Goal: Task Accomplishment & Management: Manage account settings

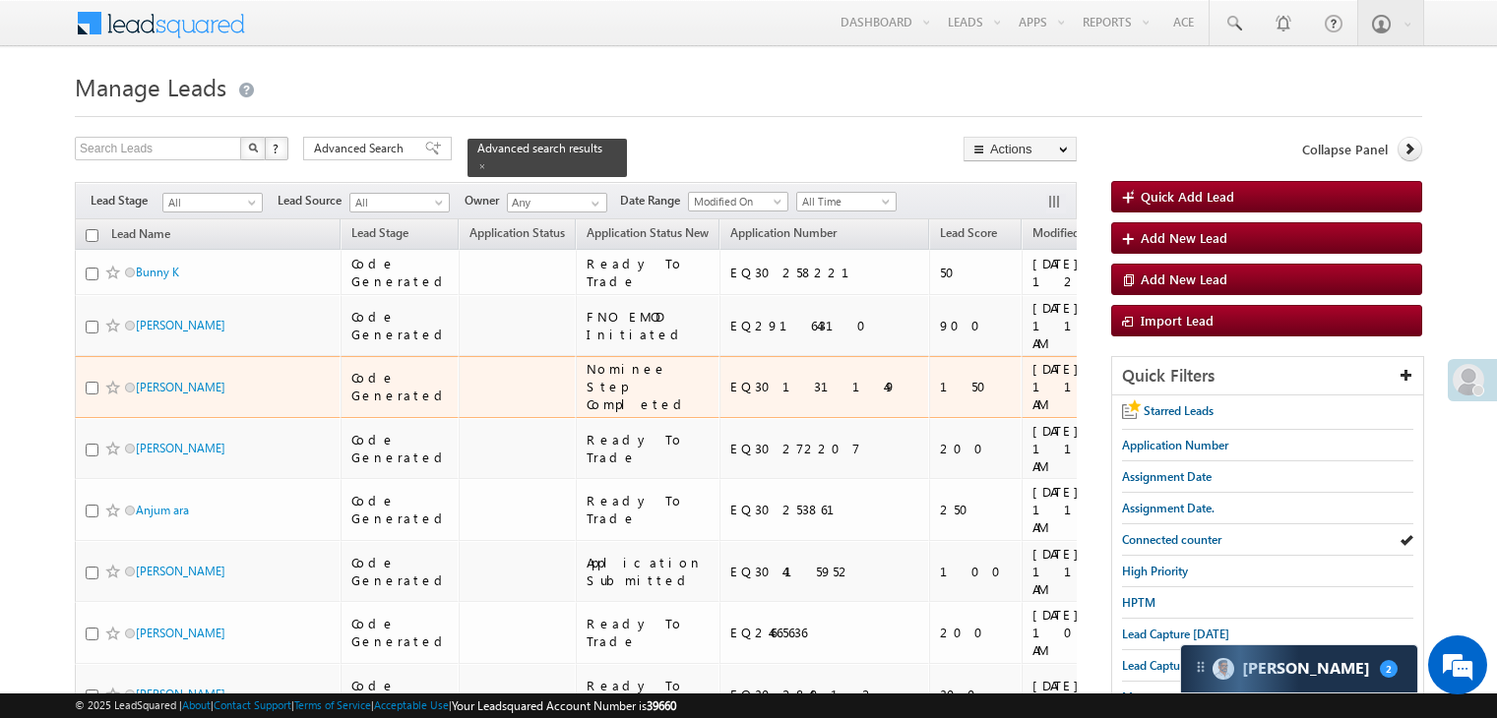
scroll to position [197, 0]
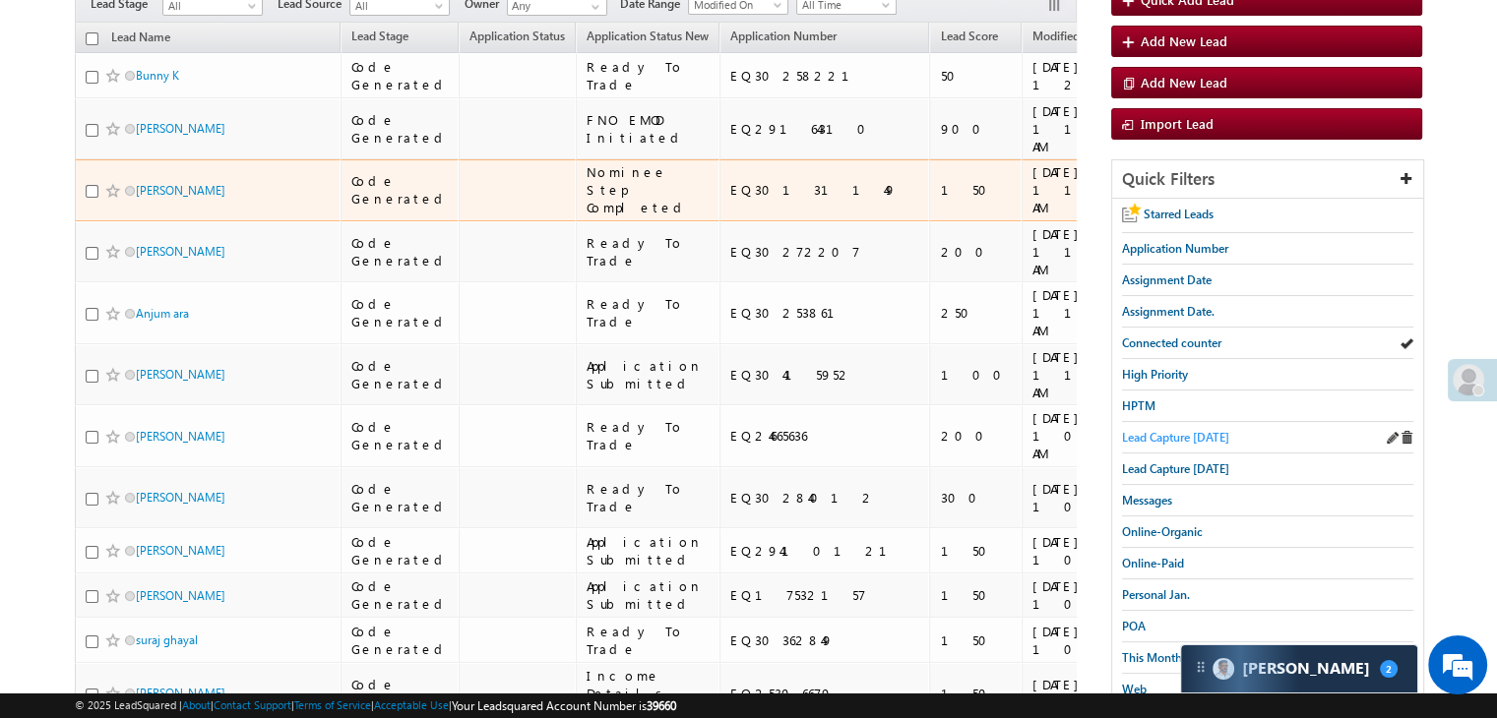
click at [1137, 434] on span "Lead Capture [DATE]" at bounding box center [1175, 437] width 107 height 15
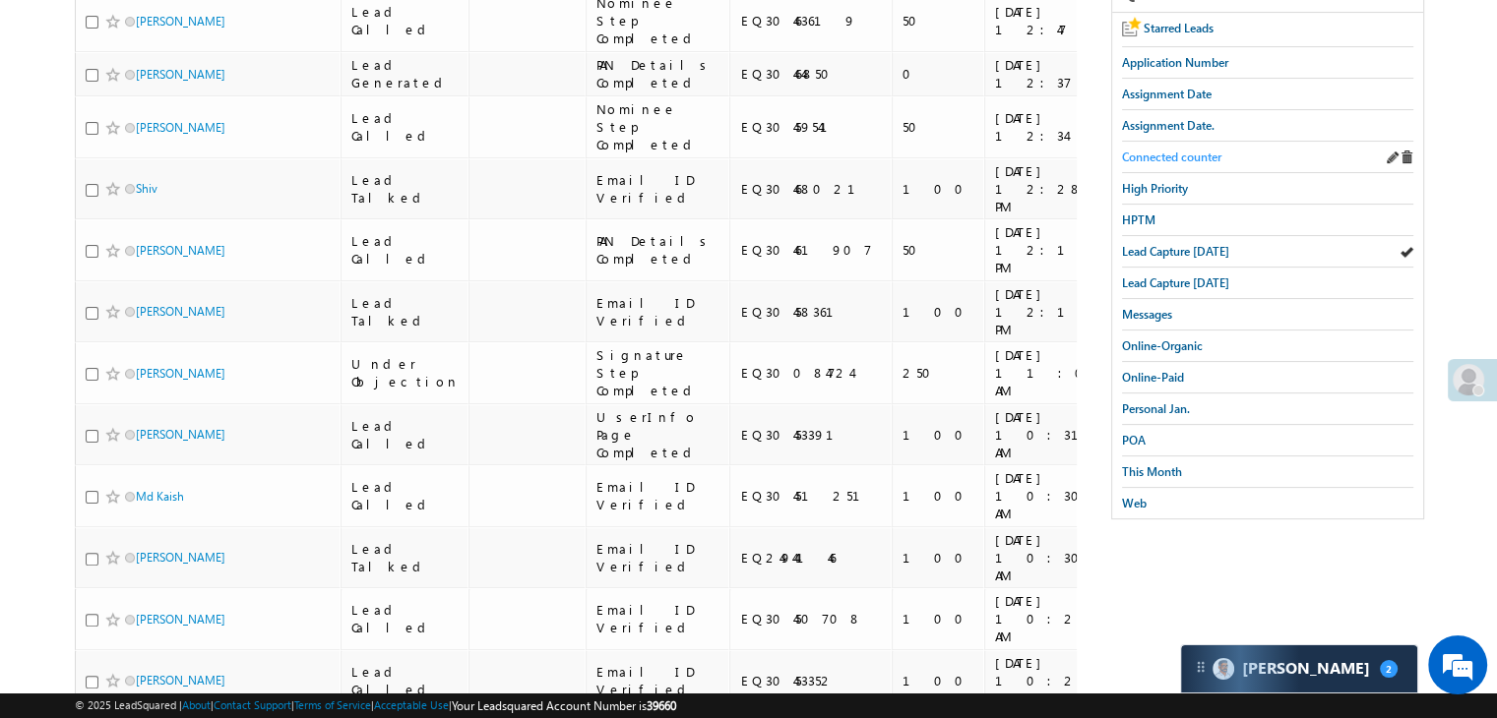
scroll to position [98, 0]
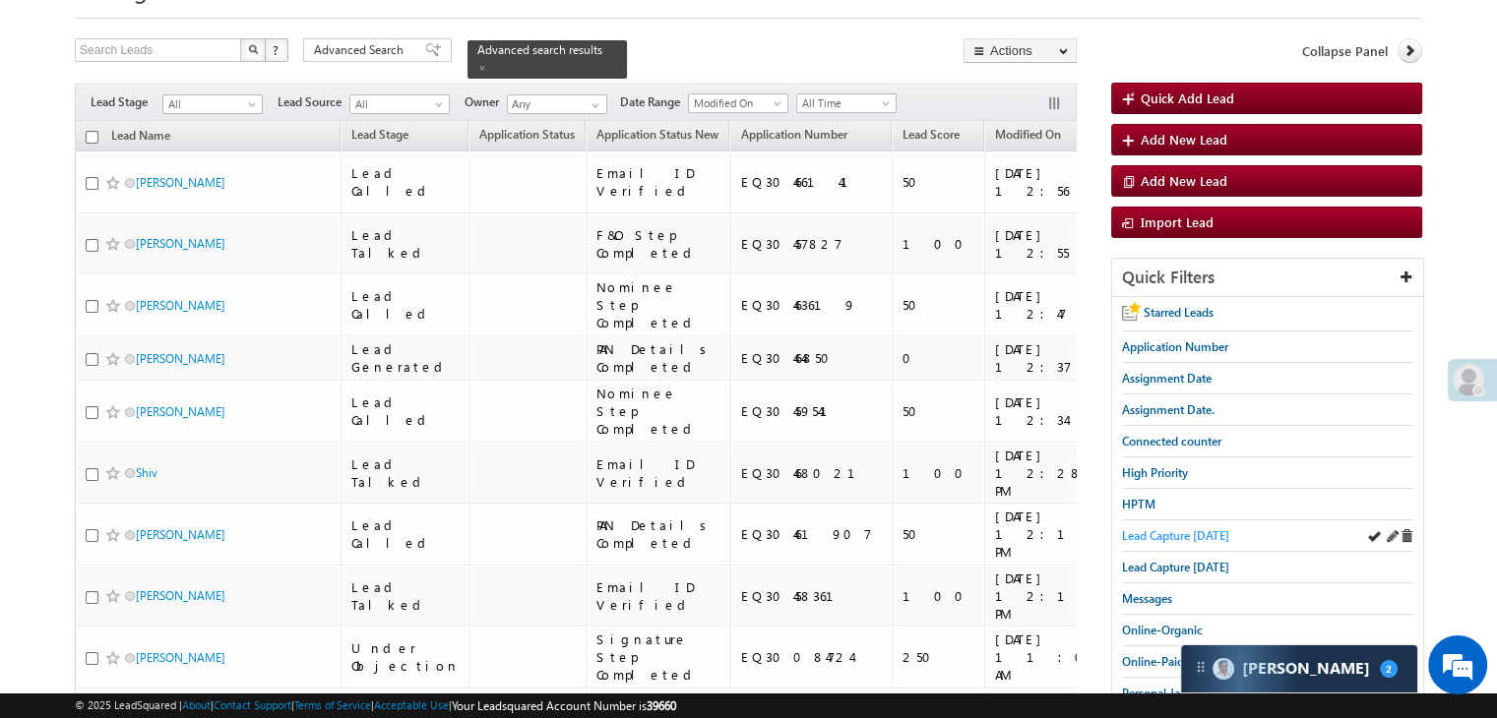
click at [1198, 528] on span "Lead Capture [DATE]" at bounding box center [1175, 535] width 107 height 15
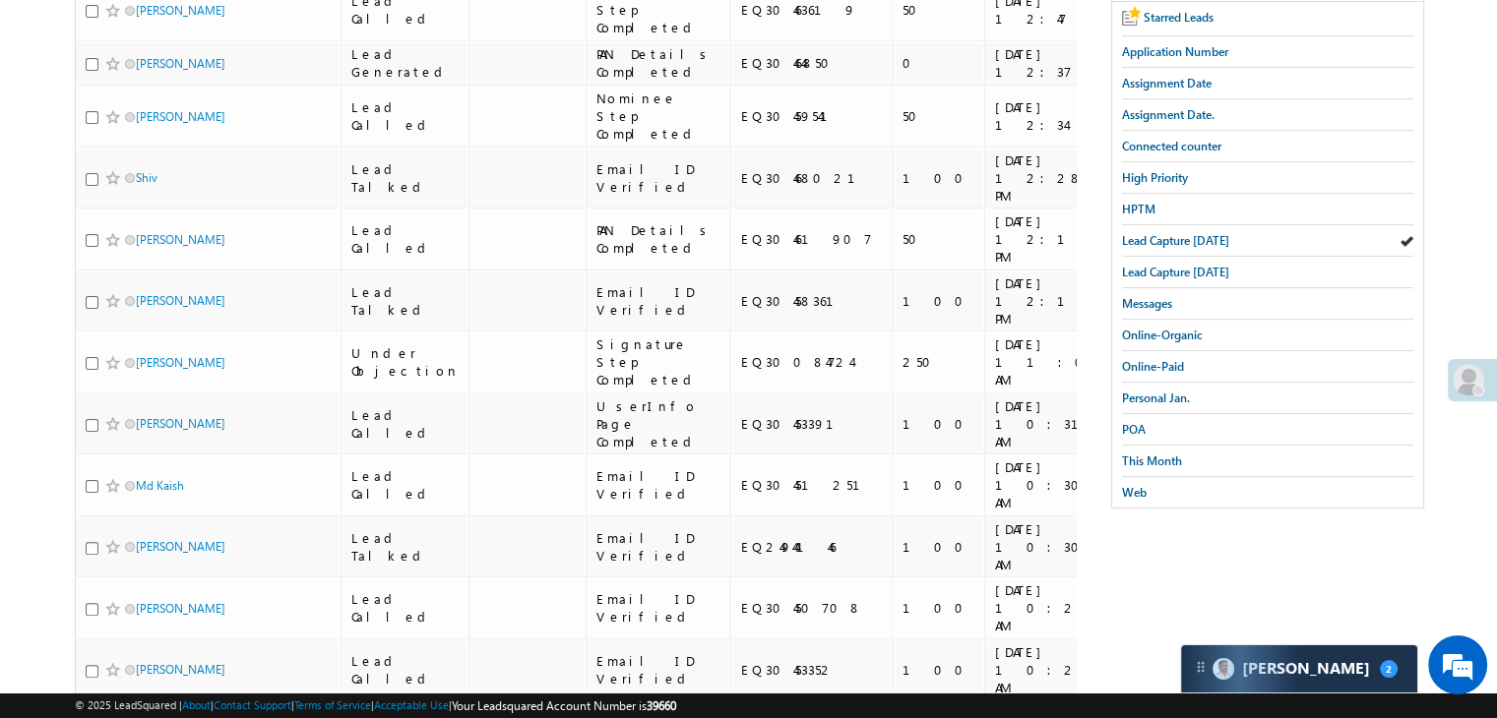
scroll to position [394, 0]
click at [1134, 454] on span "This Month" at bounding box center [1152, 461] width 60 height 15
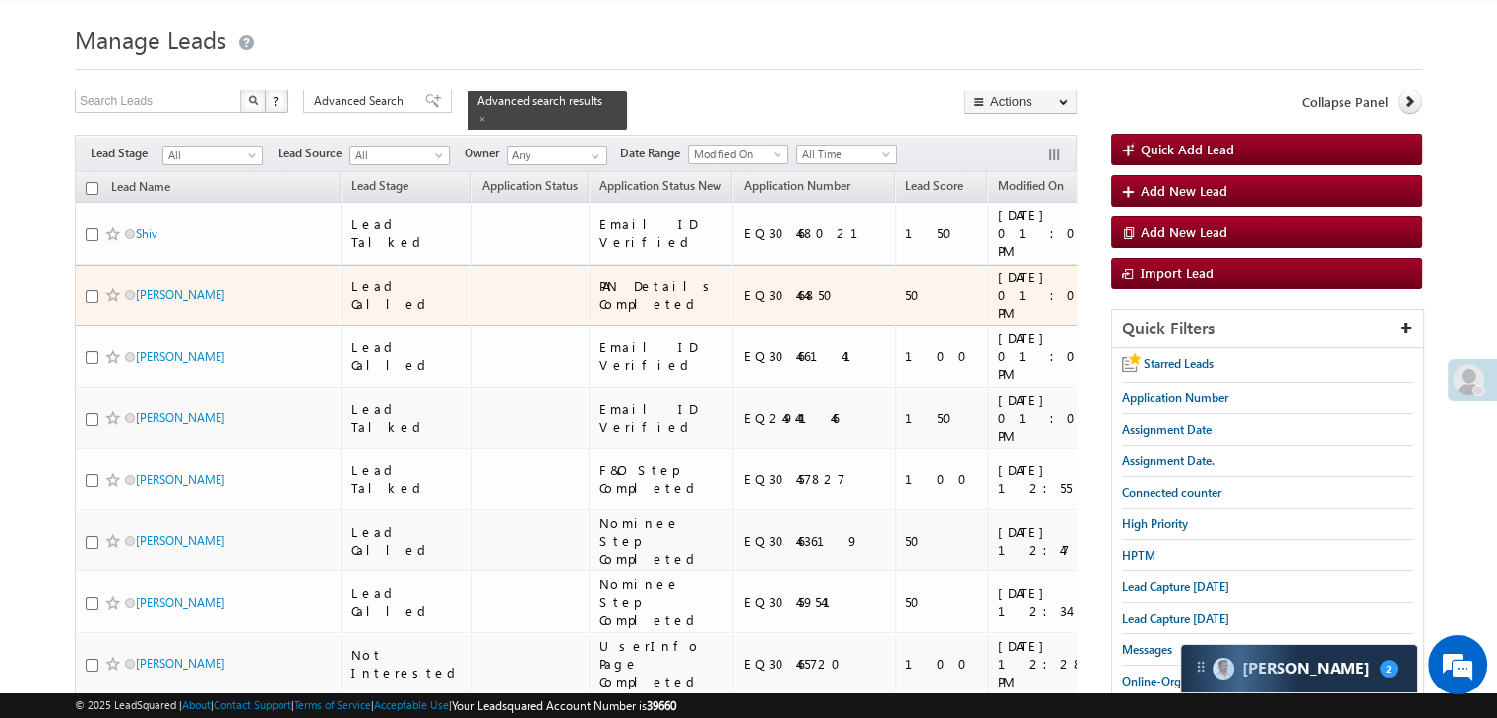
scroll to position [0, 0]
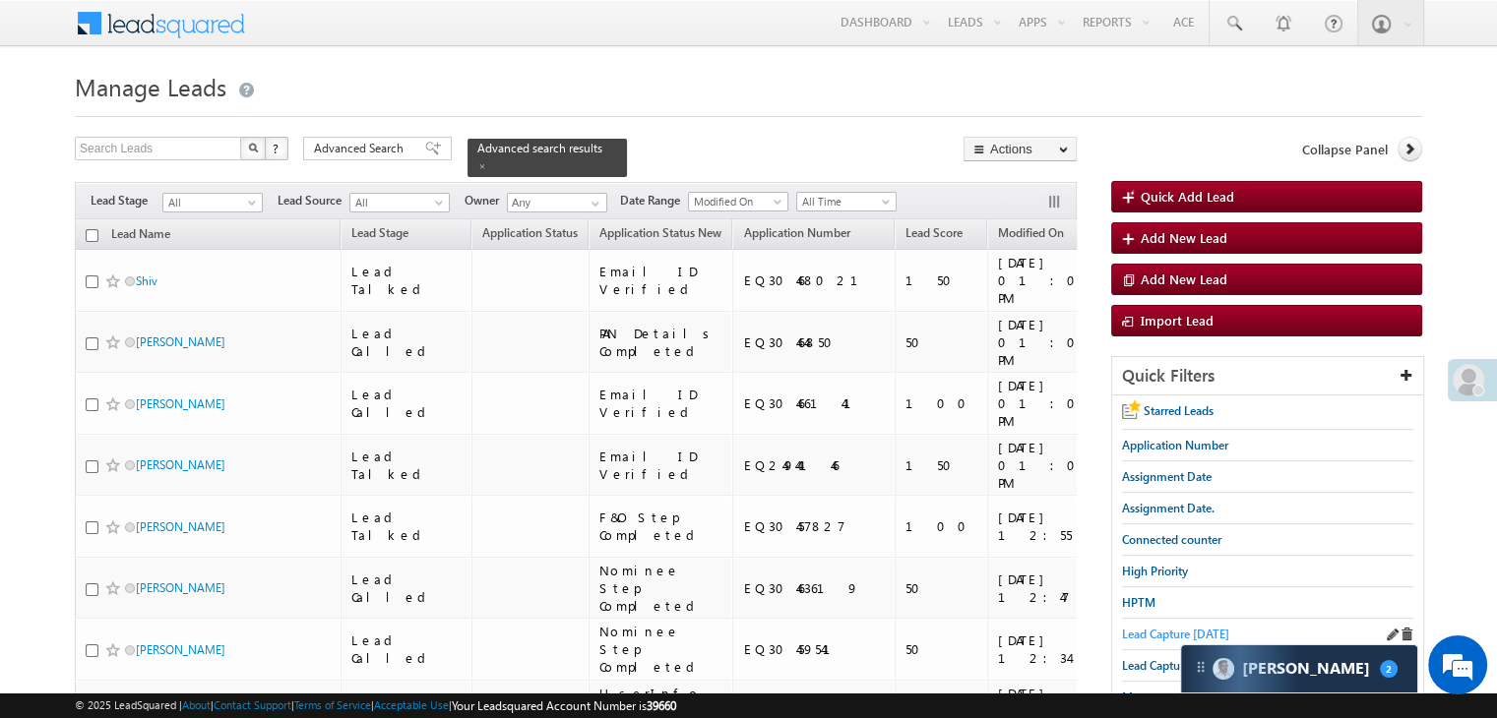
click at [1152, 630] on span "Lead Capture [DATE]" at bounding box center [1175, 634] width 107 height 15
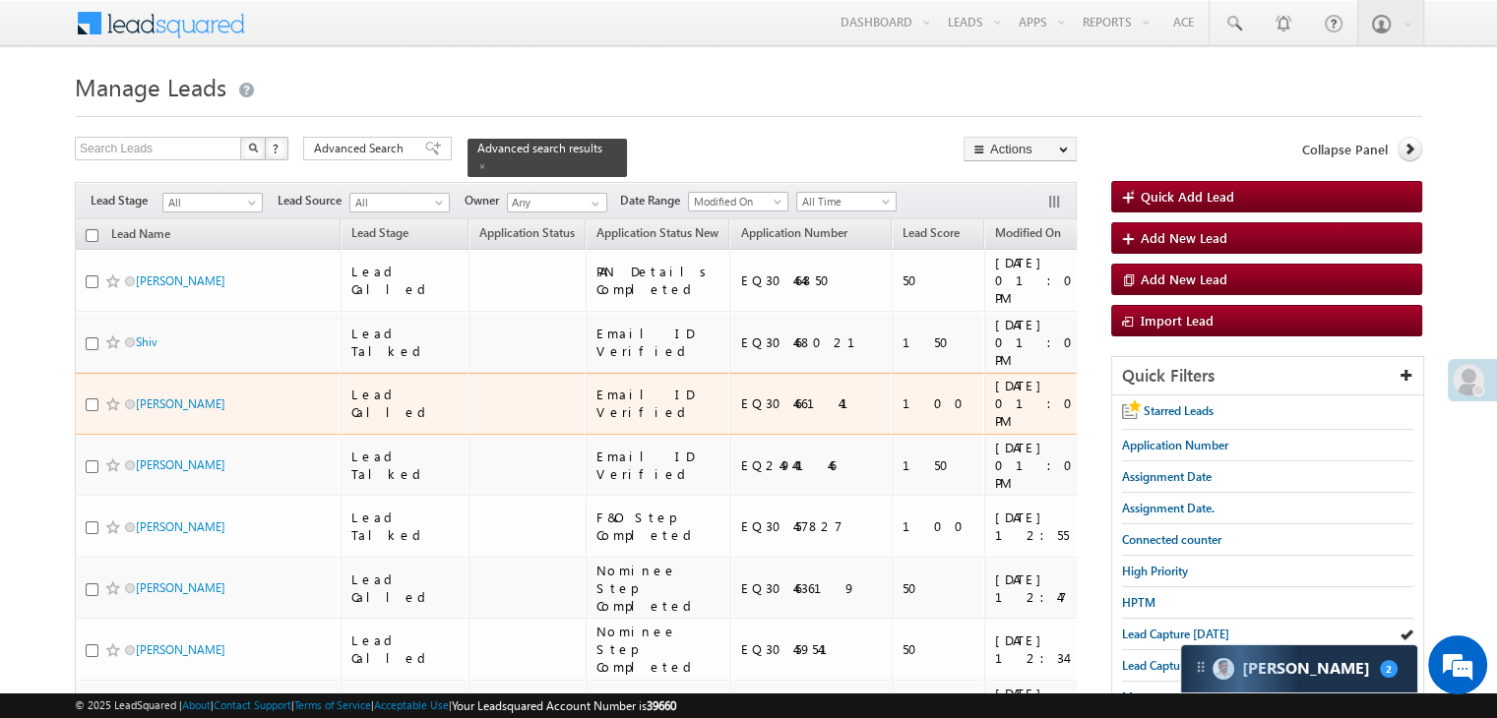
scroll to position [98, 0]
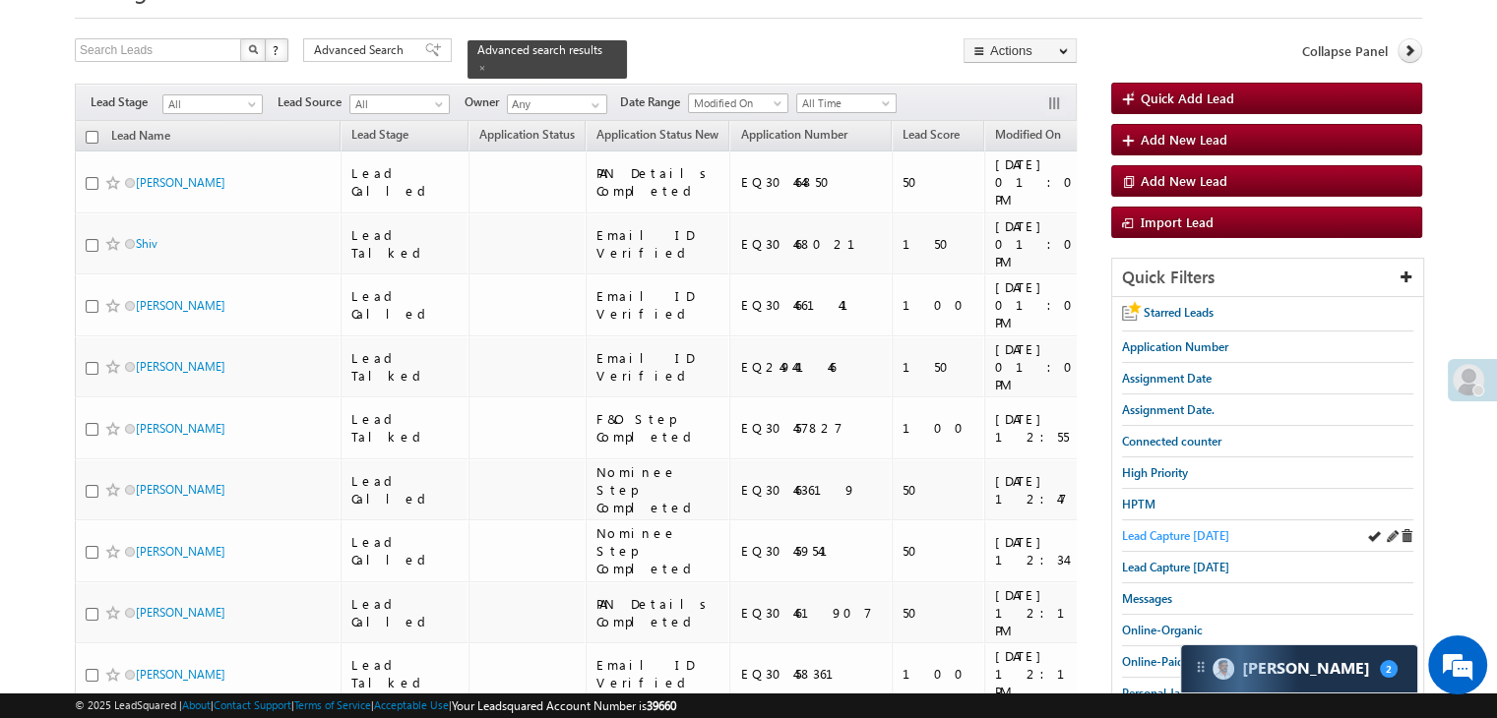
click at [1155, 532] on span "Lead Capture [DATE]" at bounding box center [1175, 535] width 107 height 15
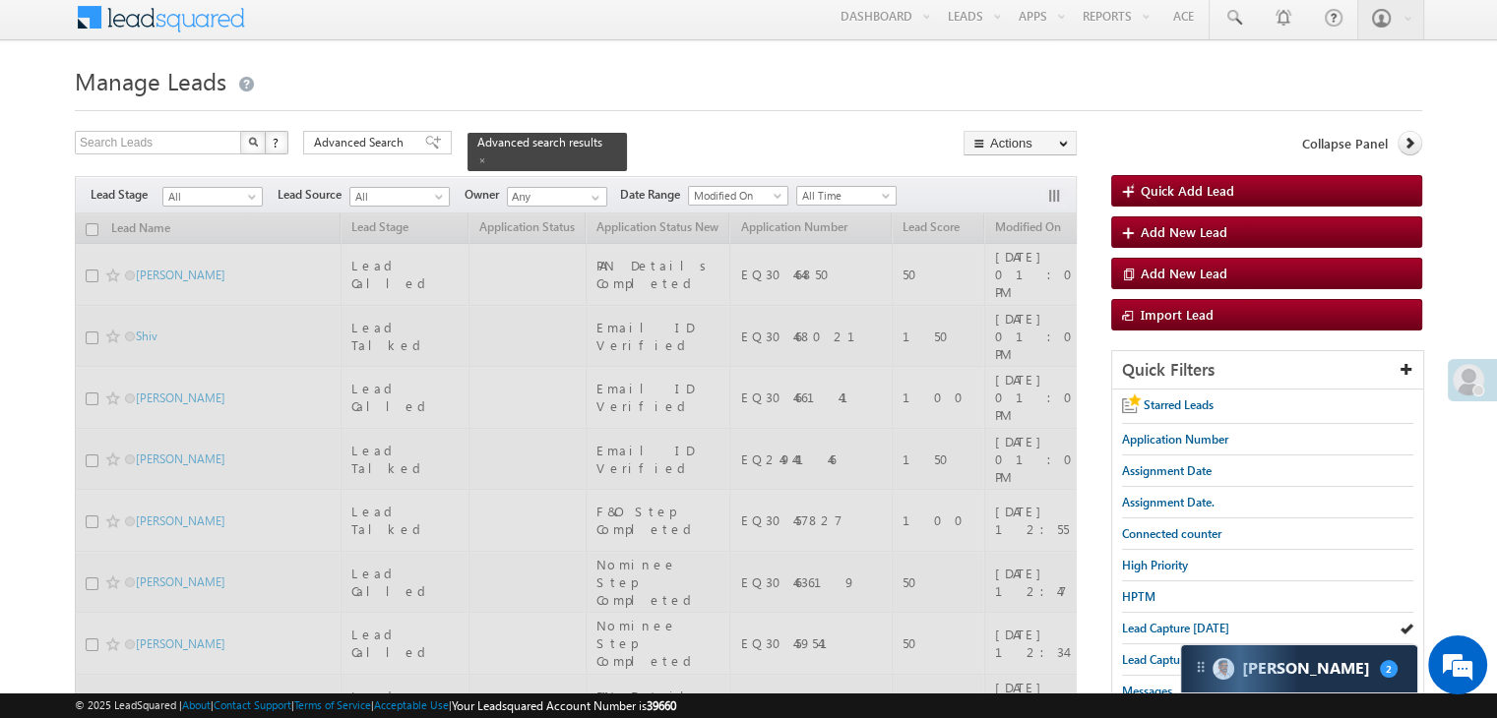
scroll to position [0, 0]
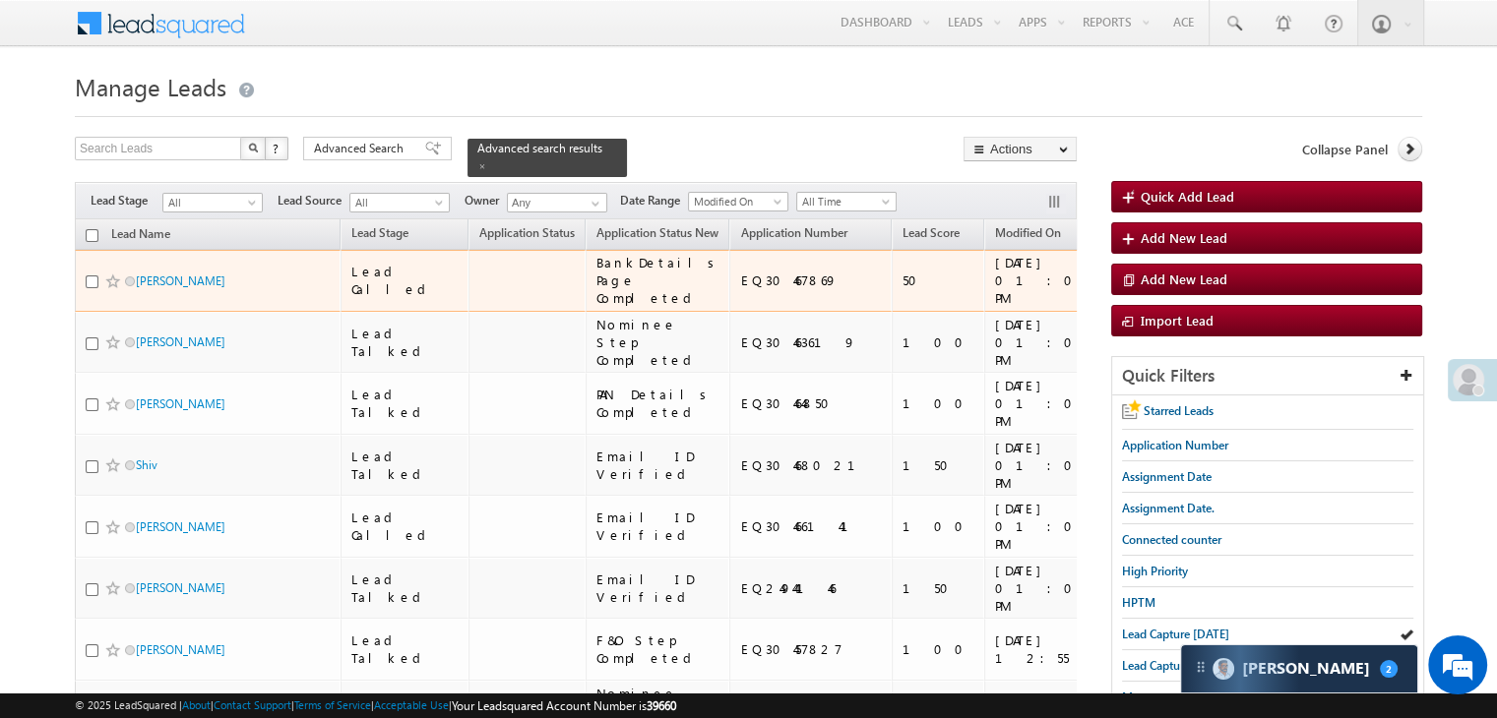
click at [740, 289] on div "EQ30467869" at bounding box center [811, 281] width 143 height 18
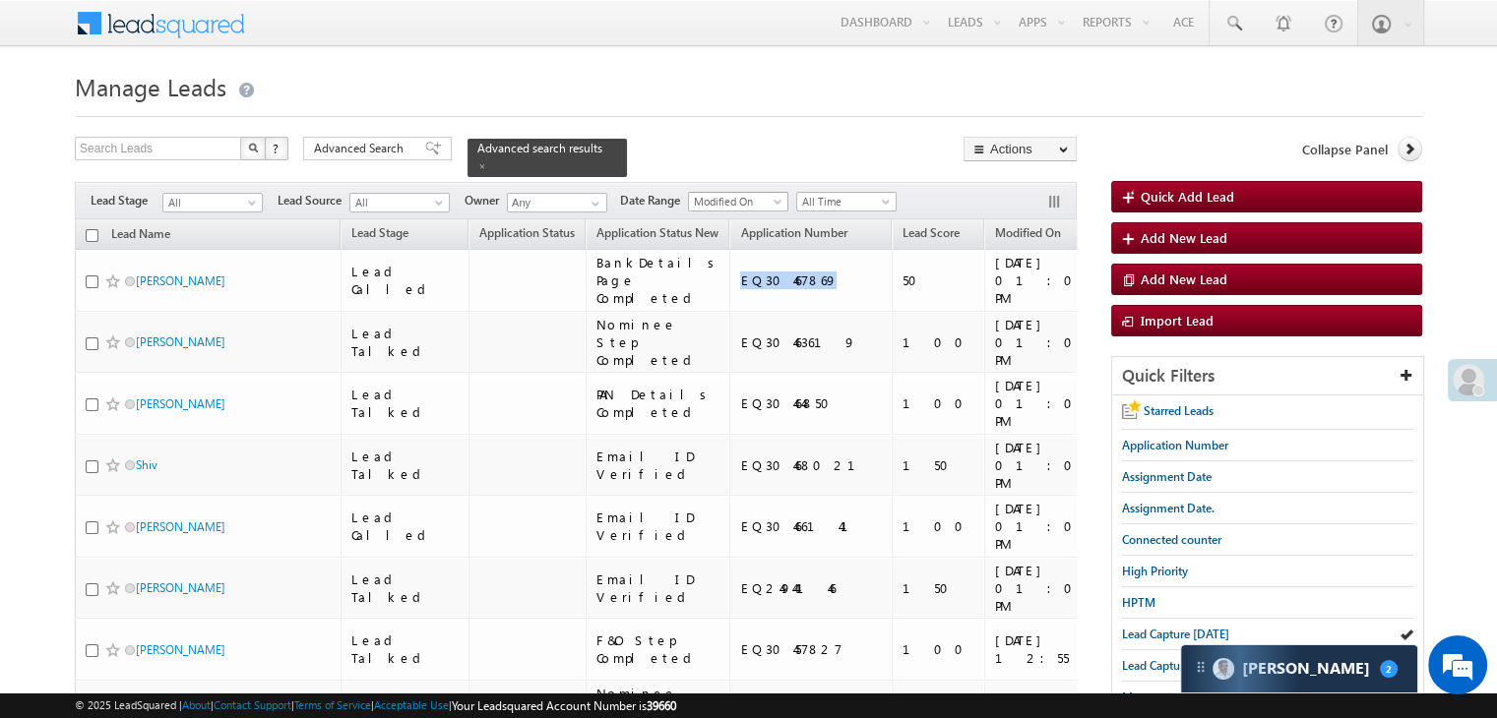
click at [745, 193] on span "Modified On" at bounding box center [735, 202] width 93 height 18
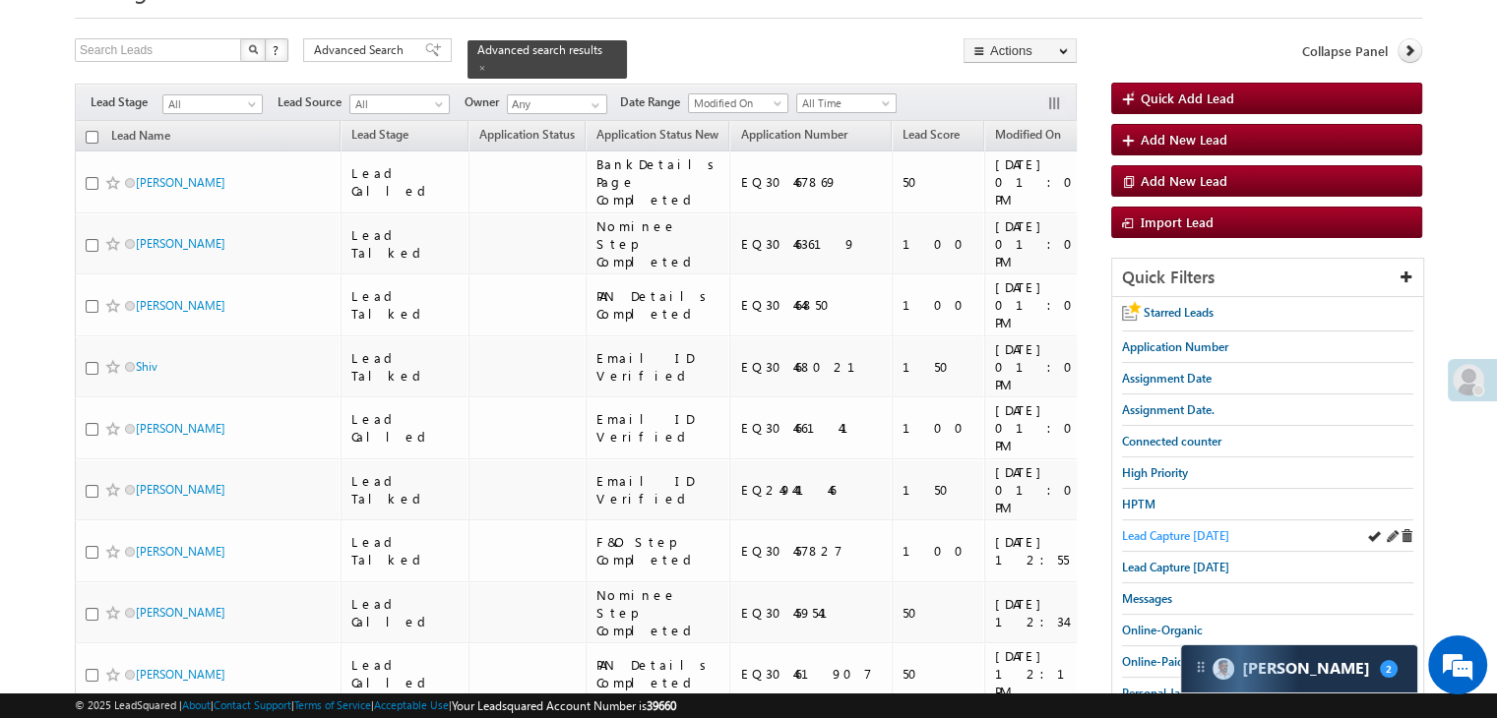
click at [1173, 533] on span "Lead Capture [DATE]" at bounding box center [1175, 535] width 107 height 15
click at [1175, 528] on span "Lead Capture [DATE]" at bounding box center [1175, 535] width 107 height 15
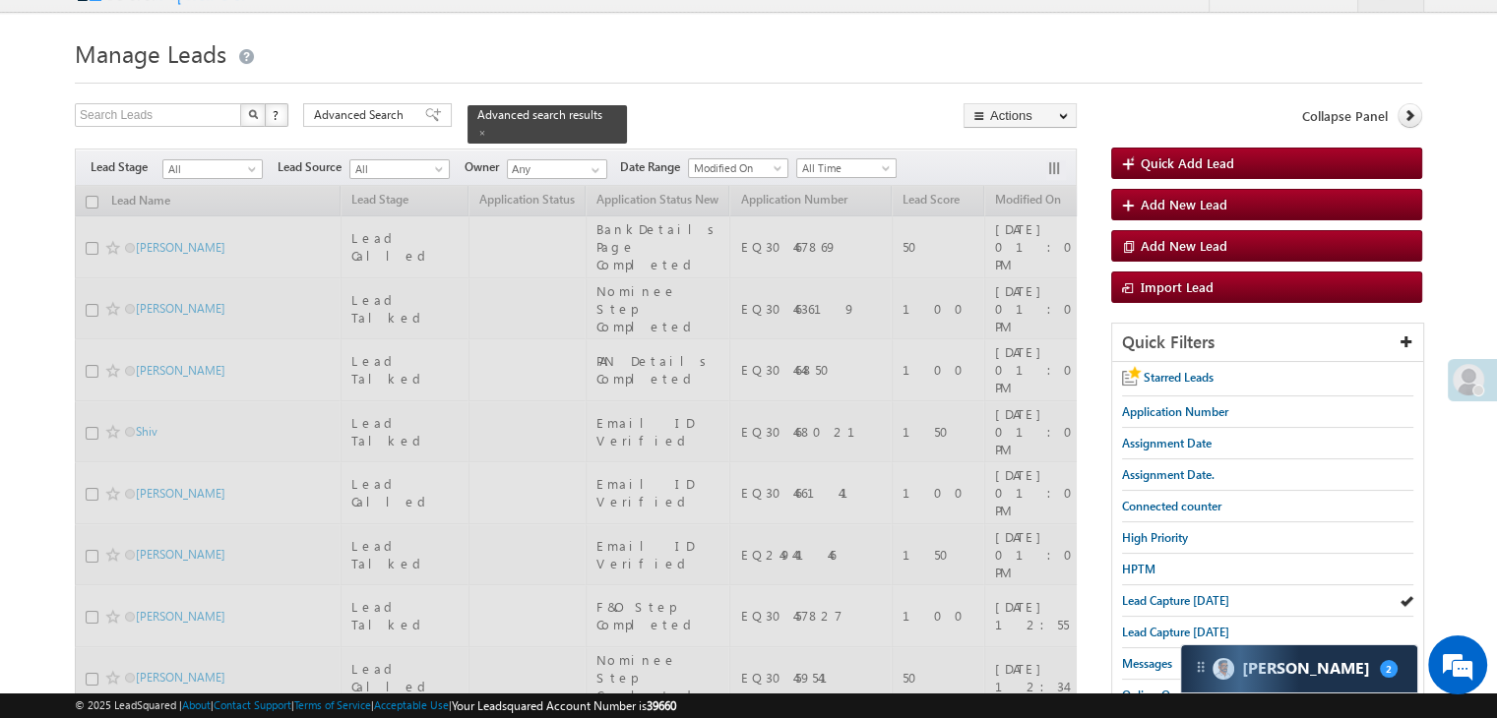
scroll to position [0, 0]
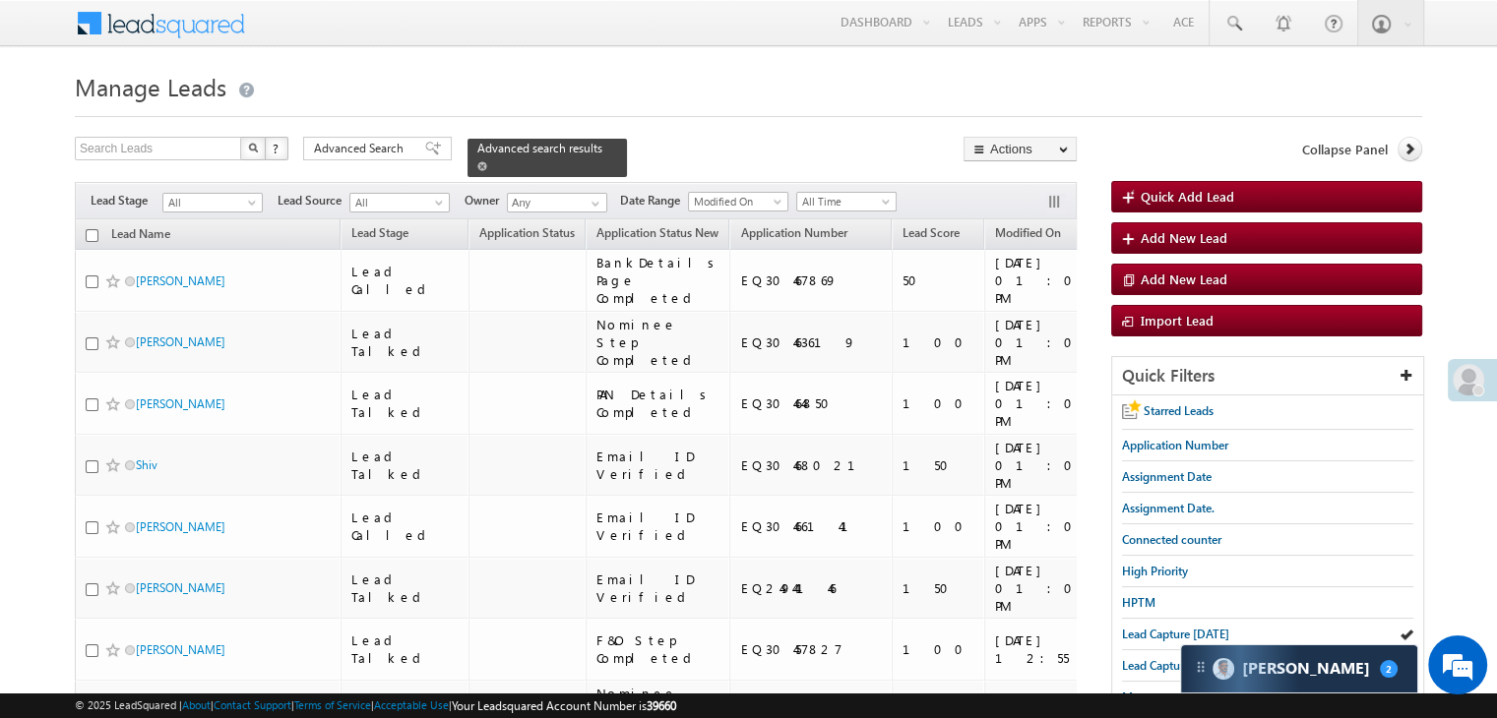
click at [487, 161] on span at bounding box center [482, 166] width 10 height 10
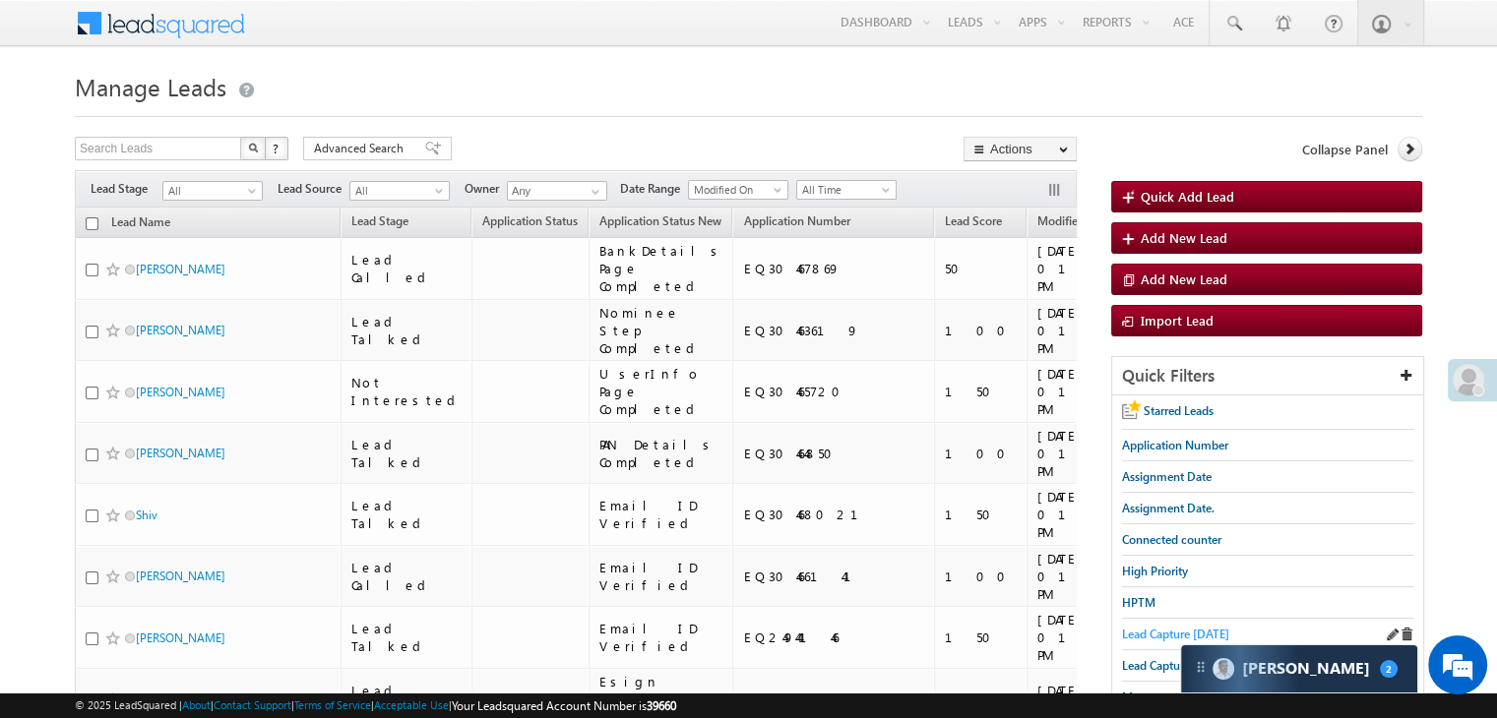
click at [1148, 627] on span "Lead Capture [DATE]" at bounding box center [1175, 634] width 107 height 15
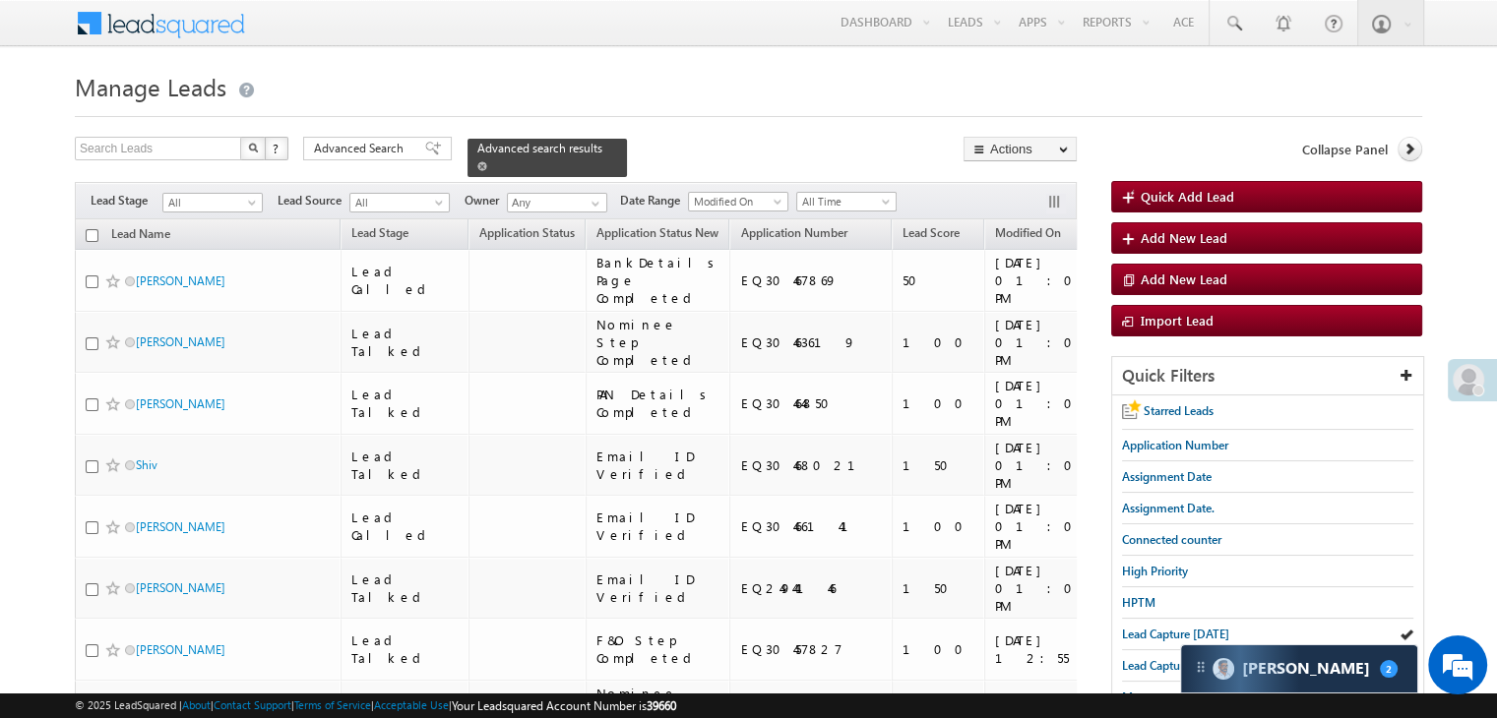
click at [487, 161] on span at bounding box center [482, 166] width 10 height 10
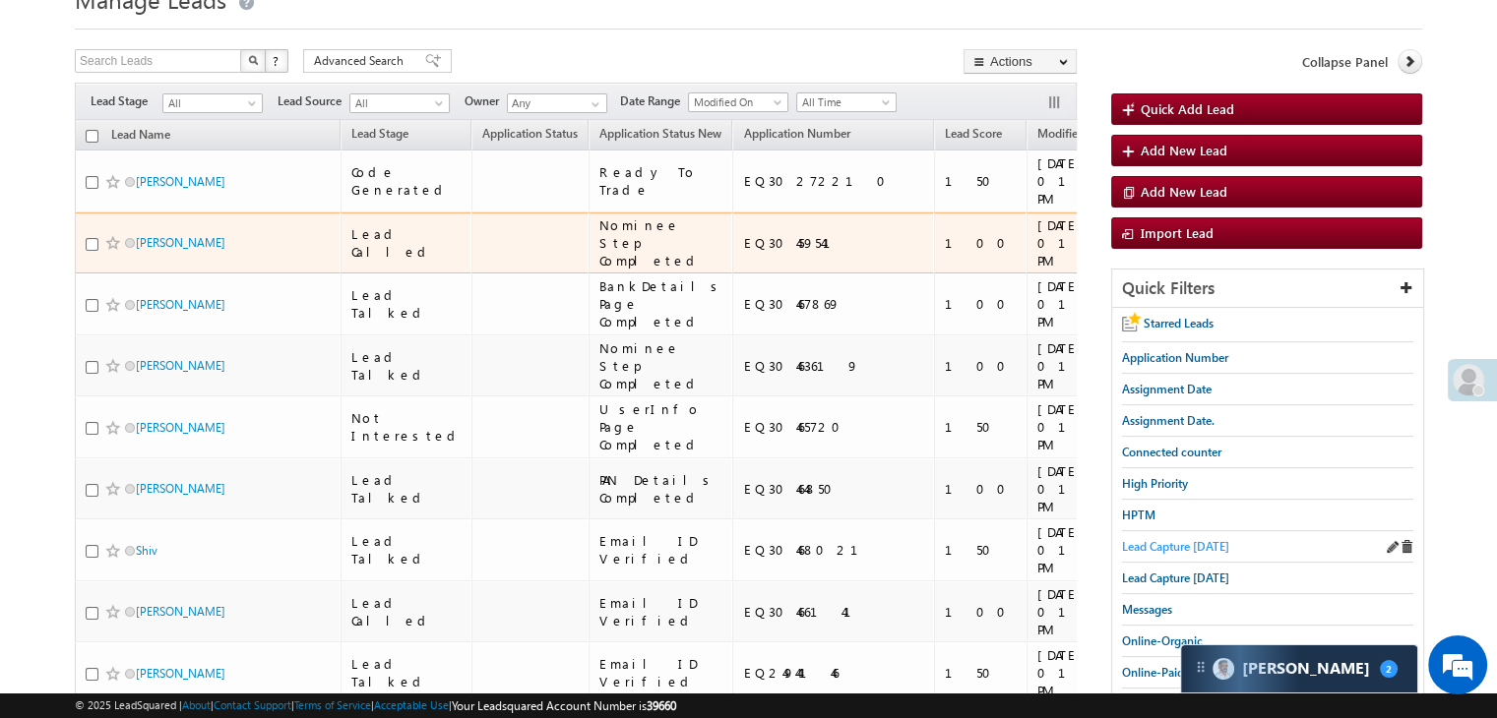
scroll to position [98, 0]
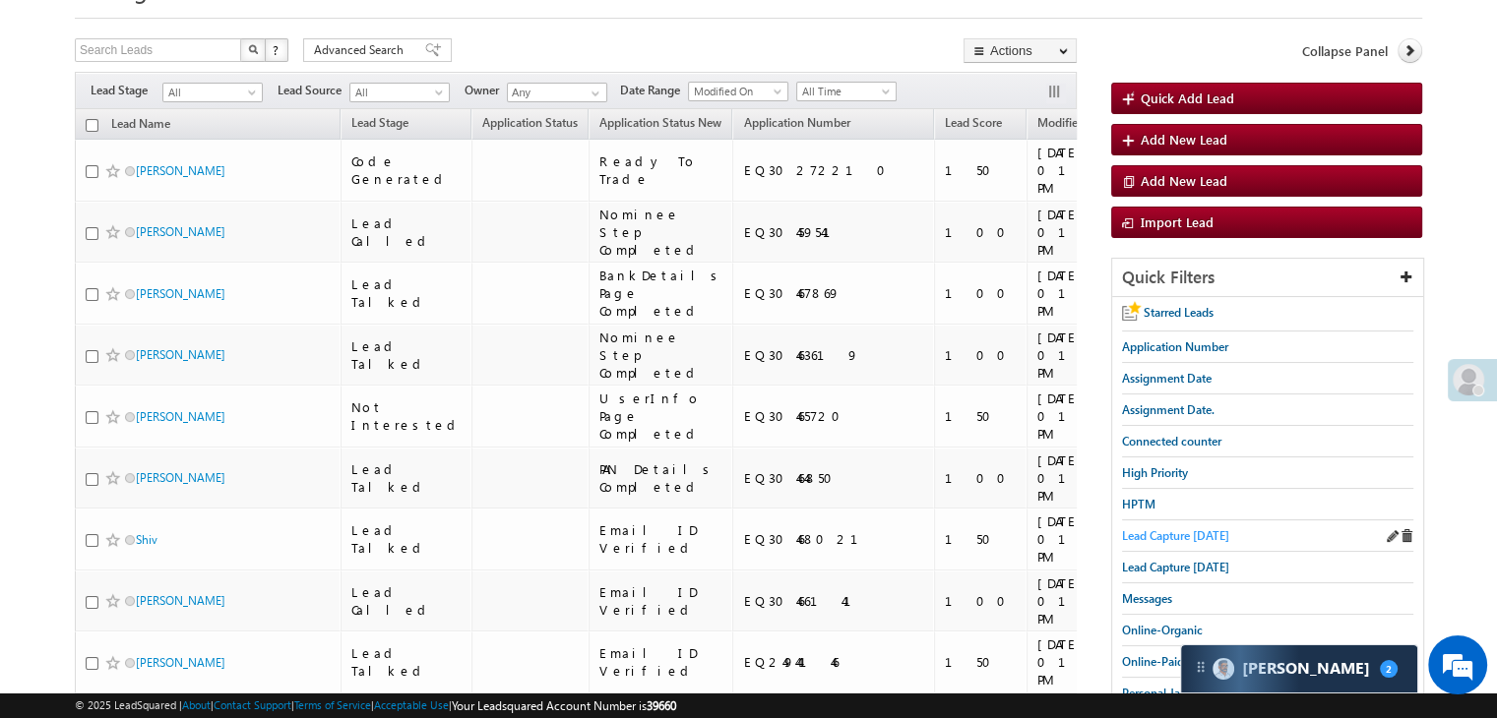
click at [1197, 536] on span "Lead Capture [DATE]" at bounding box center [1175, 535] width 107 height 15
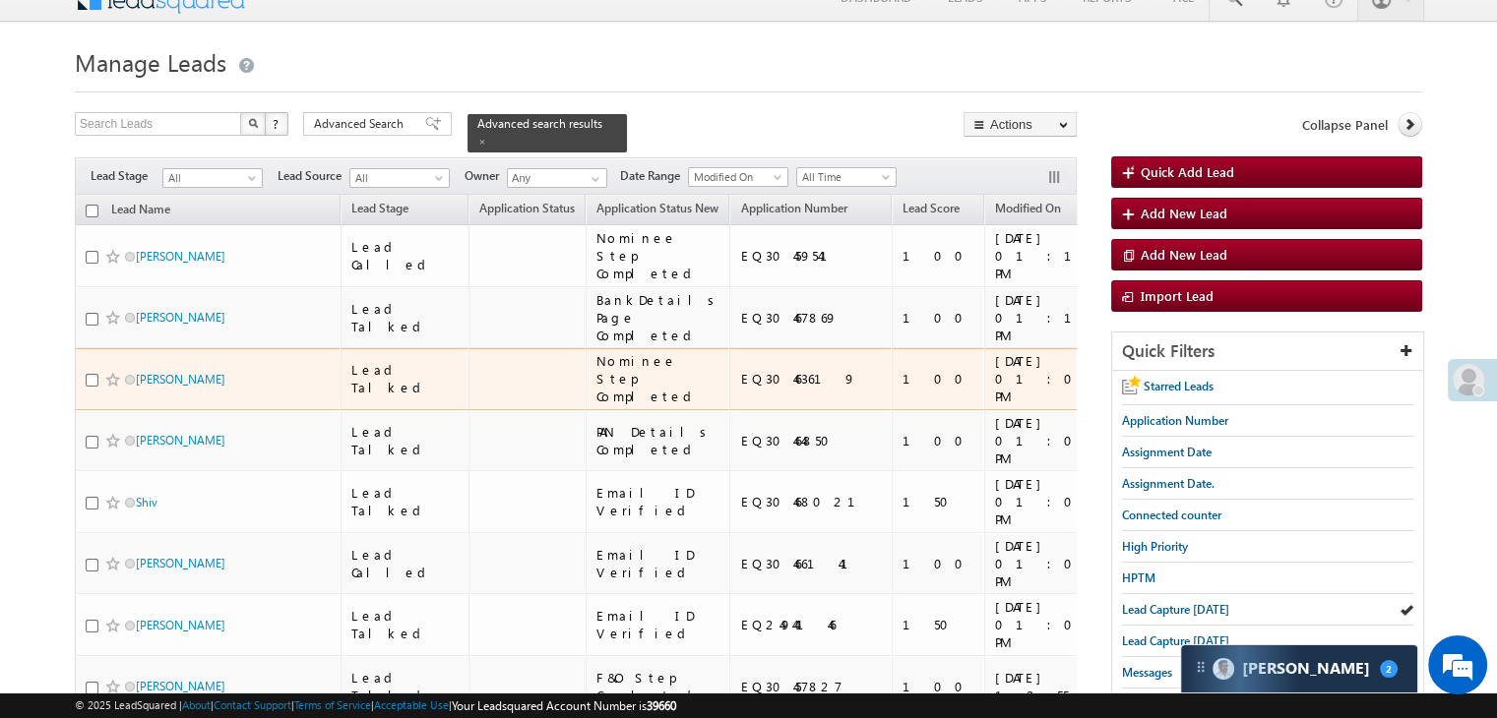
scroll to position [0, 0]
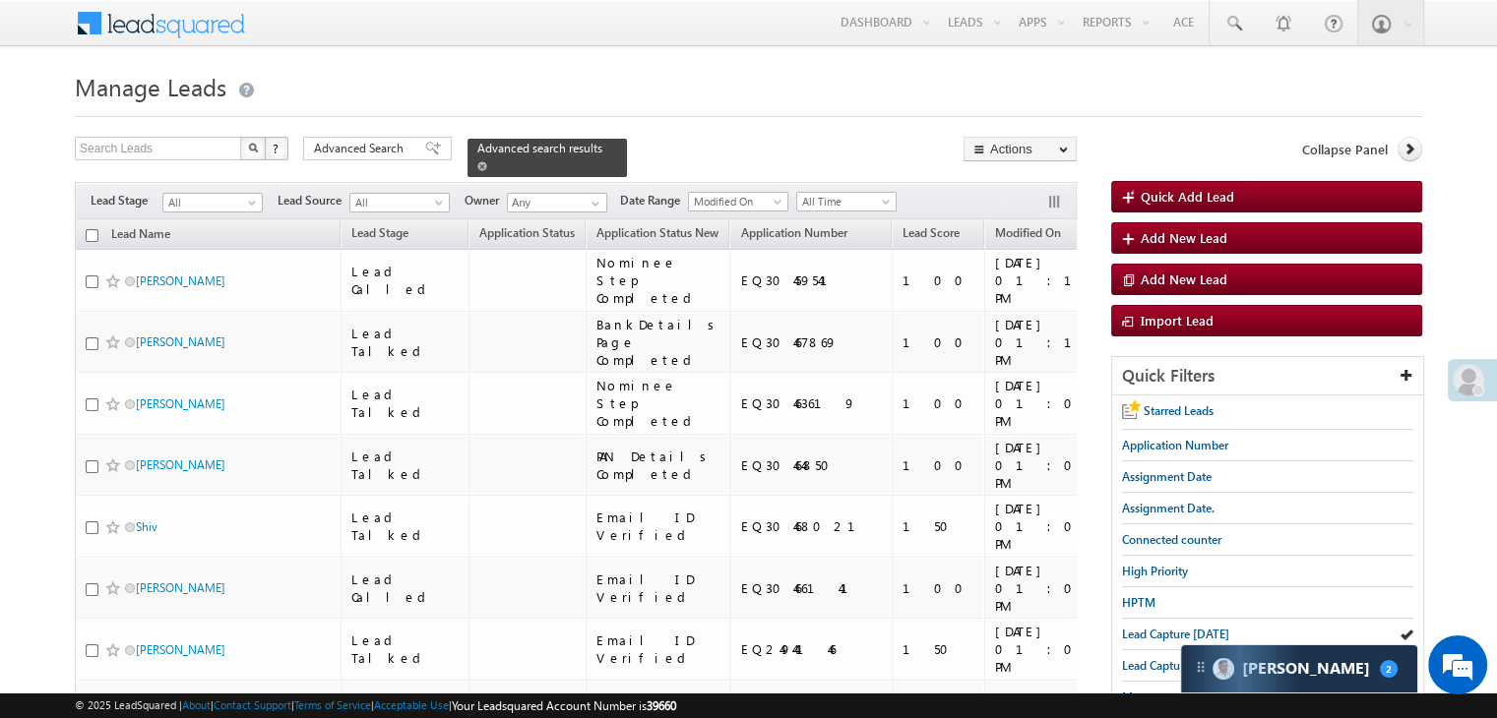
click at [487, 161] on span at bounding box center [482, 166] width 10 height 10
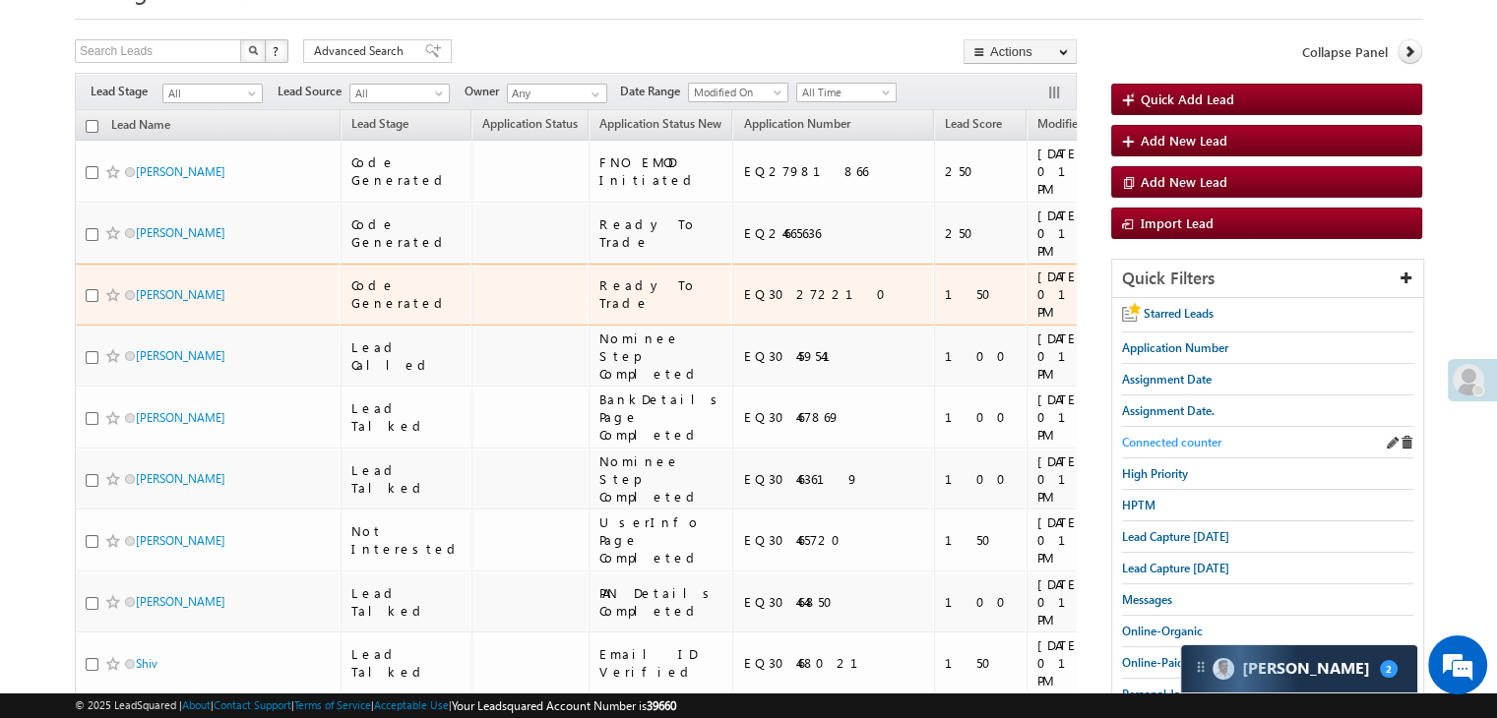
scroll to position [98, 0]
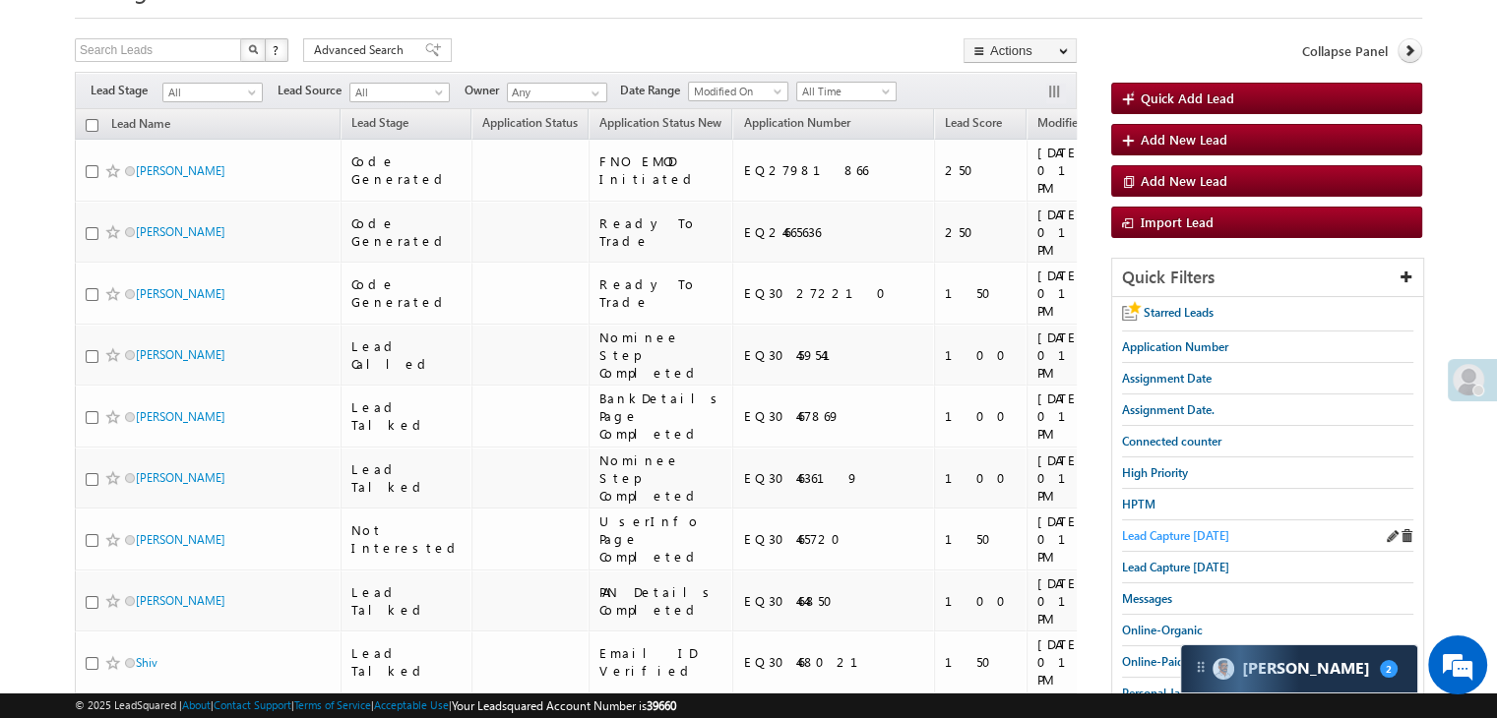
click at [1157, 528] on span "Lead Capture [DATE]" at bounding box center [1175, 535] width 107 height 15
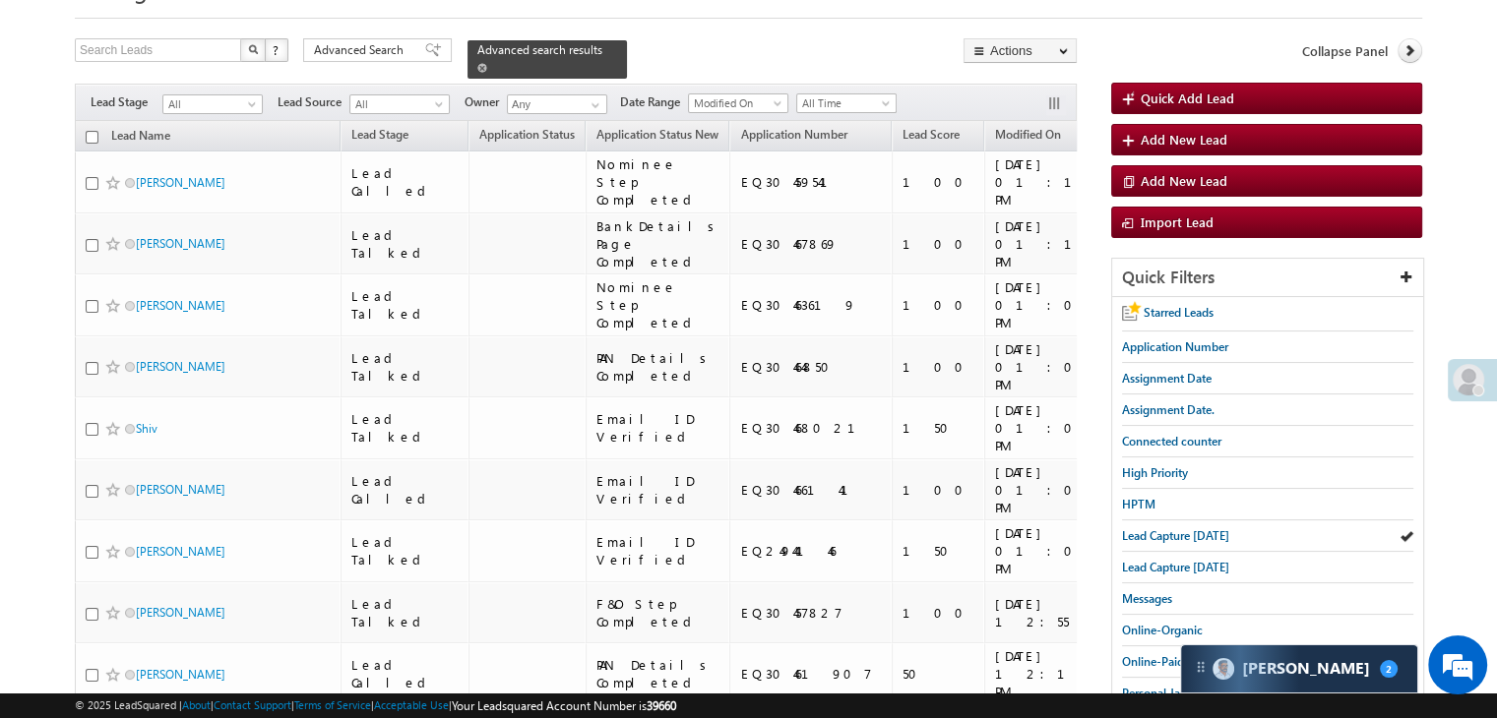
click at [487, 63] on span at bounding box center [482, 68] width 10 height 10
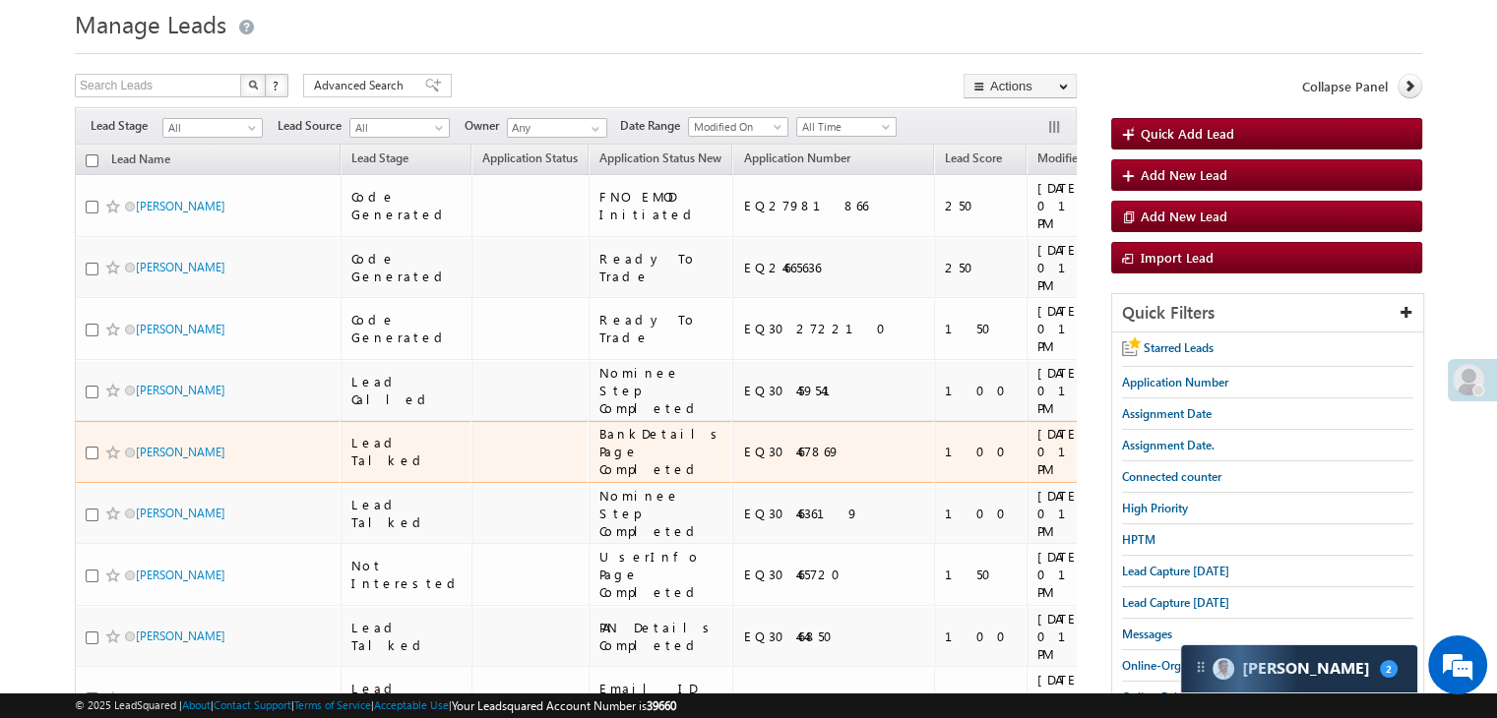
scroll to position [0, 0]
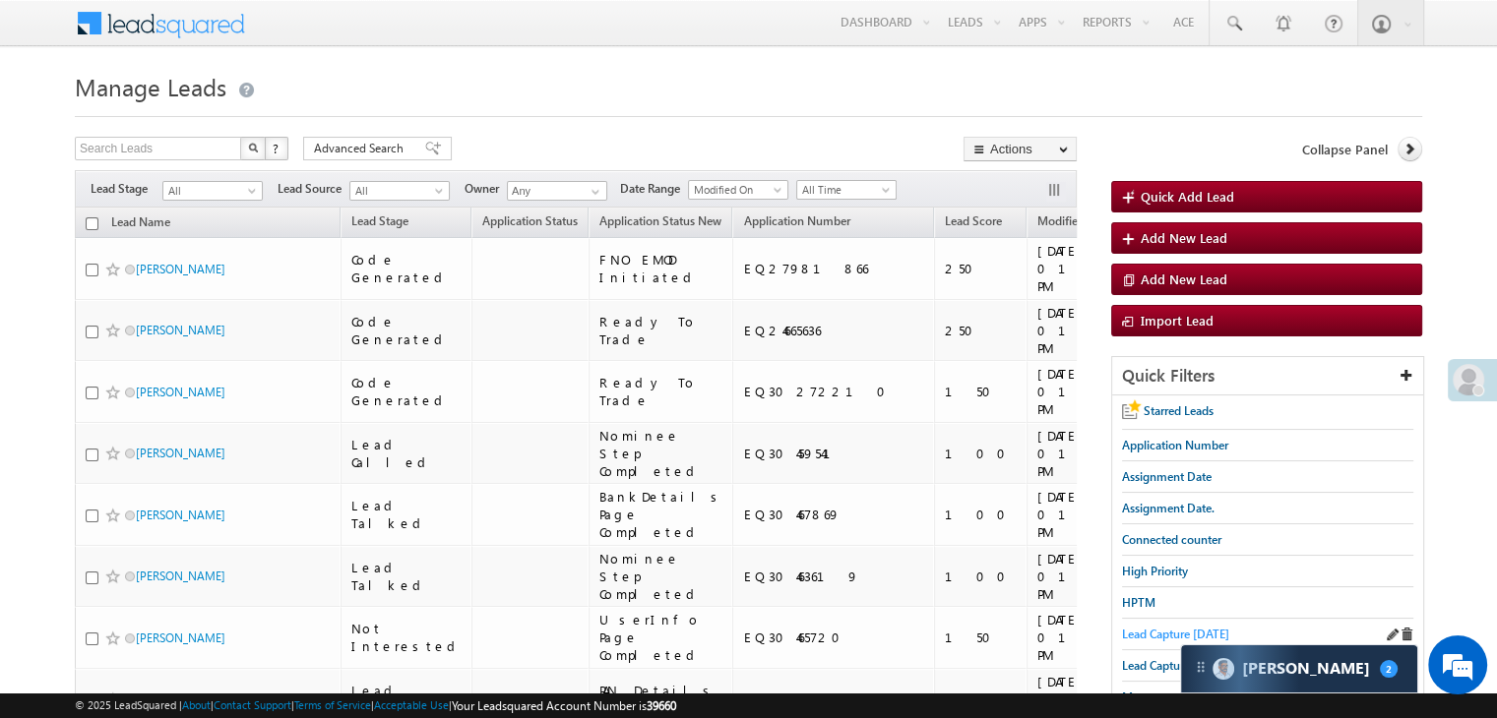
click at [1140, 630] on span "Lead Capture [DATE]" at bounding box center [1175, 634] width 107 height 15
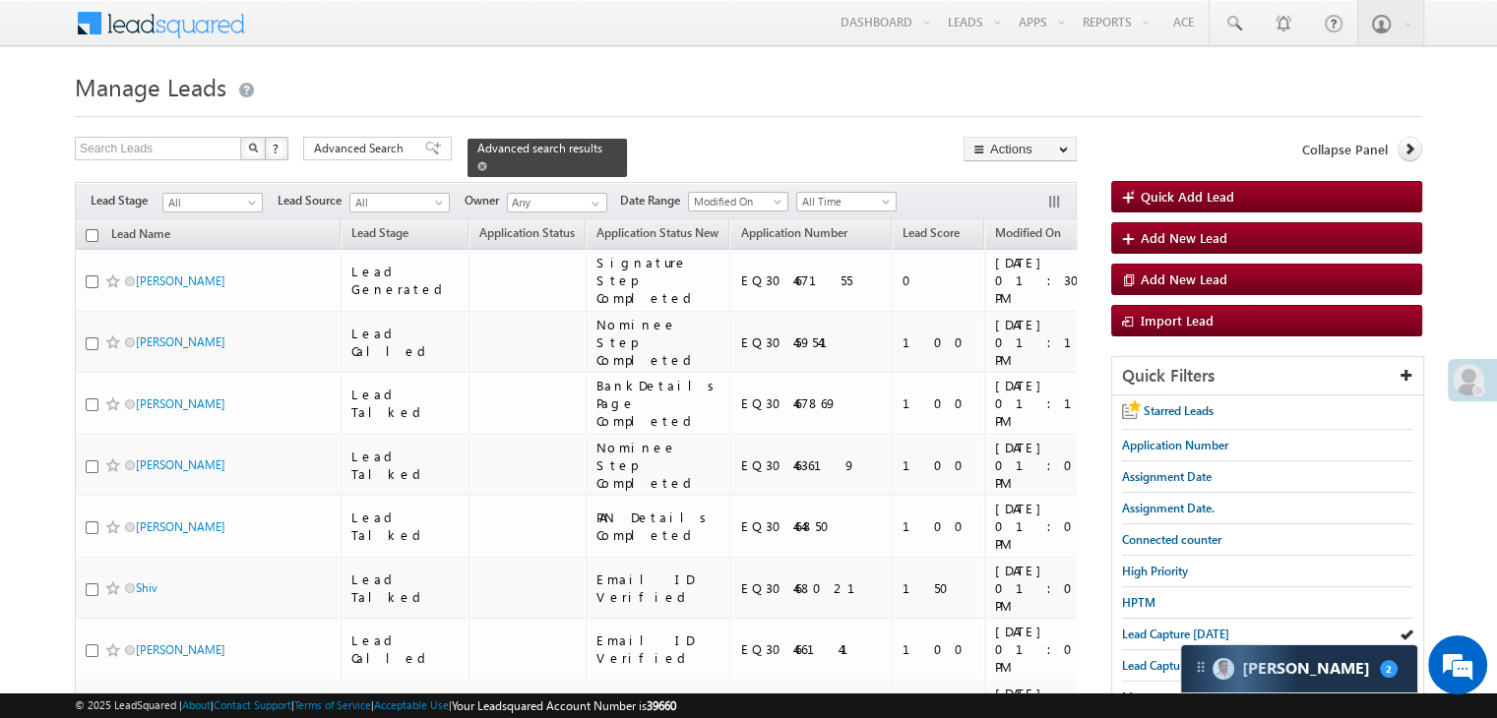
click at [487, 161] on span at bounding box center [482, 166] width 10 height 10
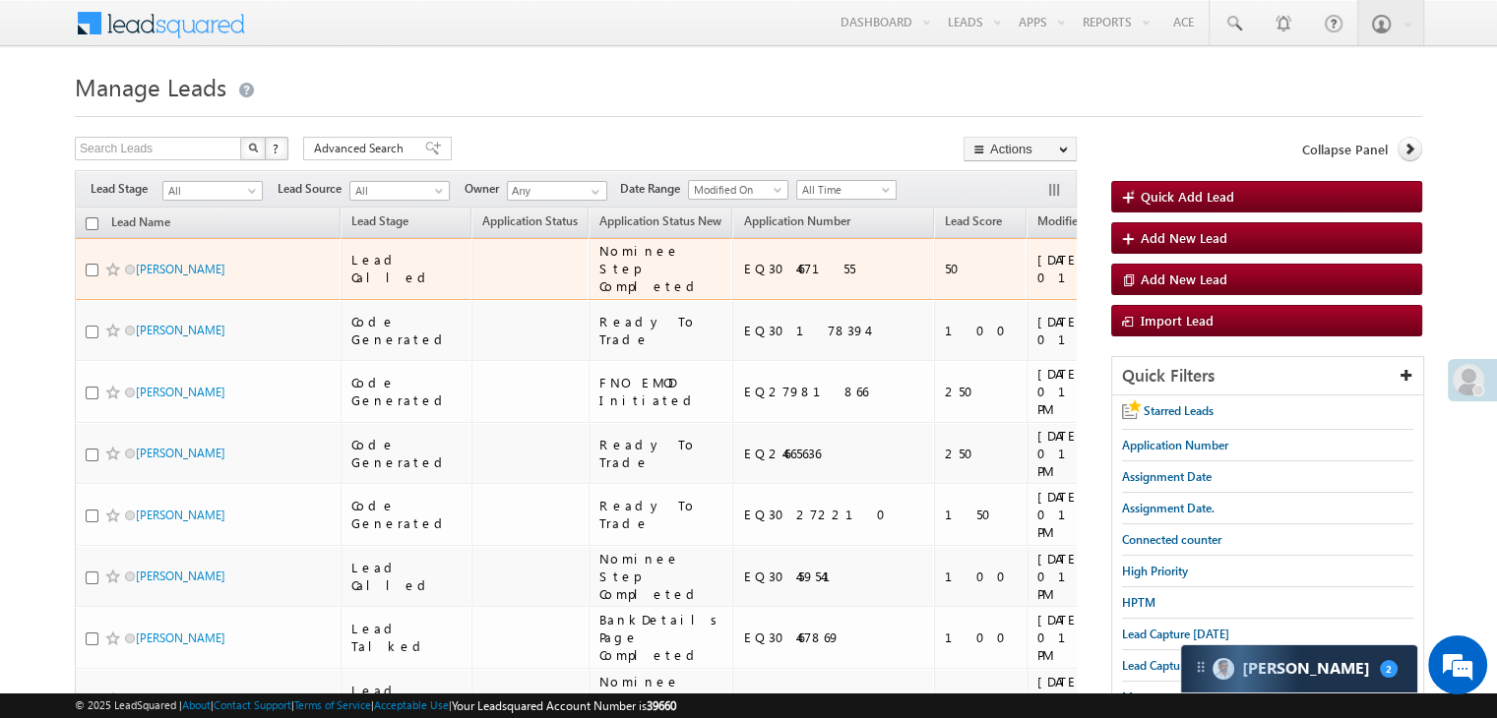
click at [90, 339] on input "checkbox" at bounding box center [92, 332] width 13 height 13
checkbox input "true"
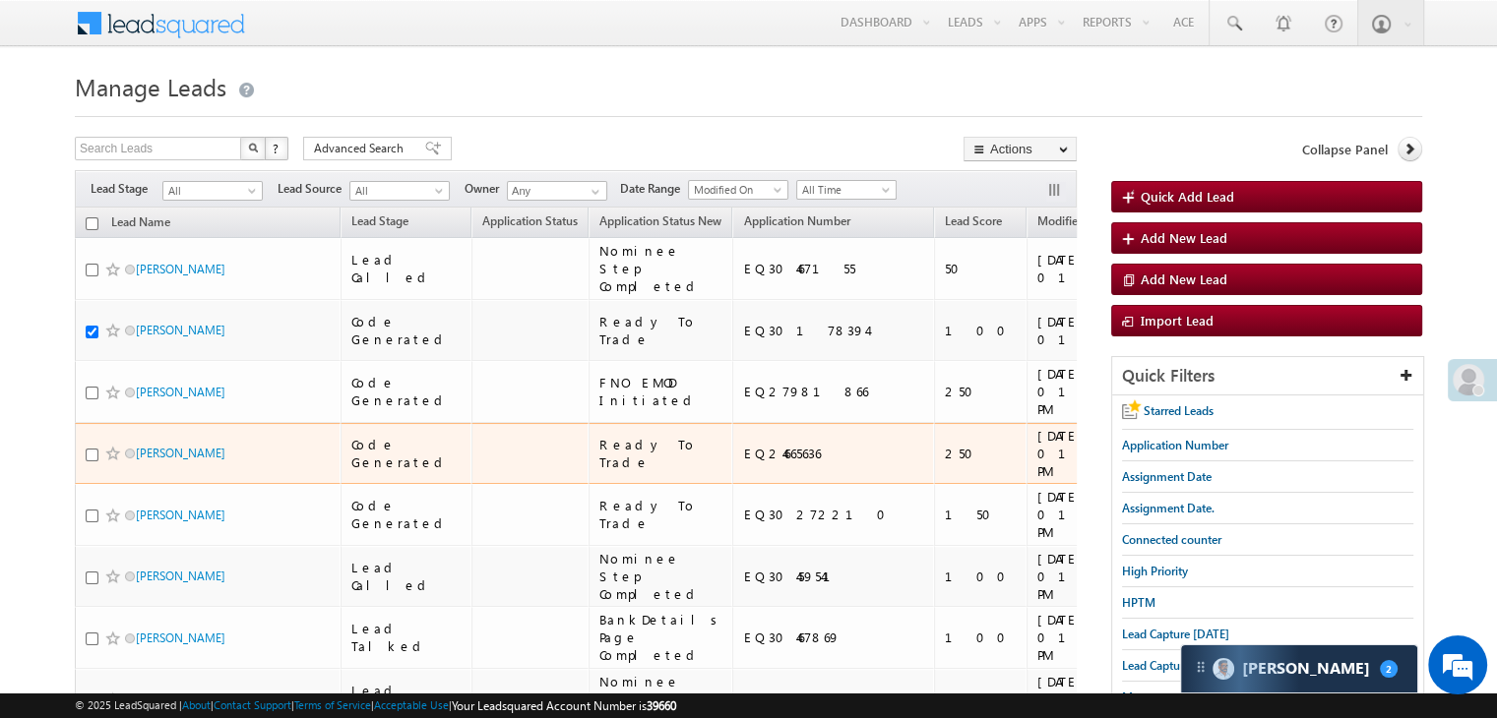
scroll to position [197, 0]
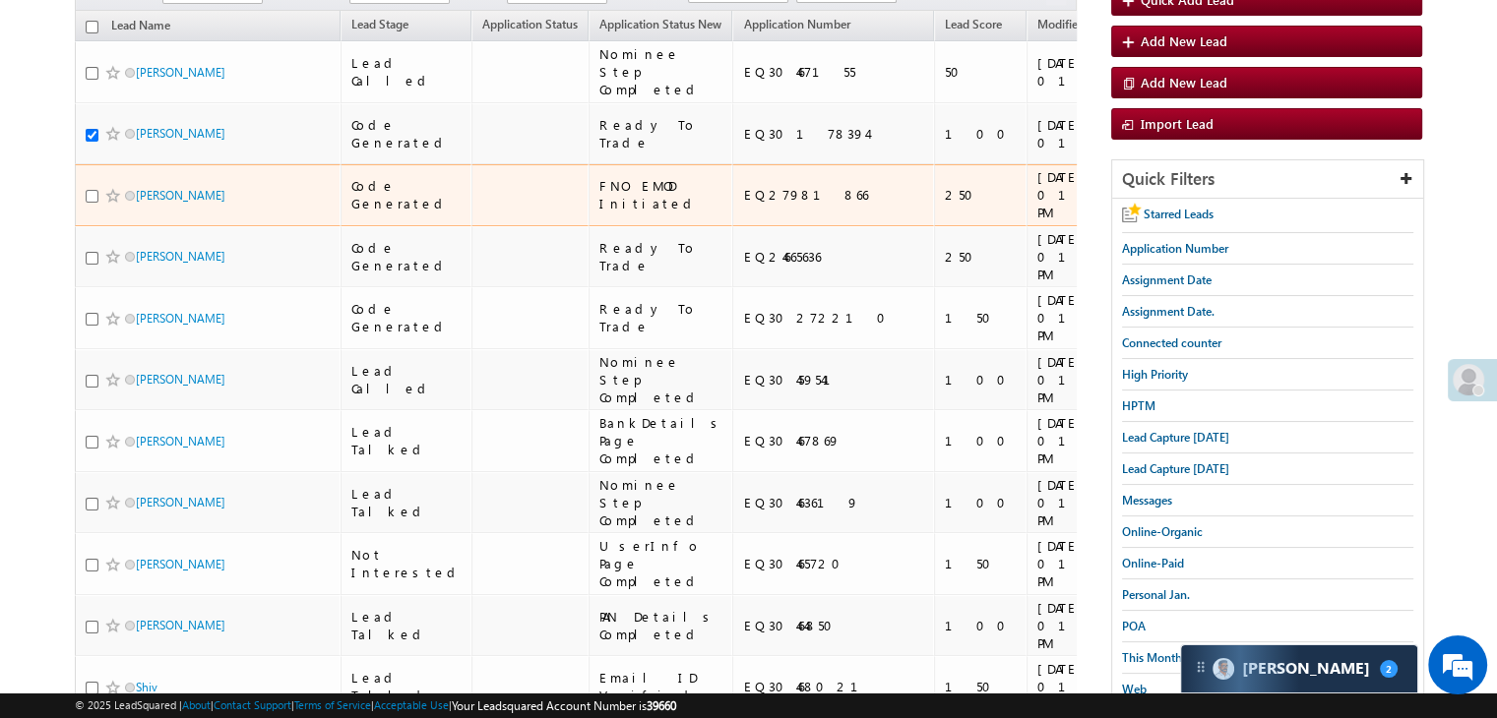
click at [89, 203] on input "checkbox" at bounding box center [92, 196] width 13 height 13
checkbox input "true"
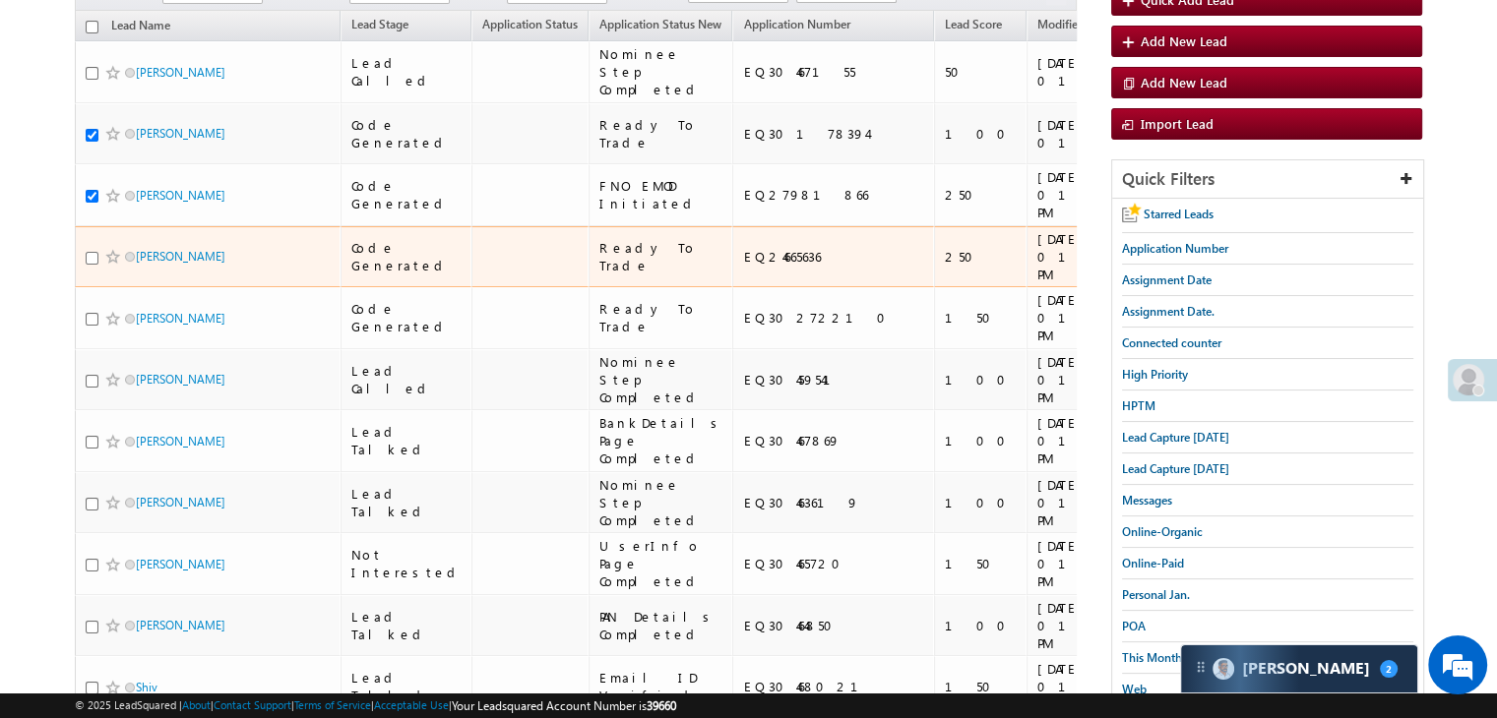
click at [90, 265] on input "checkbox" at bounding box center [92, 258] width 13 height 13
checkbox input "true"
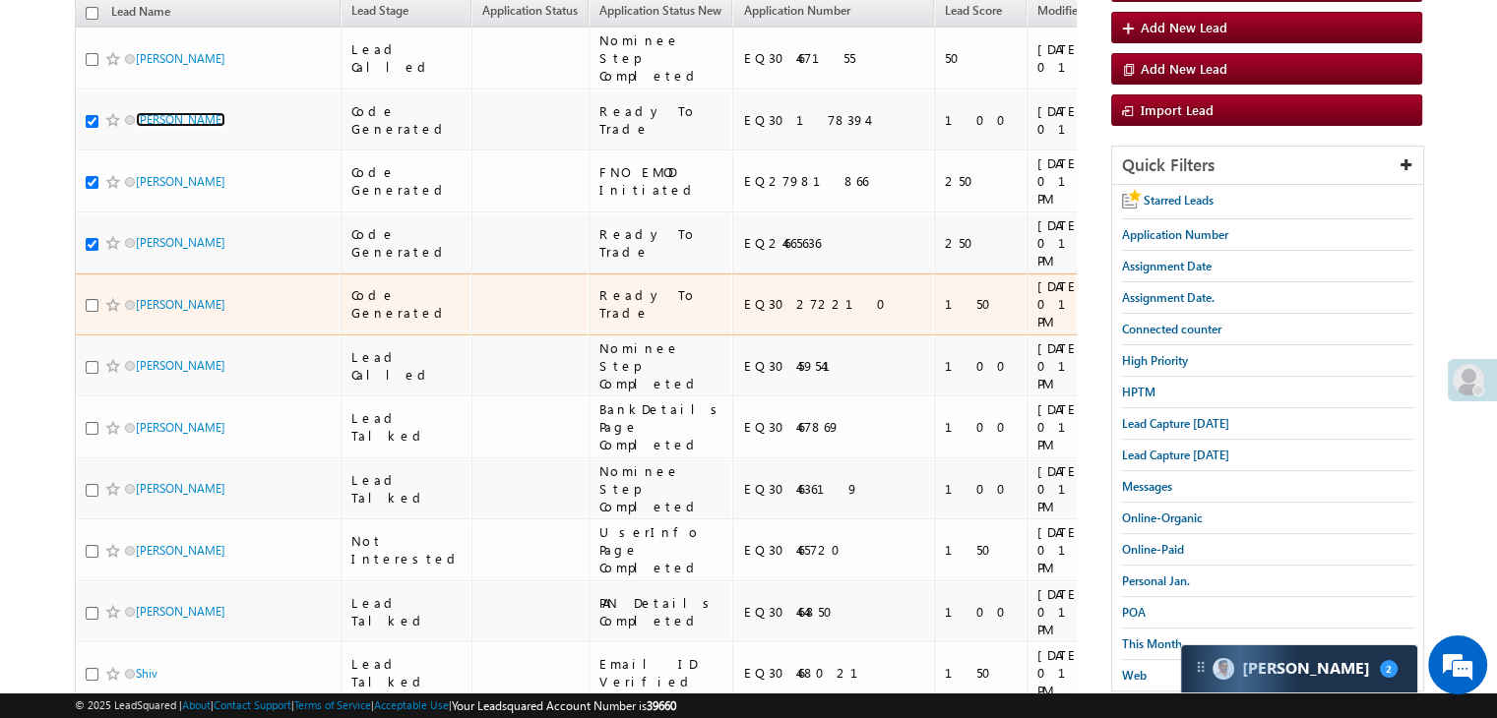
scroll to position [295, 0]
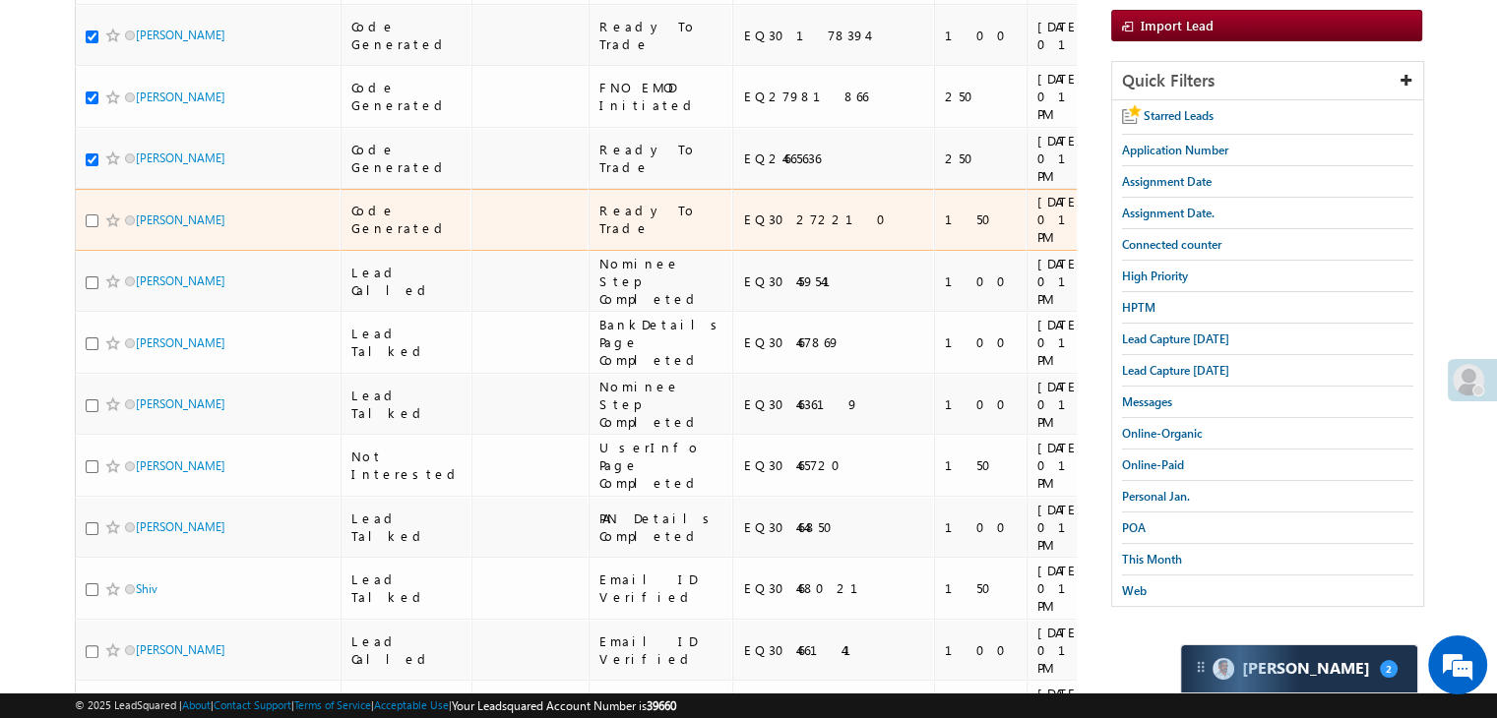
drag, startPoint x: 89, startPoint y: 458, endPoint x: 254, endPoint y: 471, distance: 165.9
click at [89, 227] on input "checkbox" at bounding box center [92, 221] width 13 height 13
checkbox input "true"
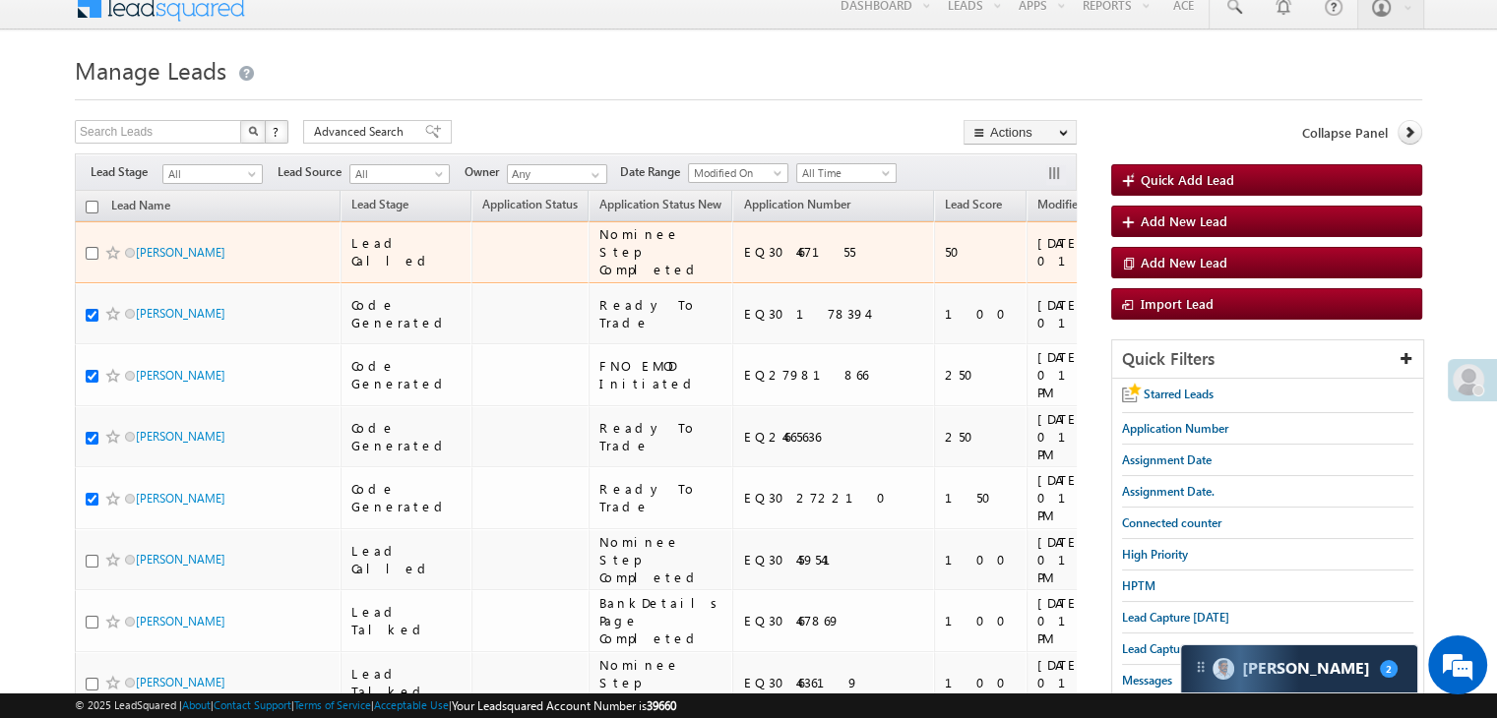
scroll to position [0, 0]
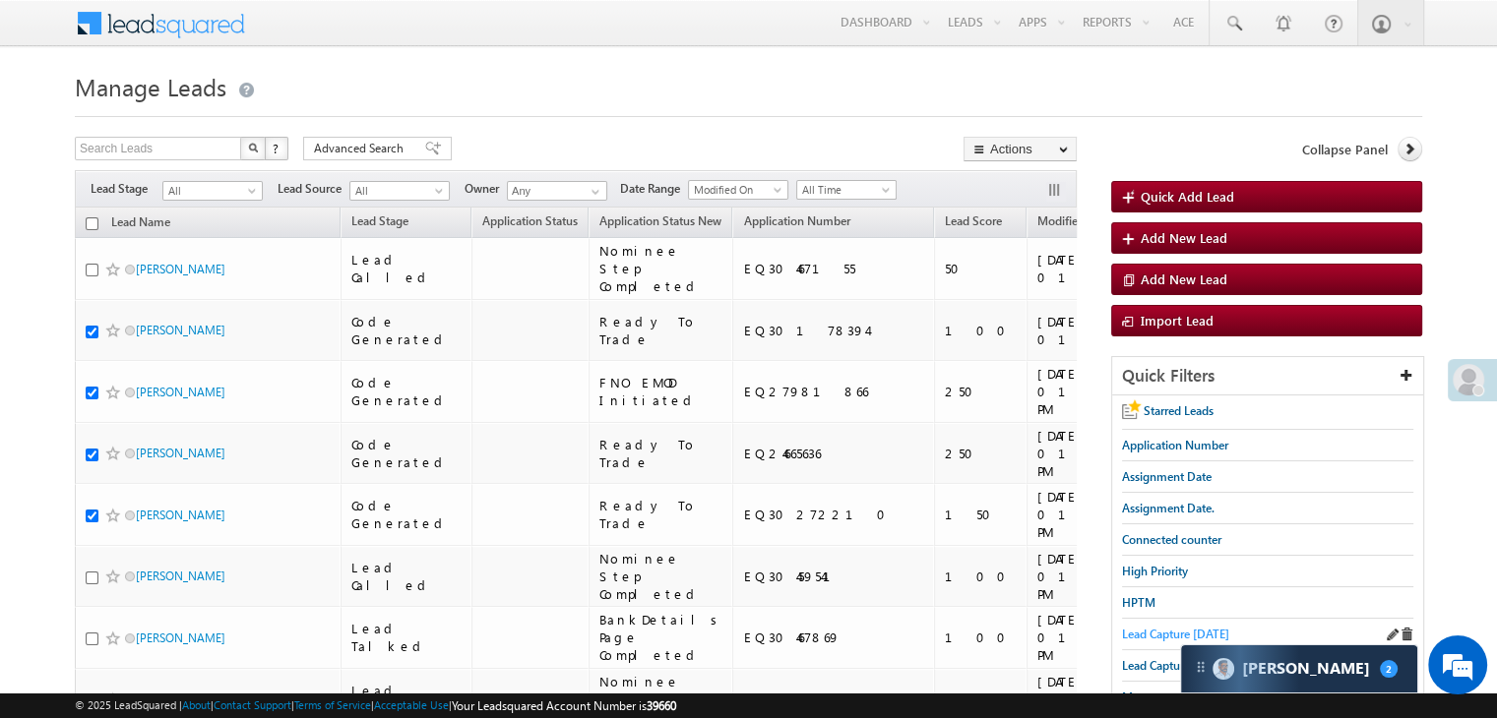
click at [1148, 629] on span "Lead Capture [DATE]" at bounding box center [1175, 634] width 107 height 15
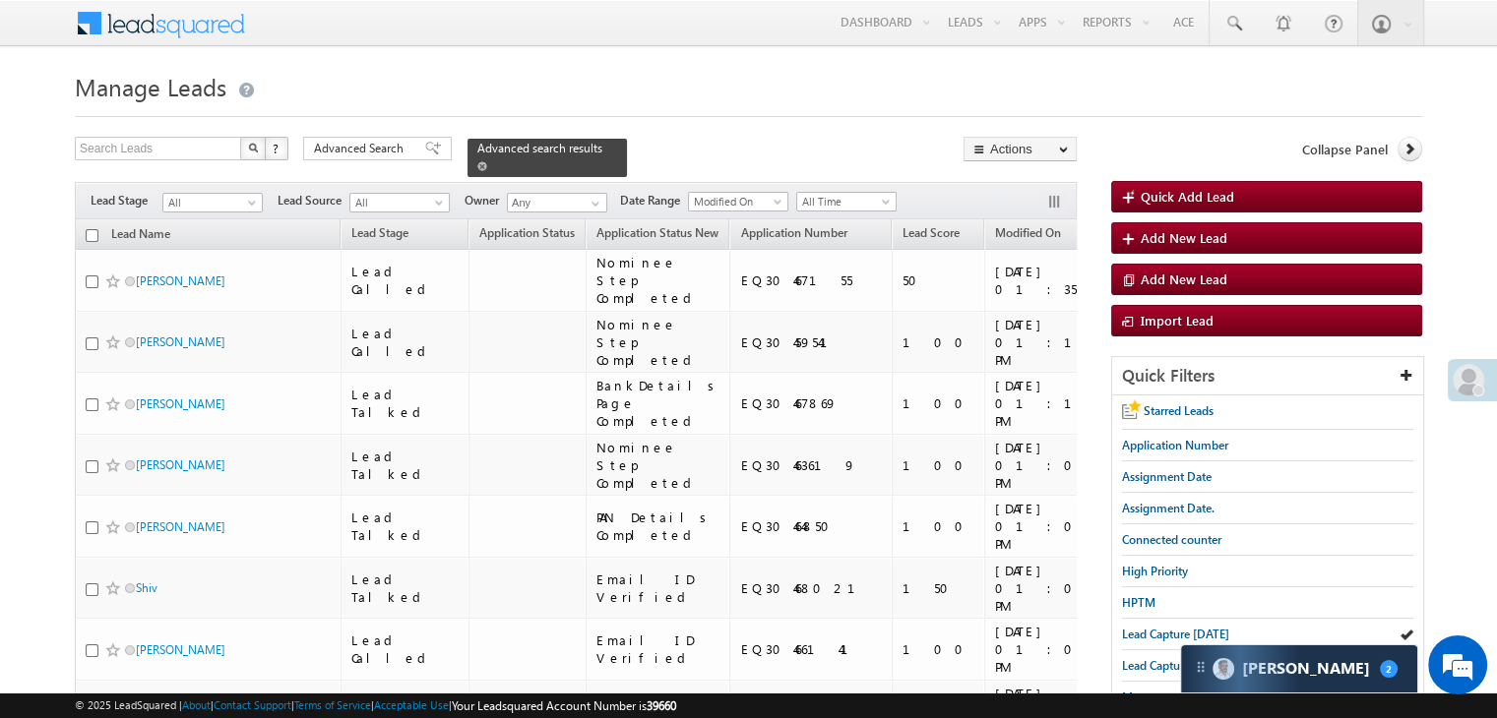
click at [487, 161] on span at bounding box center [482, 166] width 10 height 10
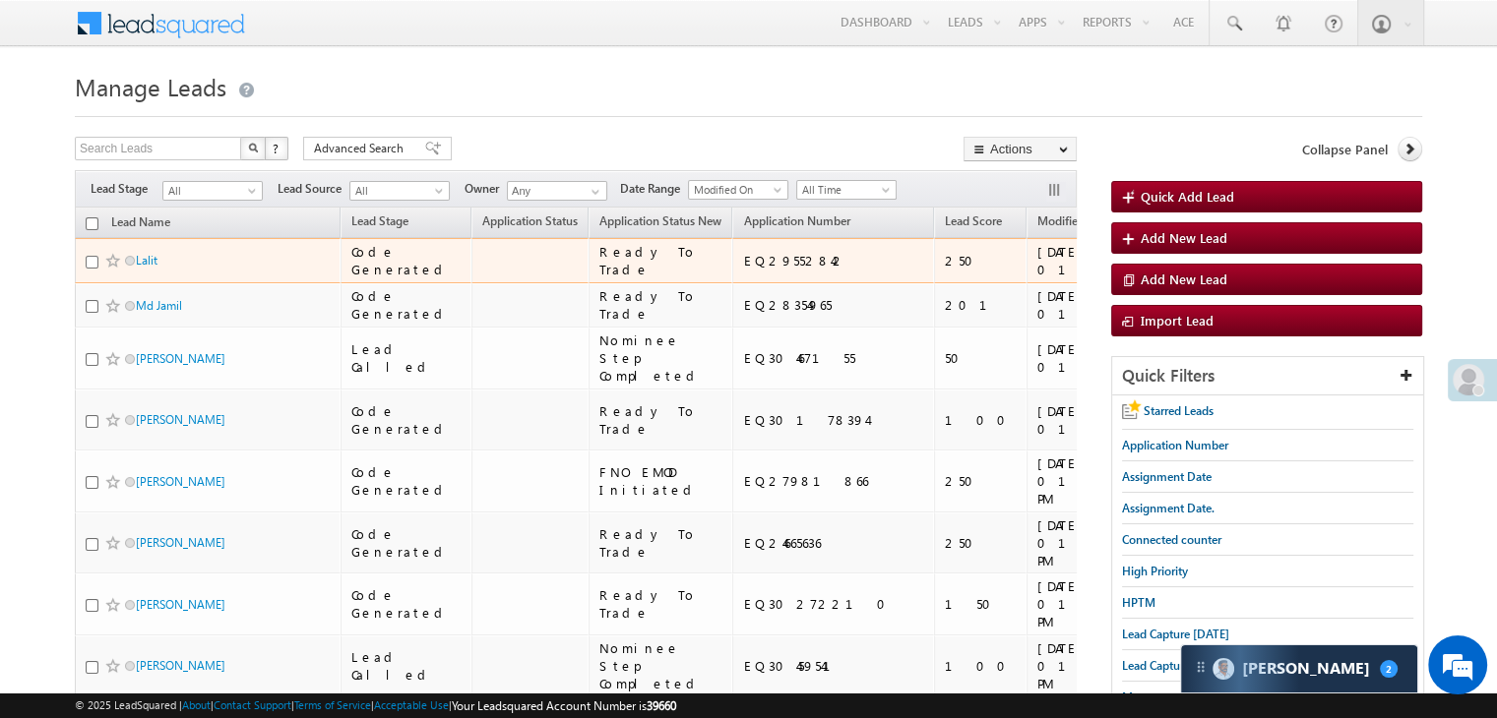
click at [91, 269] on input "checkbox" at bounding box center [92, 262] width 13 height 13
checkbox input "true"
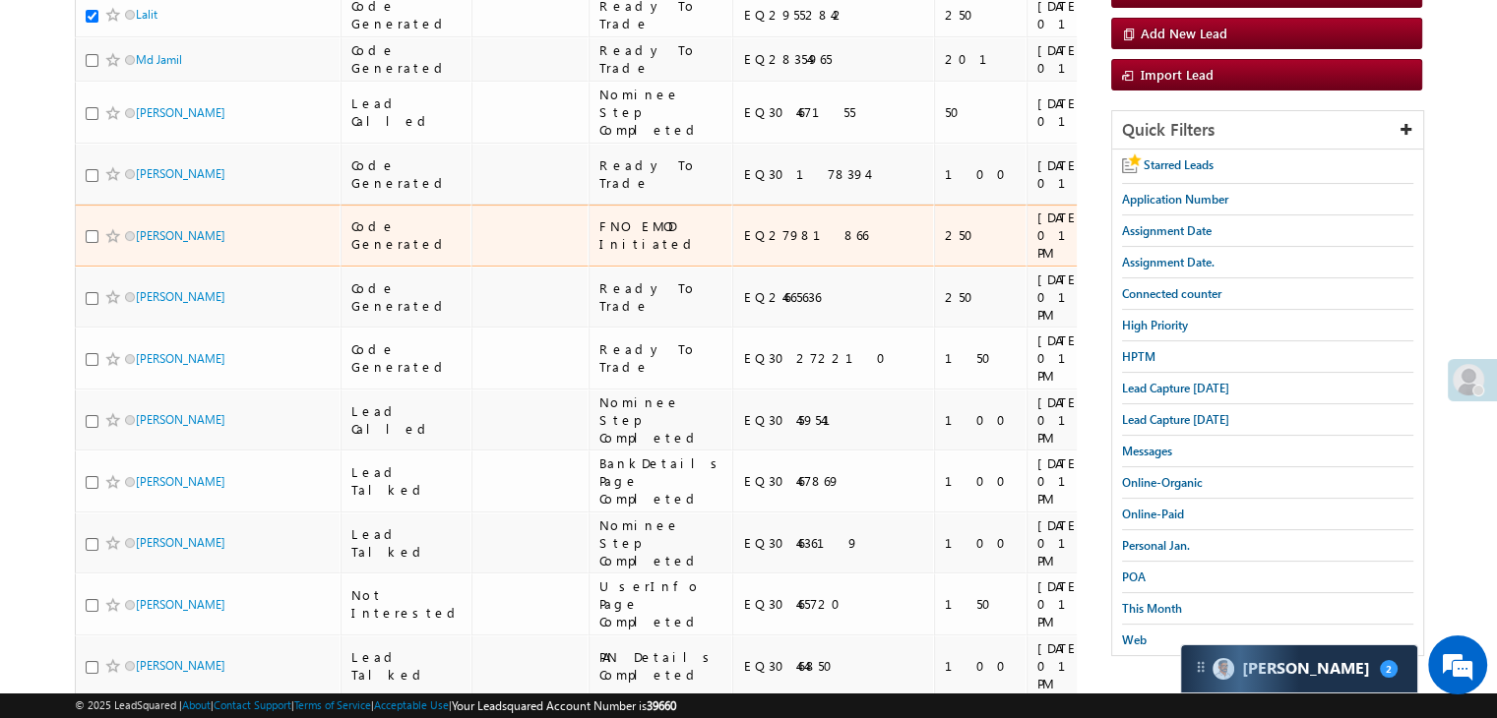
scroll to position [295, 0]
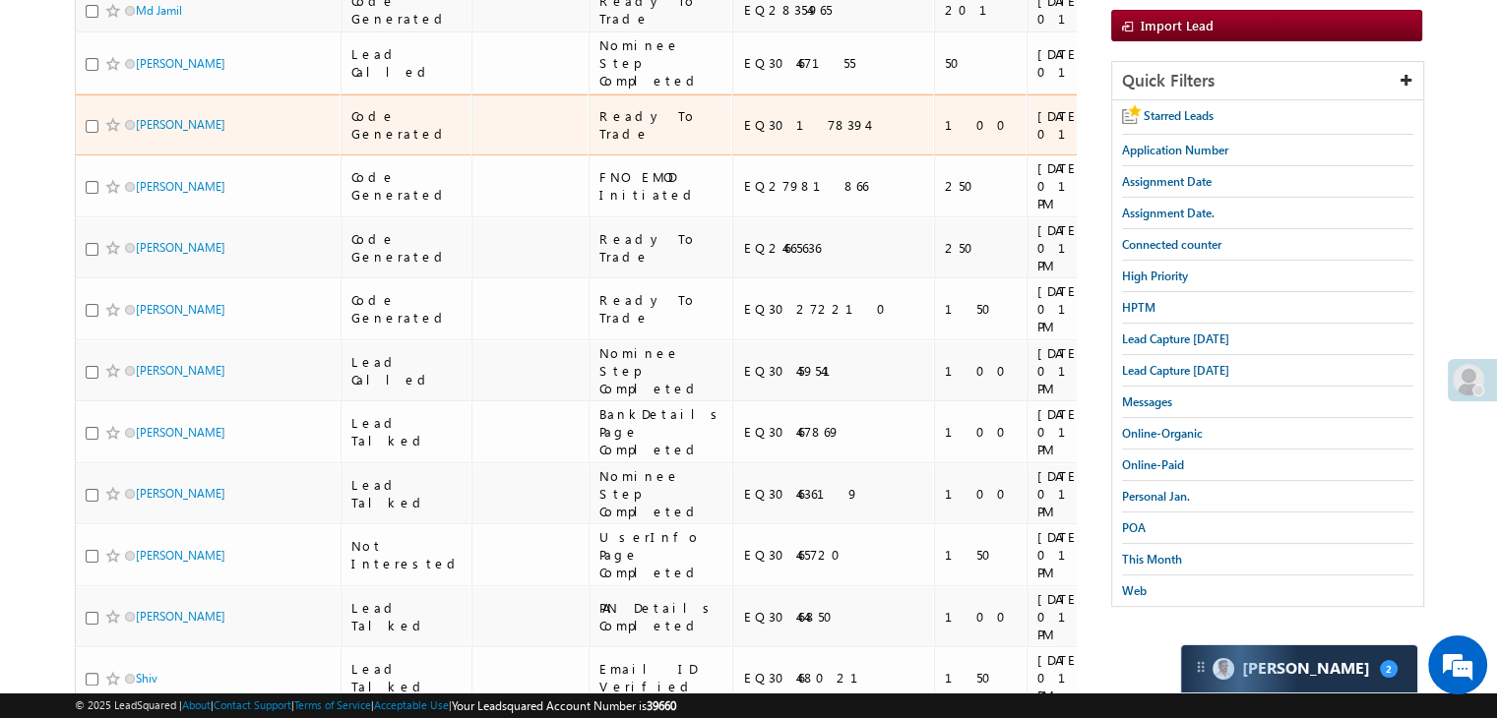
click at [93, 133] on input "checkbox" at bounding box center [92, 126] width 13 height 13
checkbox input "true"
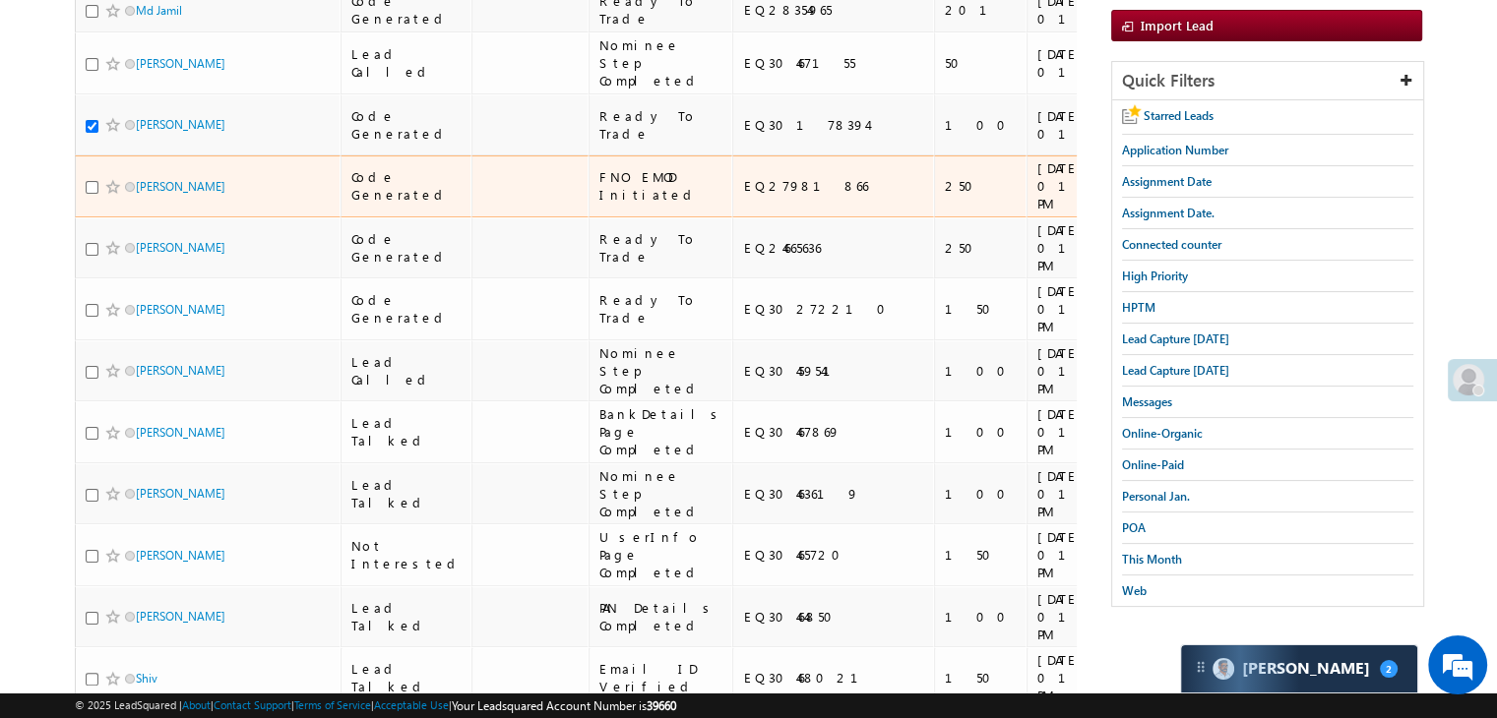
click at [81, 217] on td "[PERSON_NAME]" at bounding box center [208, 186] width 266 height 62
click at [90, 194] on input "checkbox" at bounding box center [92, 187] width 13 height 13
checkbox input "true"
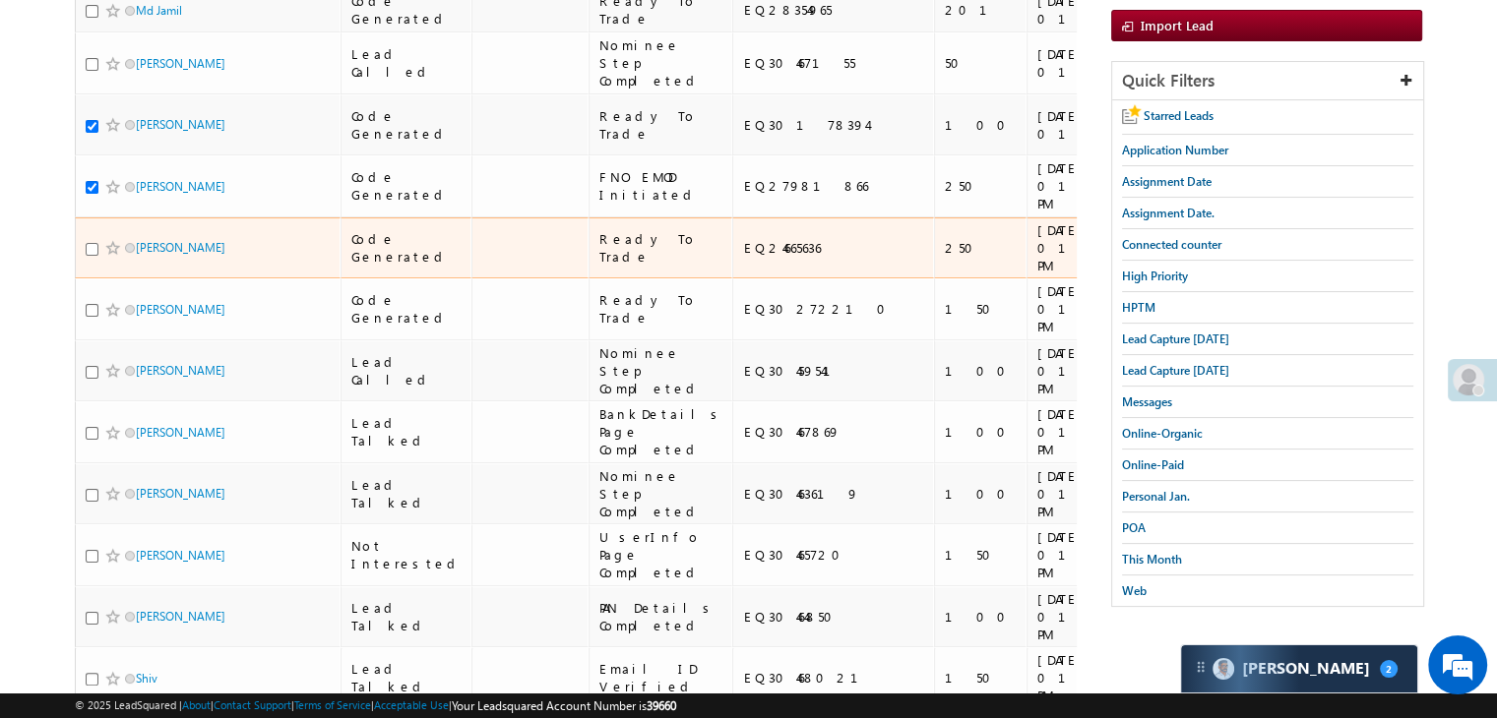
click at [91, 256] on input "checkbox" at bounding box center [92, 249] width 13 height 13
checkbox input "true"
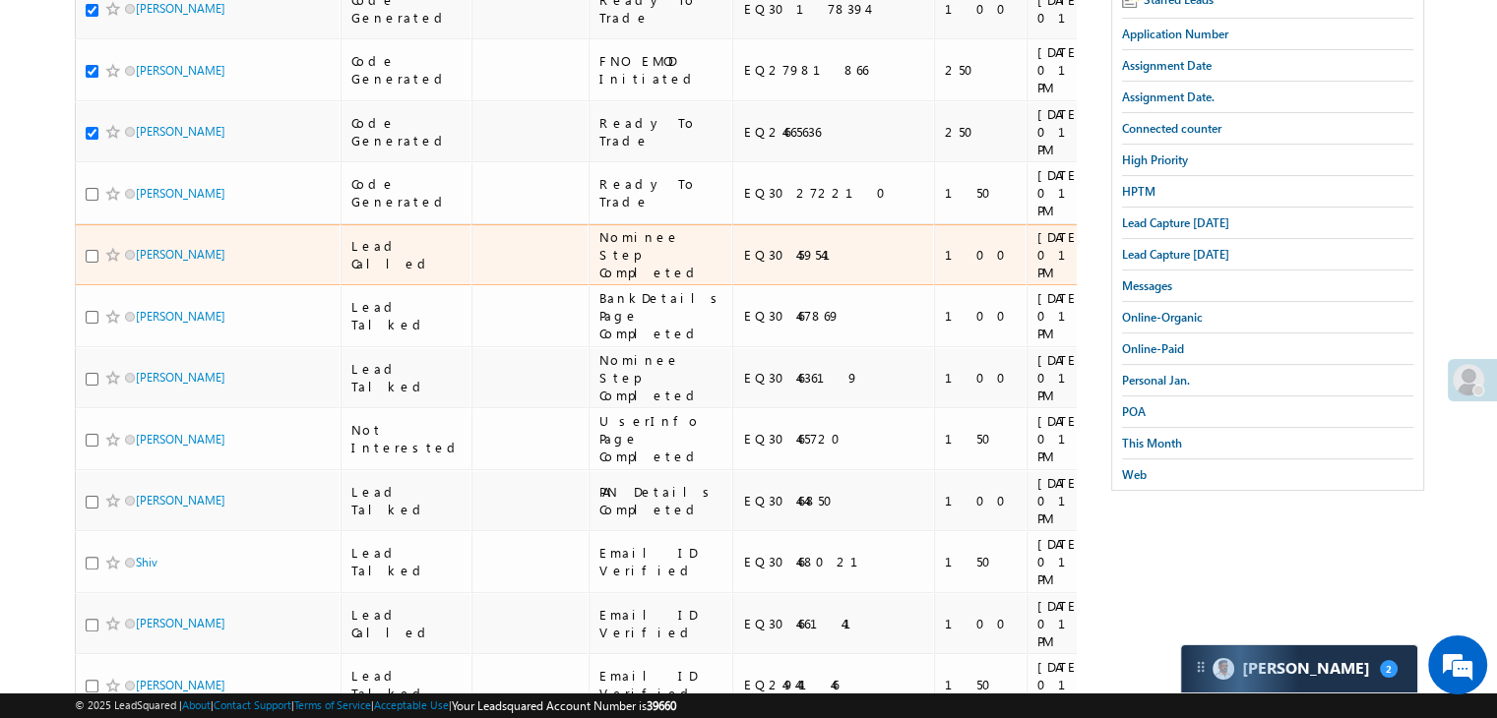
scroll to position [492, 0]
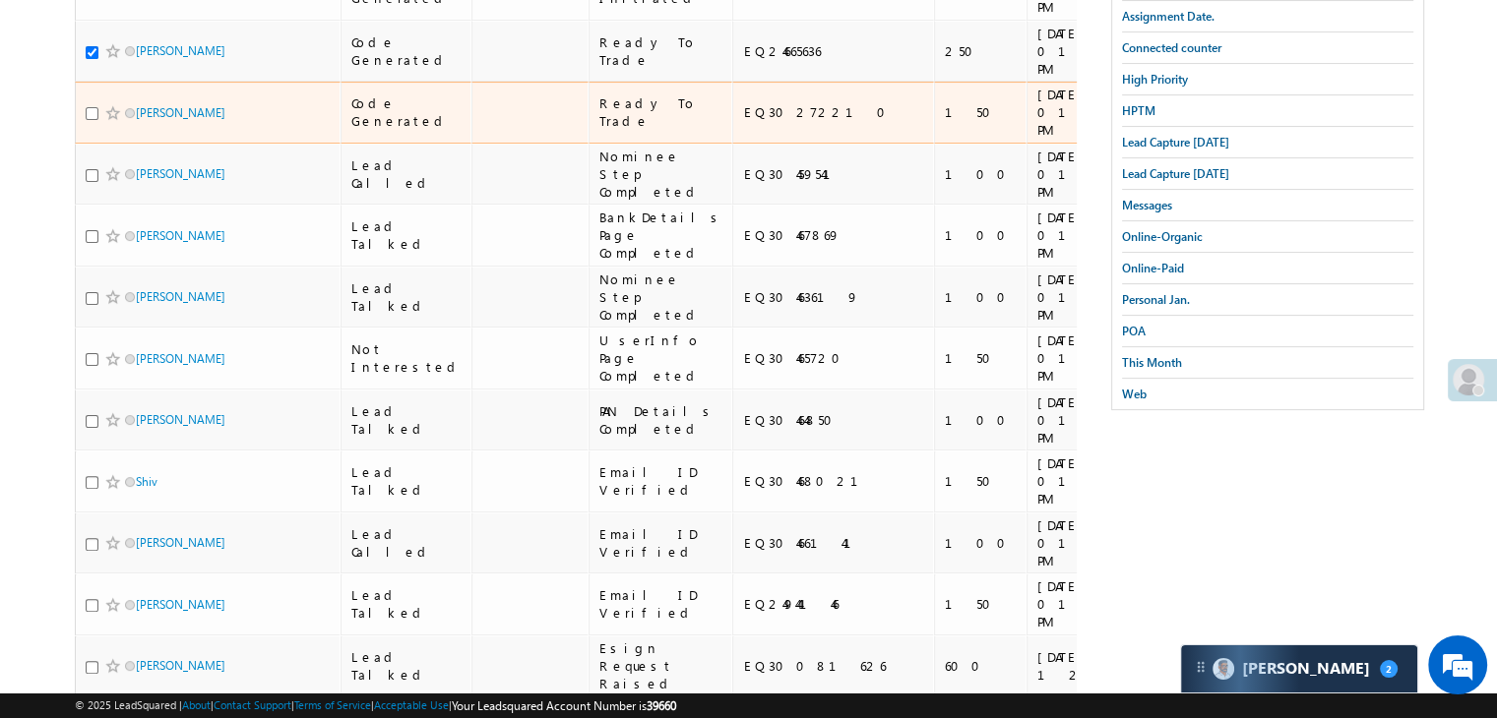
click at [91, 120] on input "checkbox" at bounding box center [92, 113] width 13 height 13
checkbox input "true"
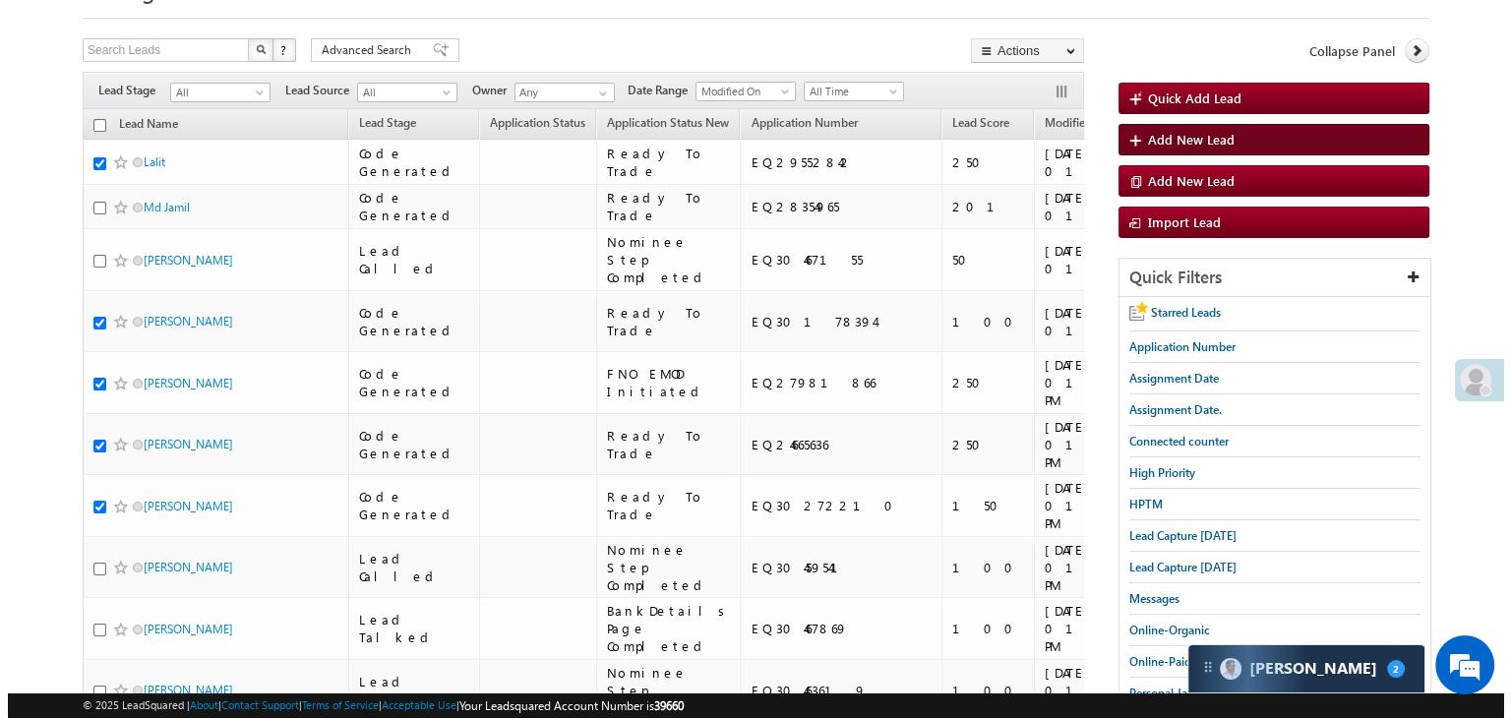
scroll to position [0, 0]
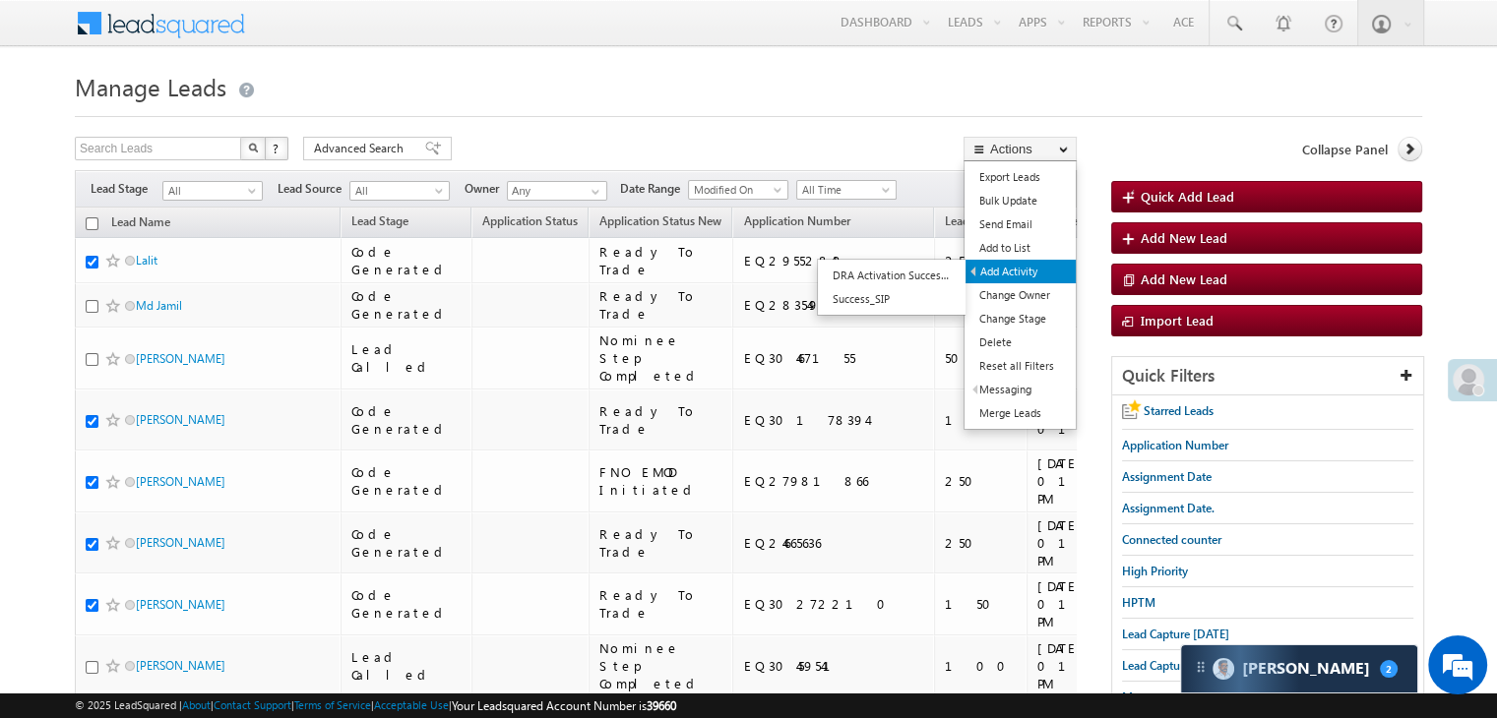
click at [1018, 273] on link "Add Activity" at bounding box center [1020, 272] width 110 height 24
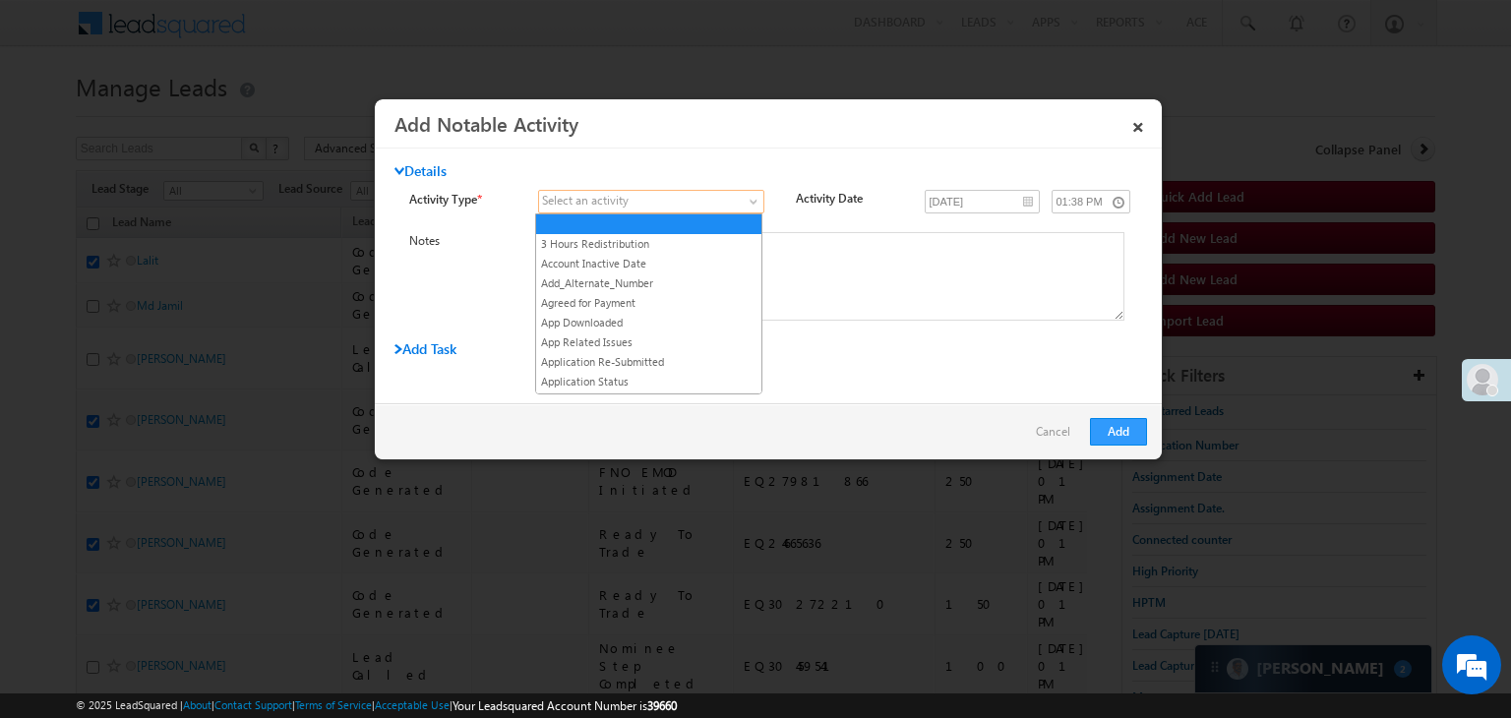
click at [748, 205] on span at bounding box center [756, 206] width 16 height 16
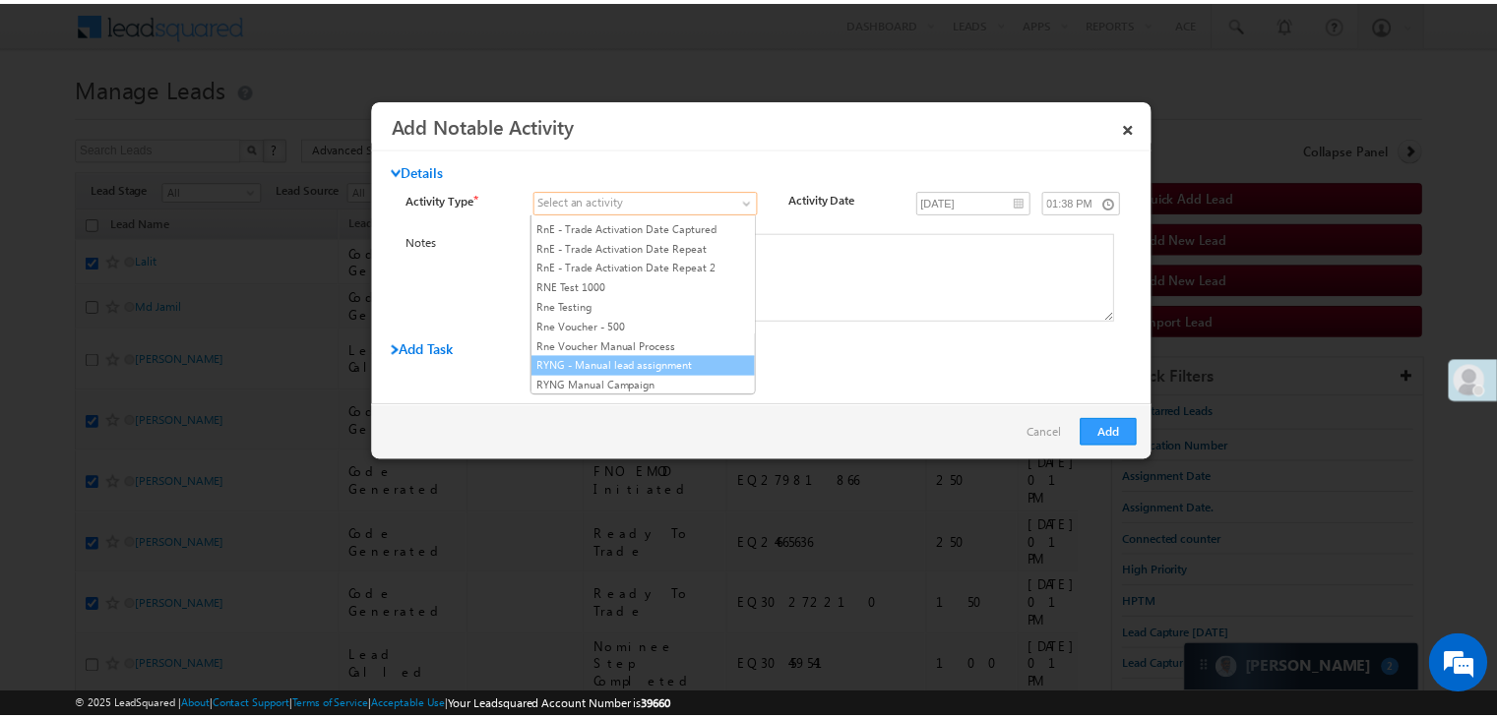
scroll to position [2460, 0]
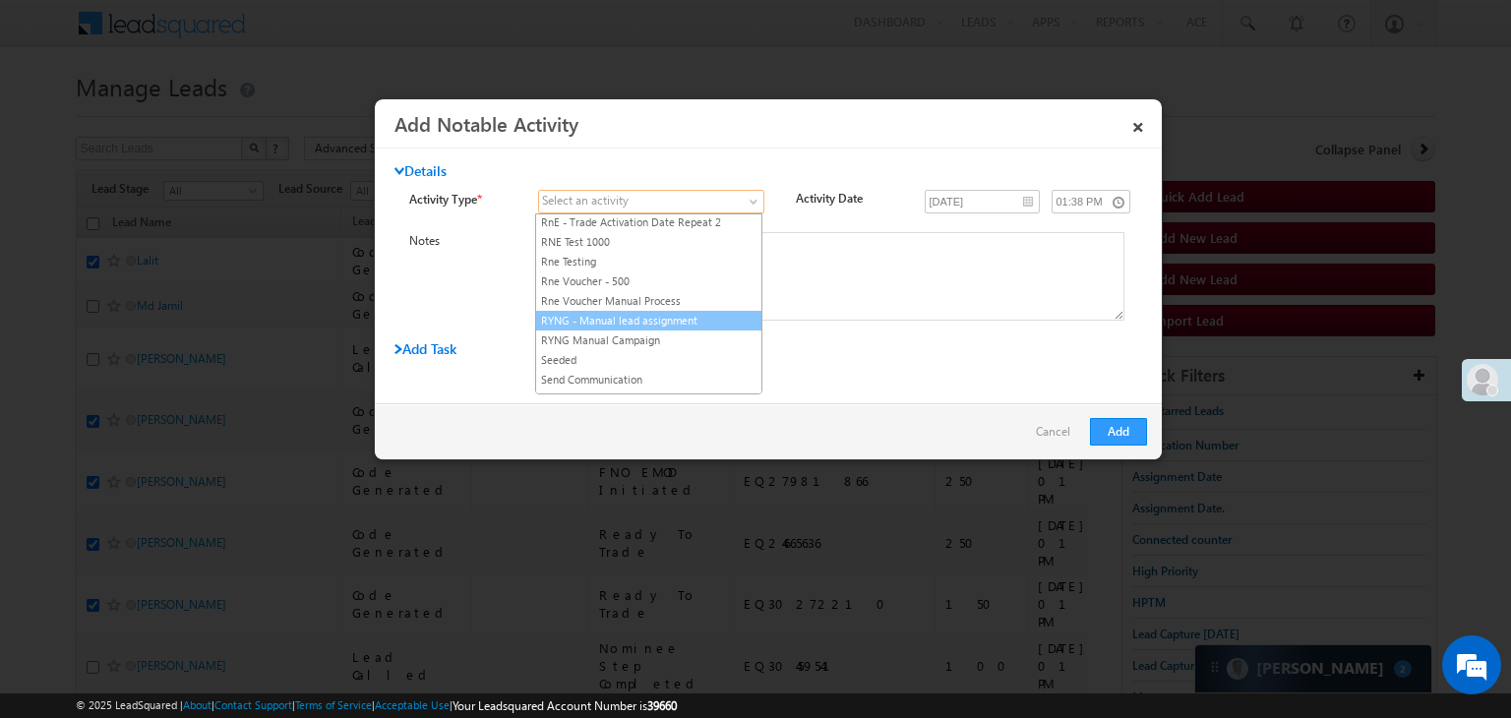
click at [686, 312] on link "RYNG - Manual lead assignment" at bounding box center [648, 321] width 225 height 18
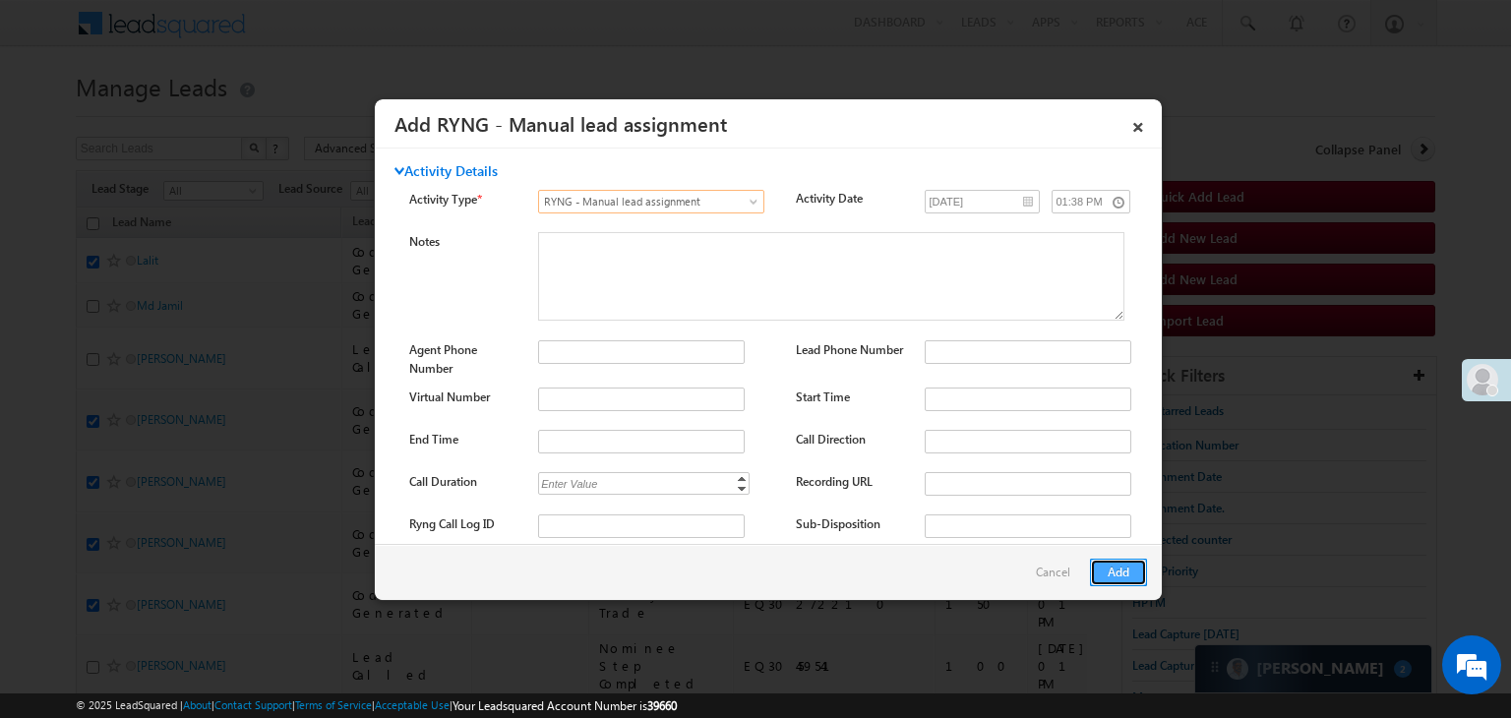
click at [1112, 570] on button "Add" at bounding box center [1118, 573] width 57 height 28
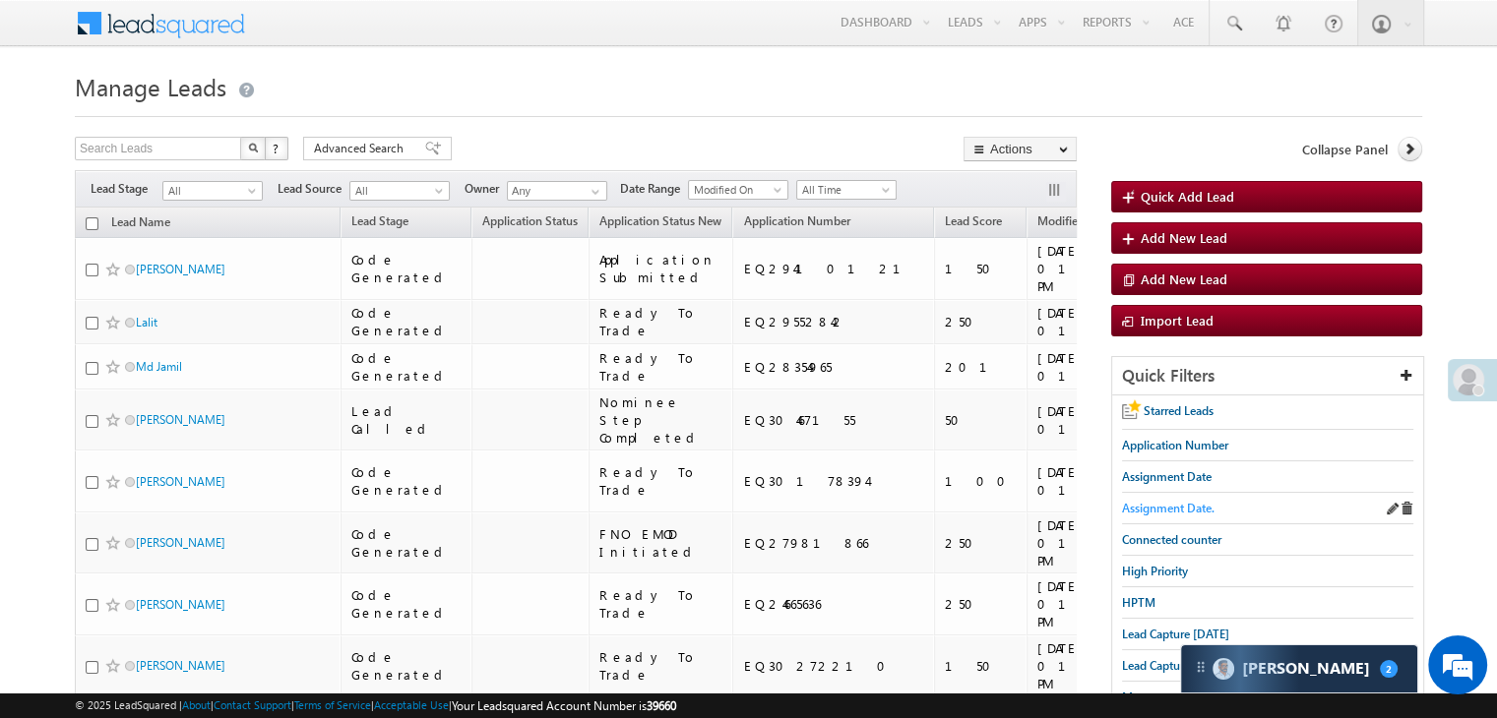
click at [1169, 505] on span "Assignment Date." at bounding box center [1168, 508] width 92 height 15
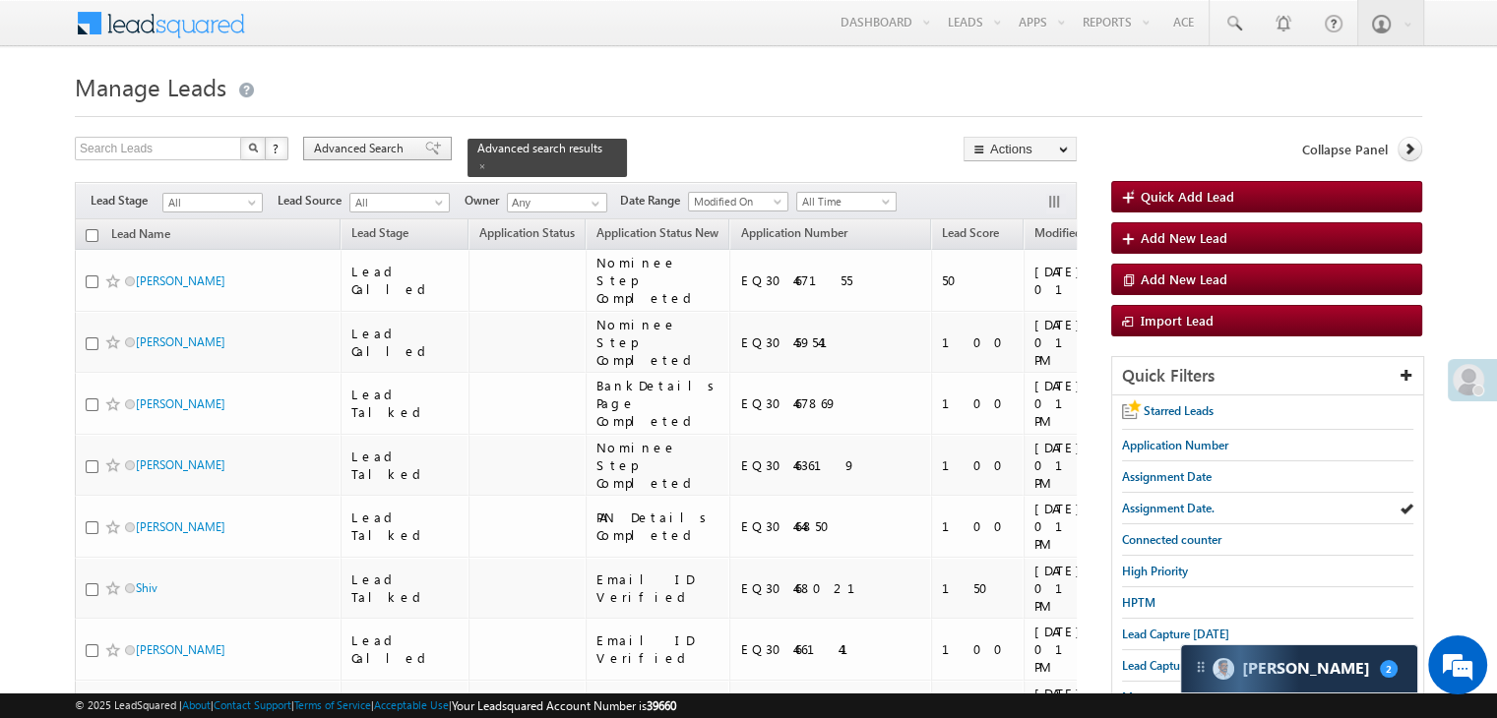
click at [349, 153] on span "Advanced Search" at bounding box center [361, 149] width 95 height 18
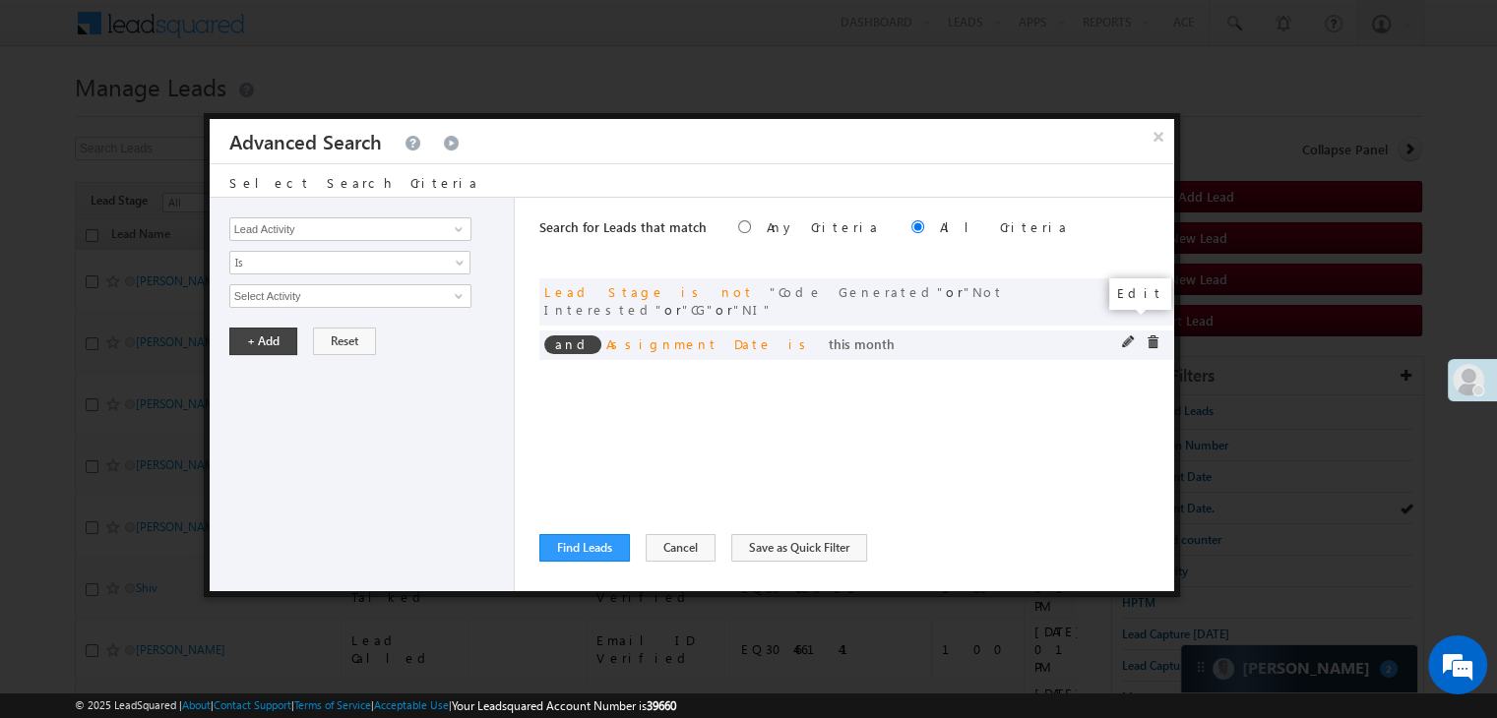
click at [1131, 336] on span at bounding box center [1129, 343] width 14 height 14
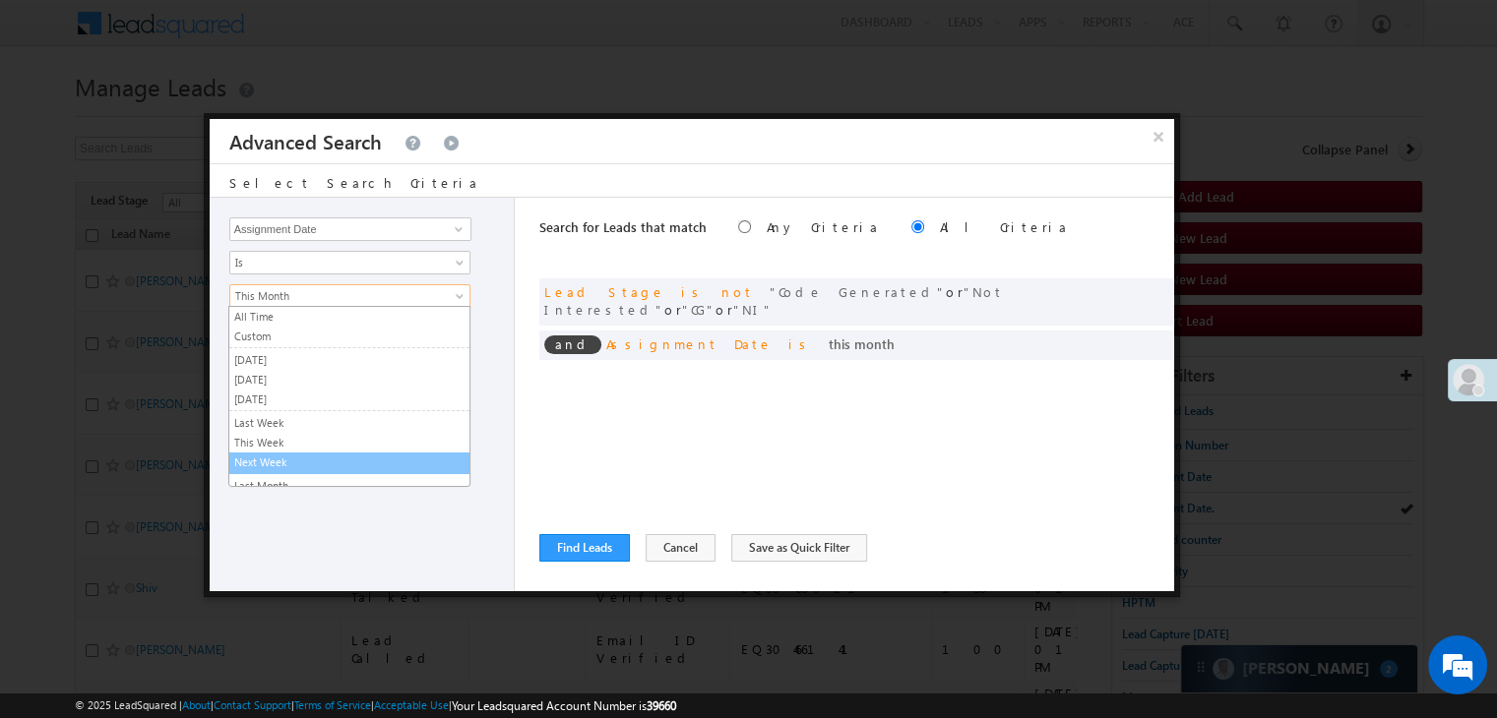
scroll to position [0, 0]
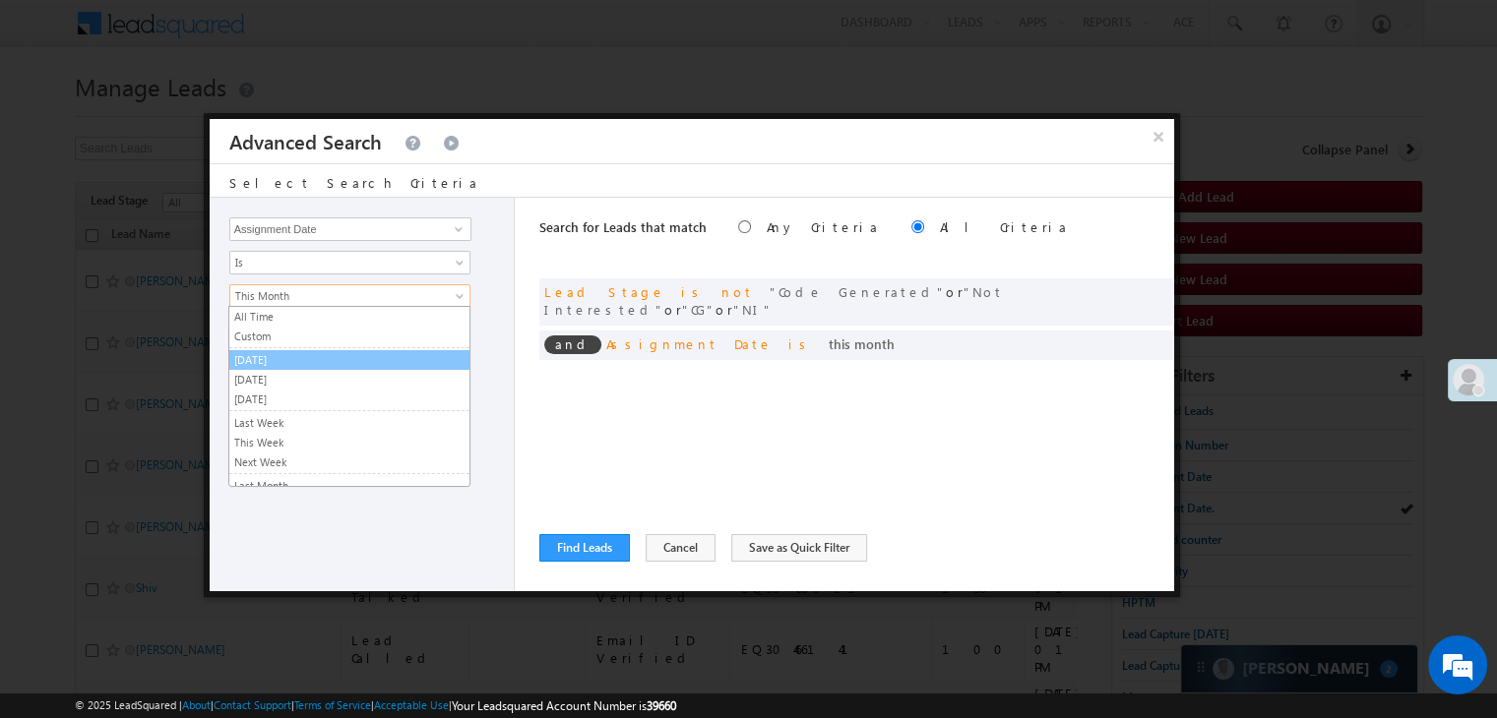
click at [287, 334] on link "Custom" at bounding box center [349, 337] width 240 height 18
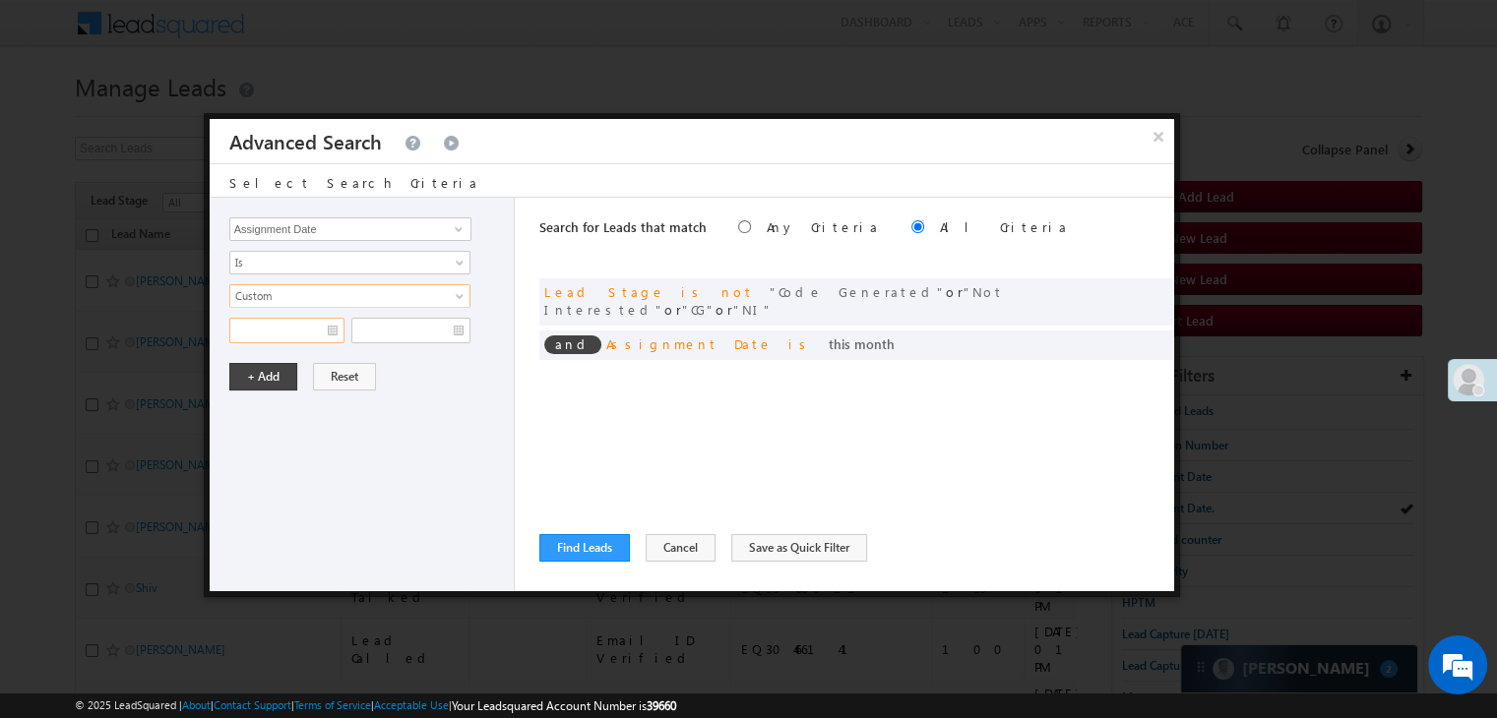
click at [287, 334] on input "text" at bounding box center [286, 331] width 115 height 26
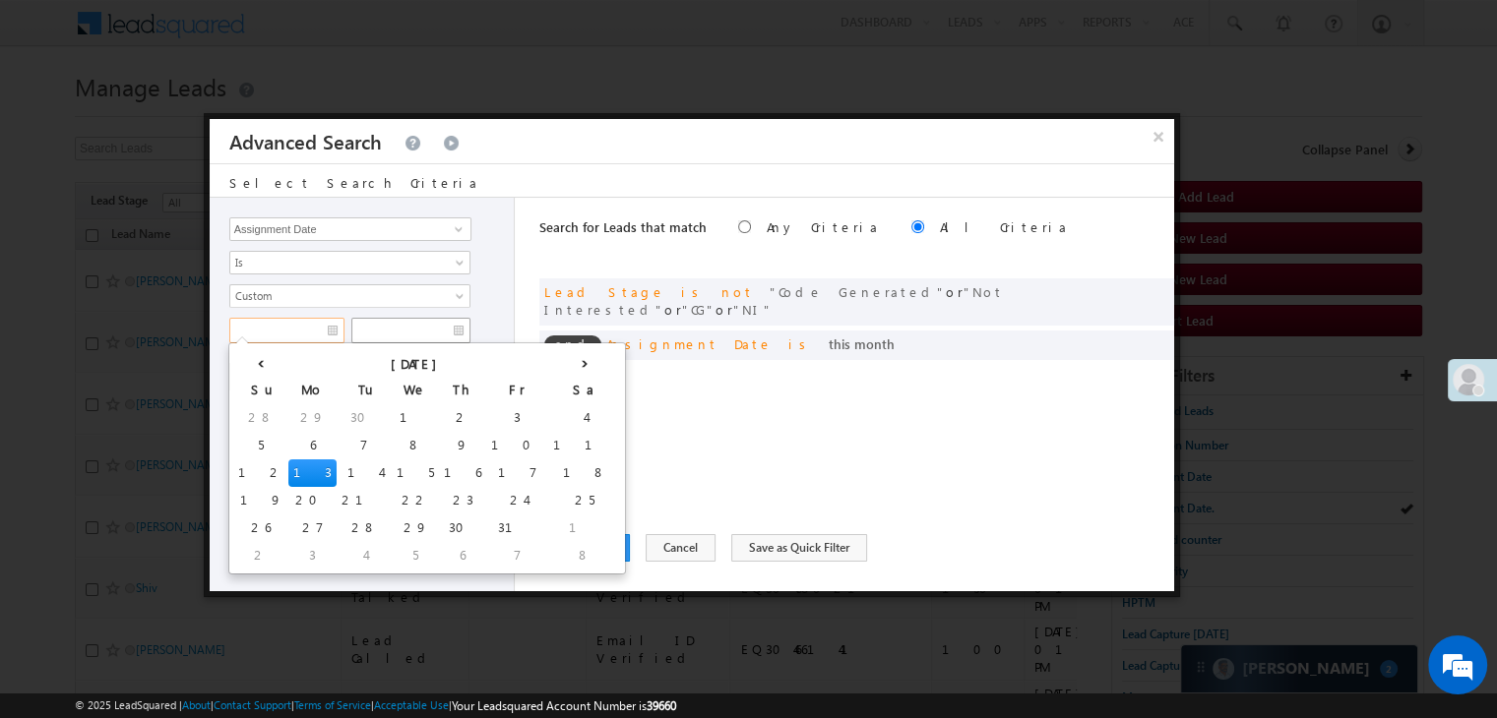
click at [337, 447] on td "7" at bounding box center [364, 446] width 55 height 28
type input "[DATE]"
click at [413, 336] on input "text" at bounding box center [410, 331] width 119 height 26
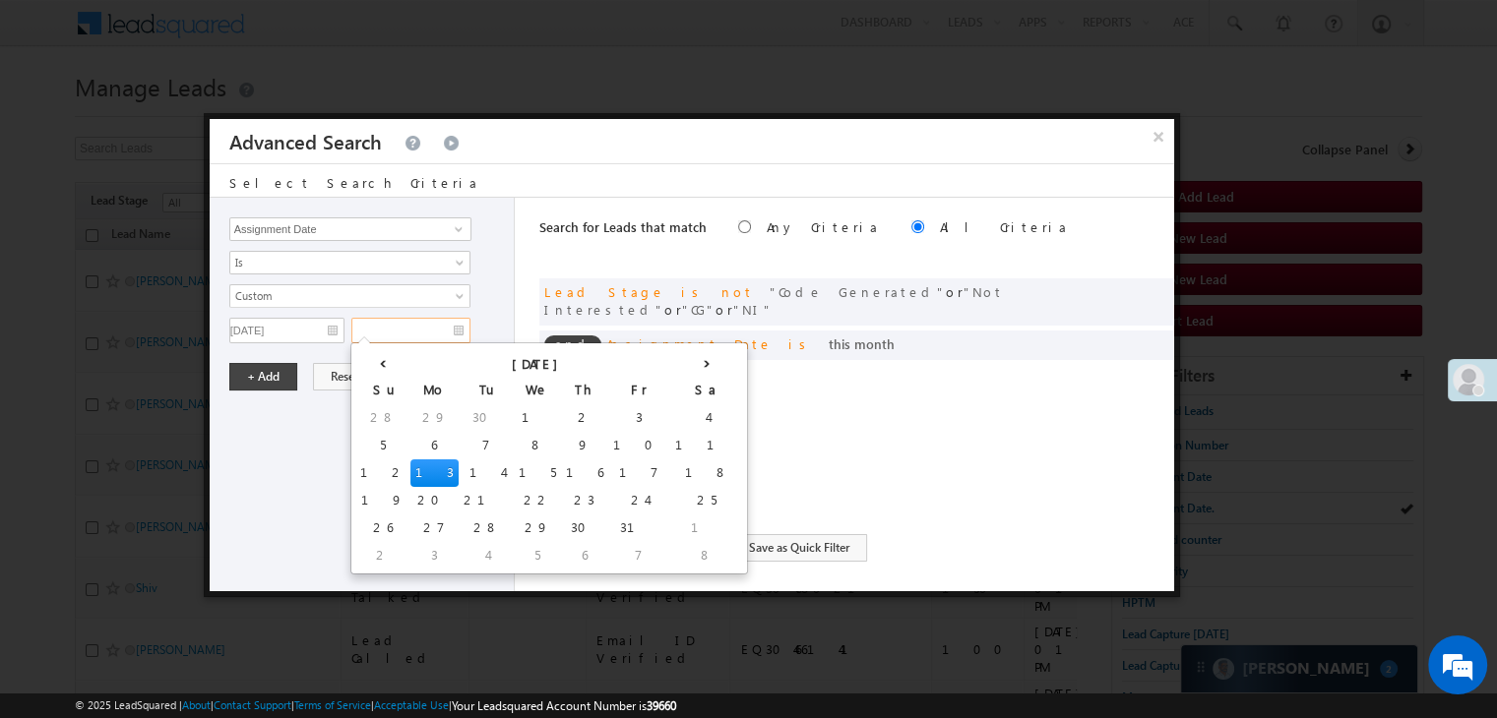
click at [561, 444] on td "9" at bounding box center [584, 446] width 47 height 28
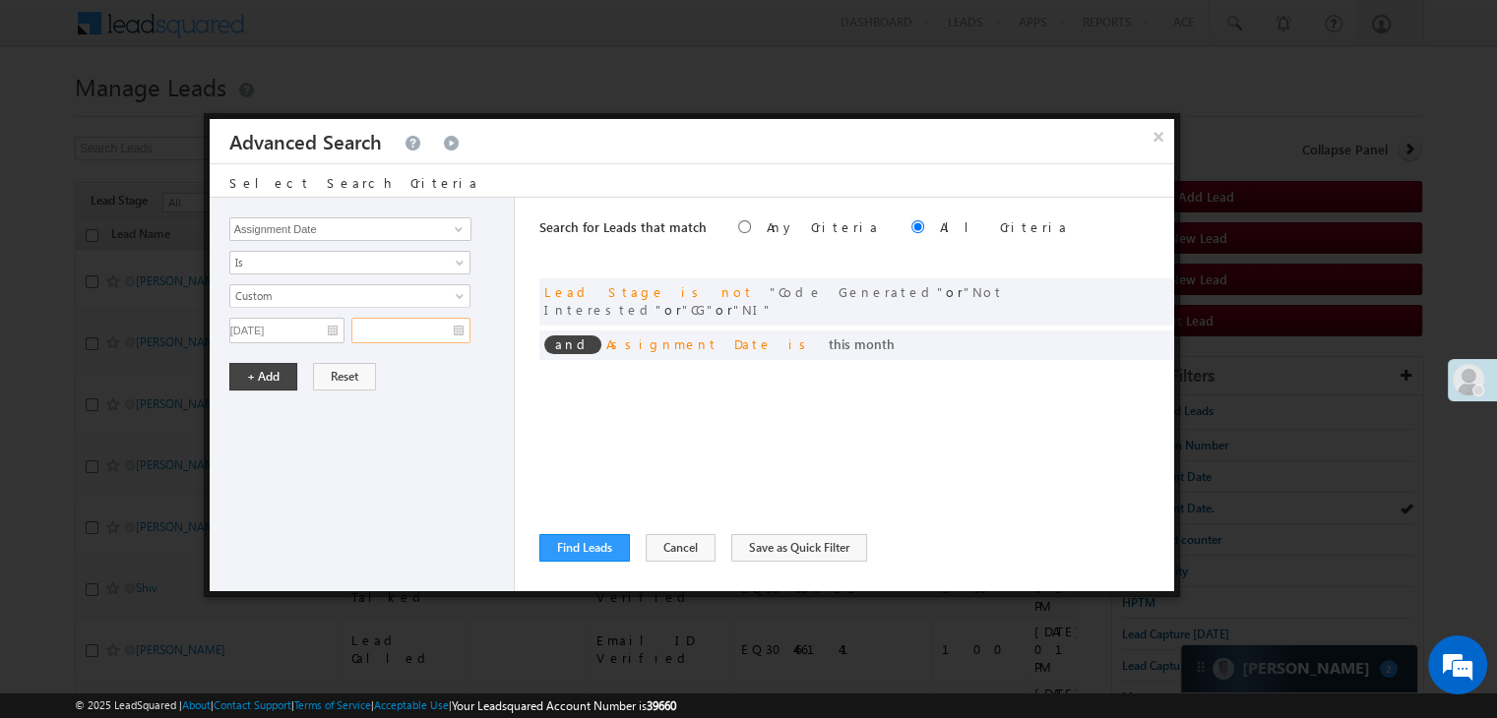
type input "[DATE]"
click at [247, 382] on button "+ Add" at bounding box center [263, 377] width 68 height 28
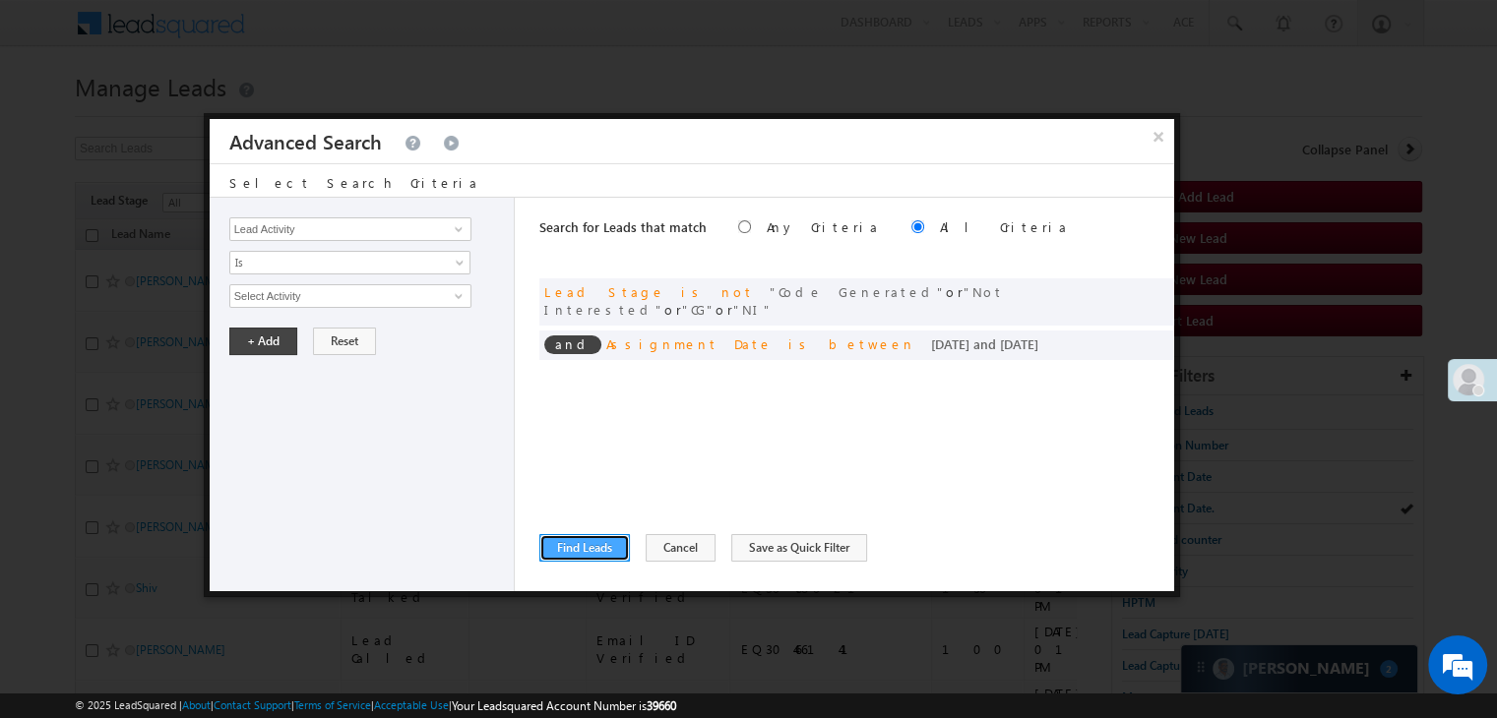
click at [576, 540] on button "Find Leads" at bounding box center [584, 548] width 91 height 28
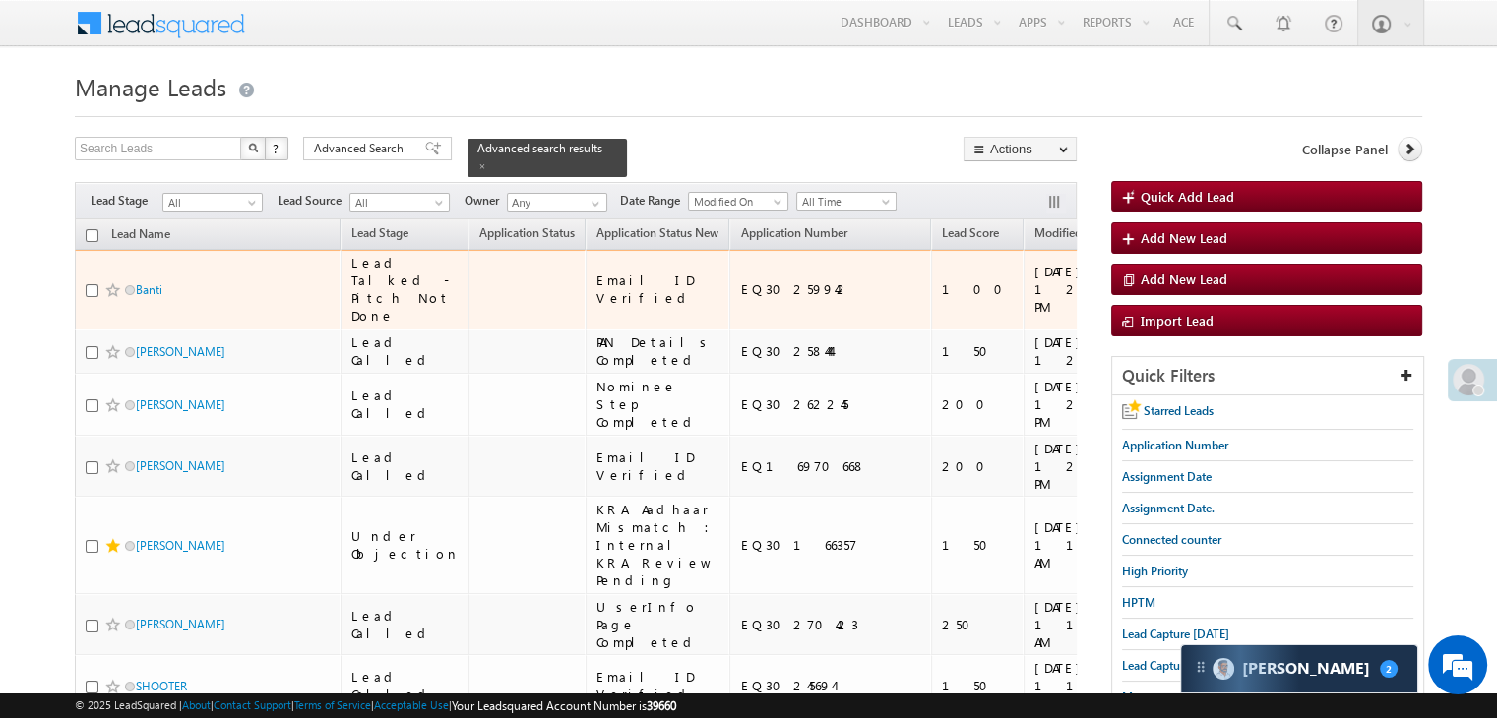
click at [202, 194] on span "All" at bounding box center [209, 203] width 93 height 18
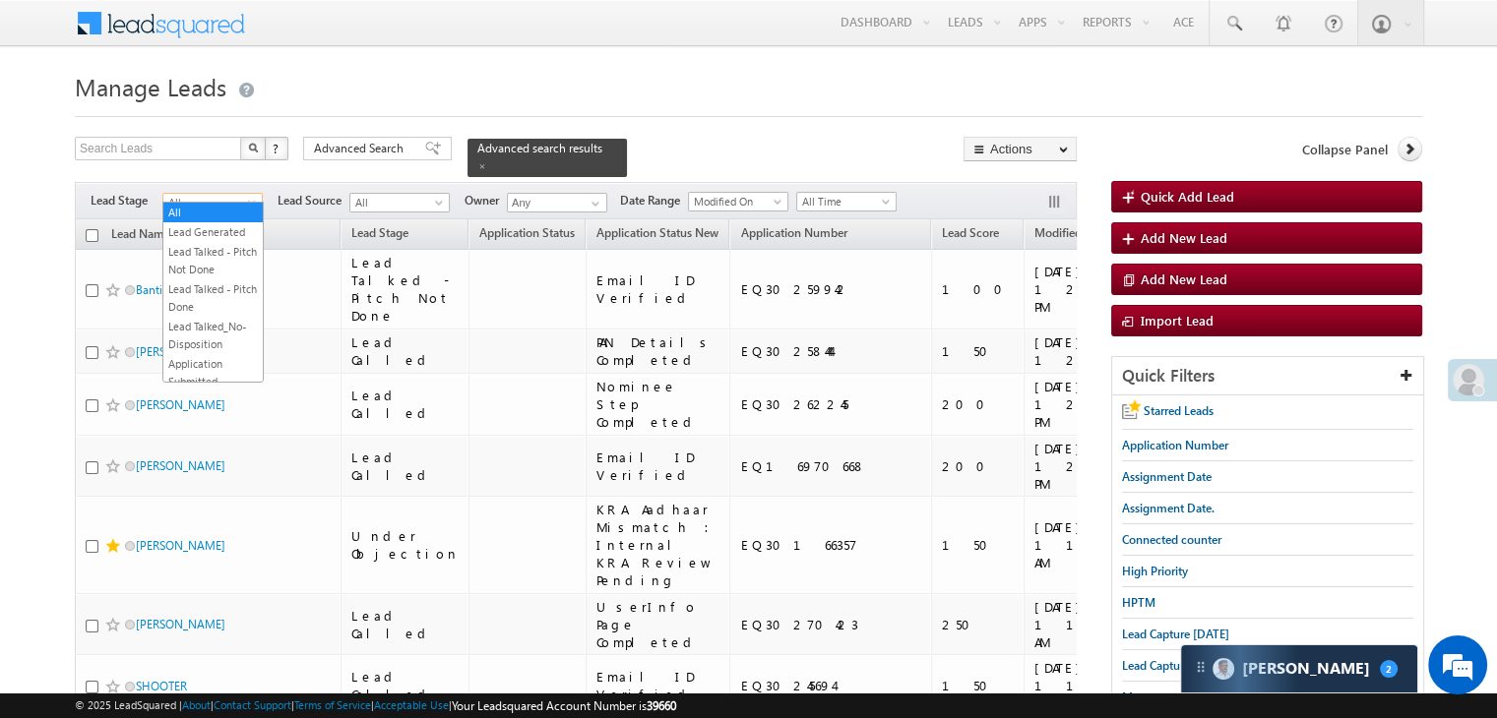
scroll to position [197, 0]
click at [206, 310] on link "Lead Talked" at bounding box center [212, 301] width 99 height 18
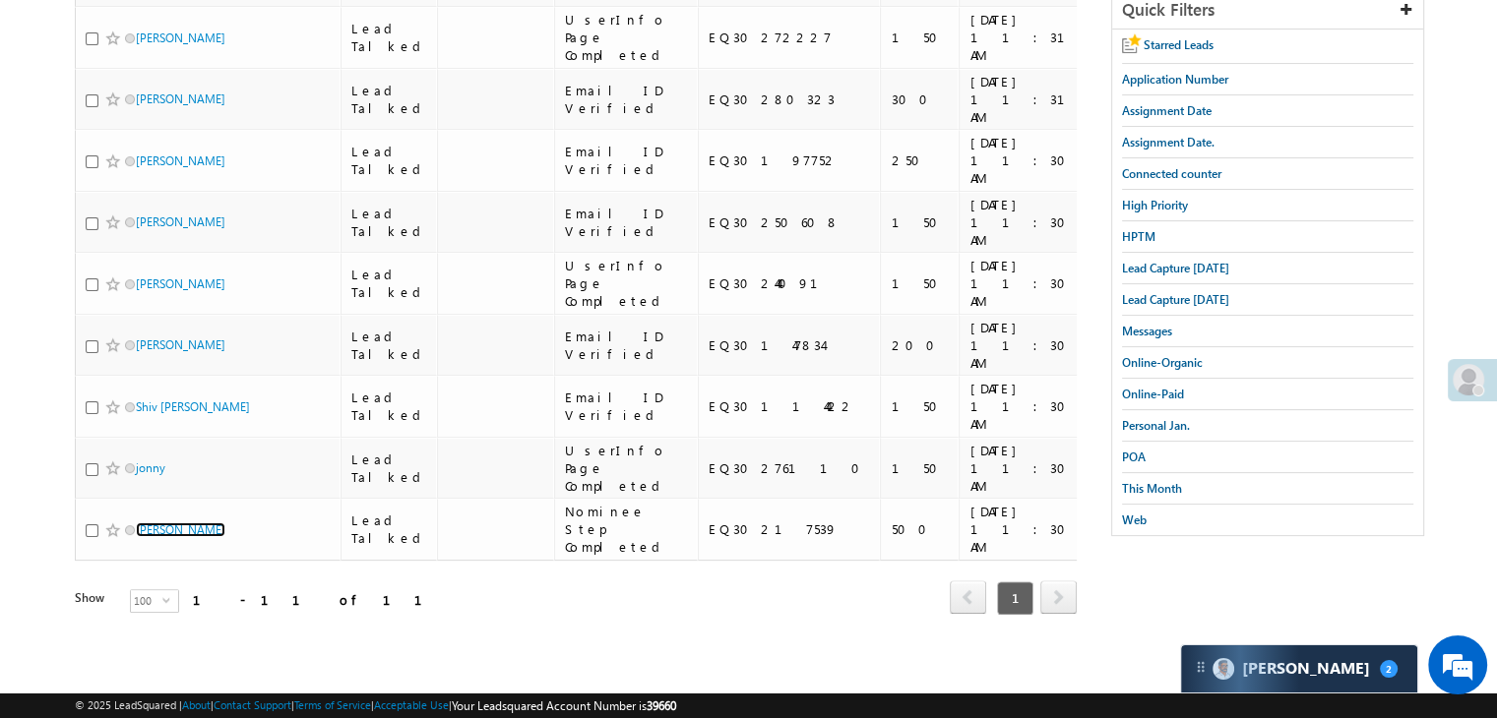
scroll to position [0, 0]
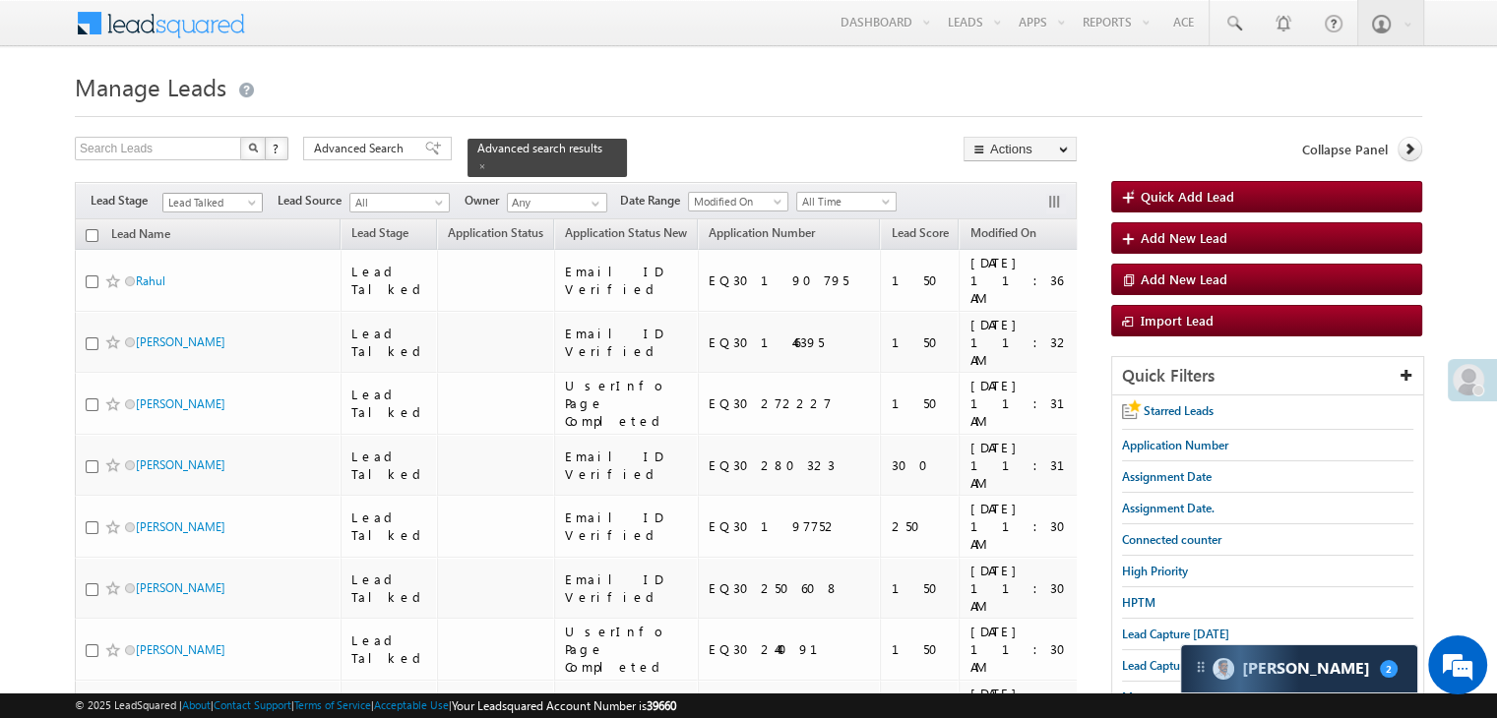
click at [220, 194] on span "Lead Talked" at bounding box center [209, 203] width 93 height 18
click at [212, 278] on link "Lead Talked - Pitch Not Done" at bounding box center [212, 260] width 99 height 35
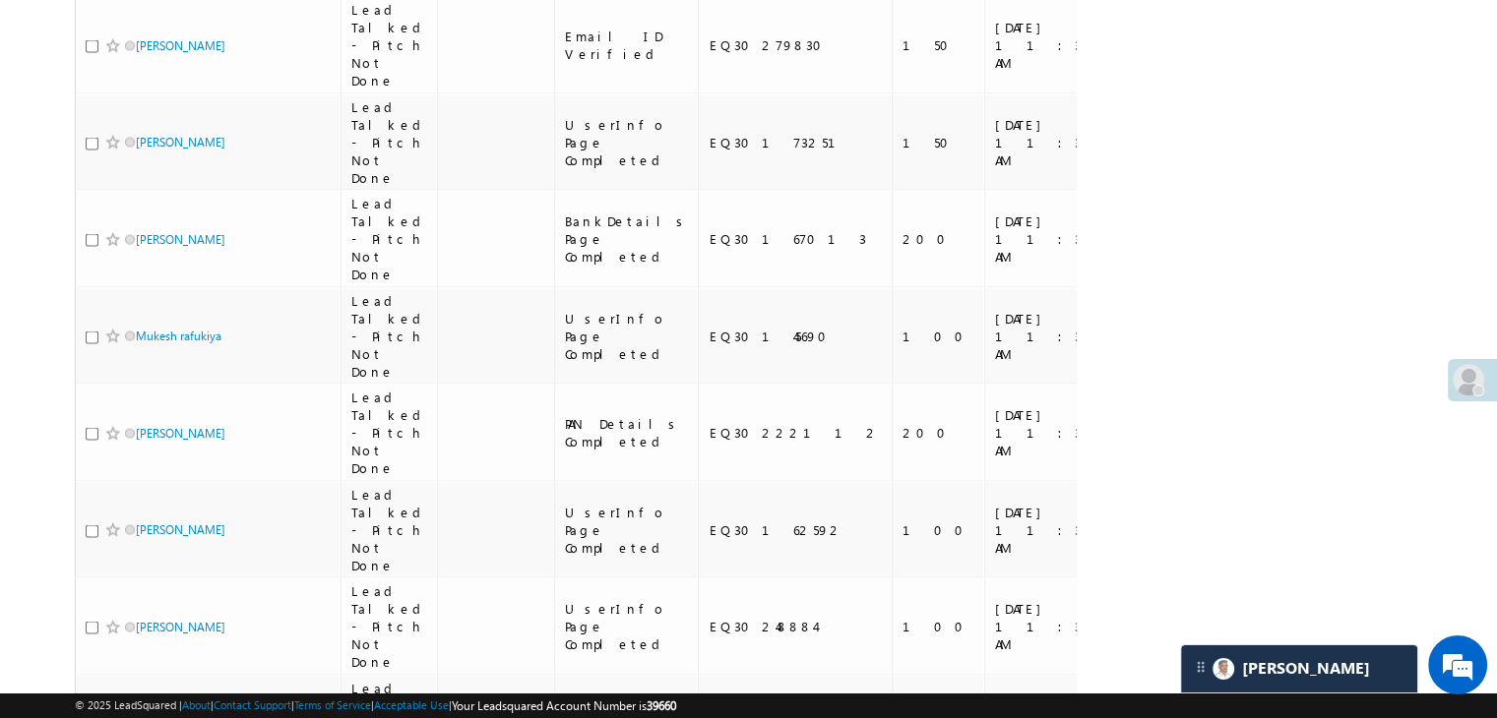
scroll to position [4035, 0]
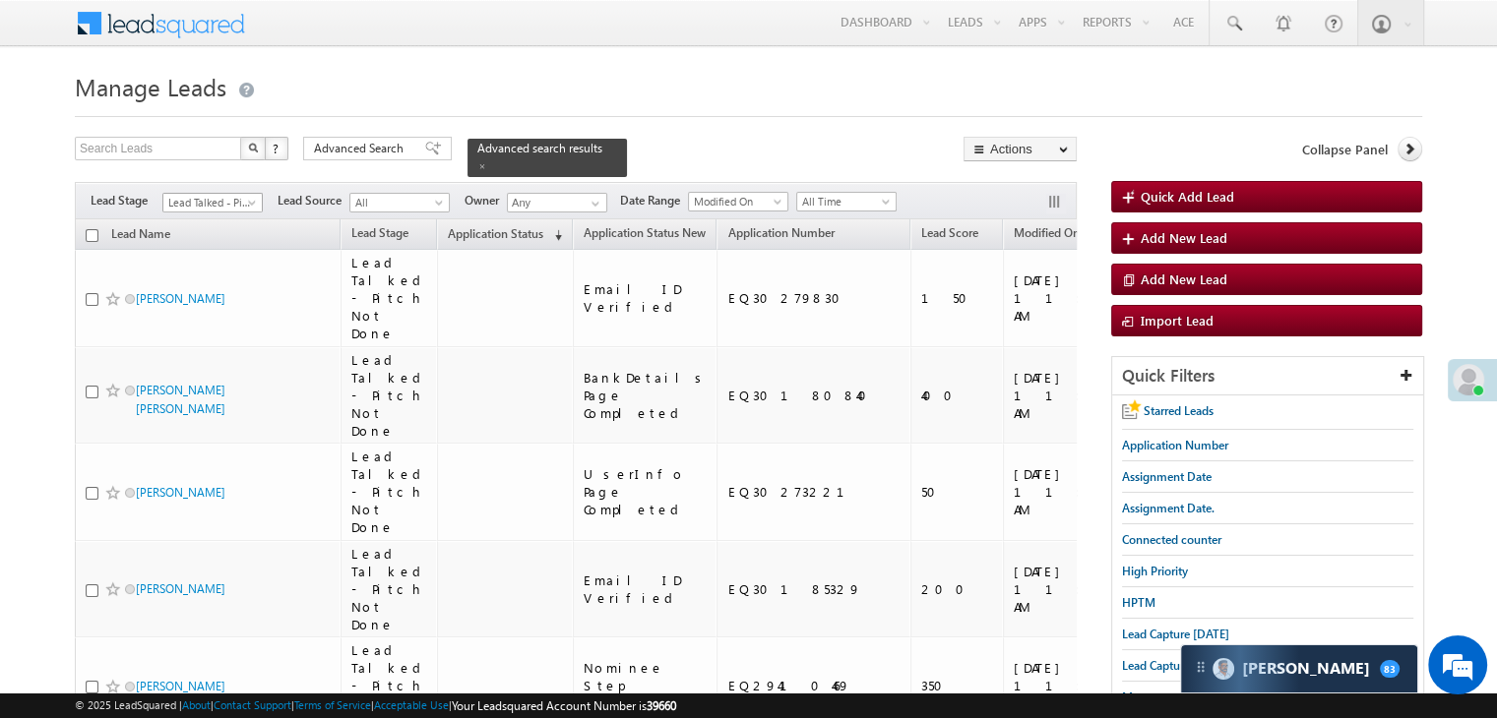
click at [214, 196] on span "Lead Talked - Pitch Not Done" at bounding box center [209, 203] width 93 height 18
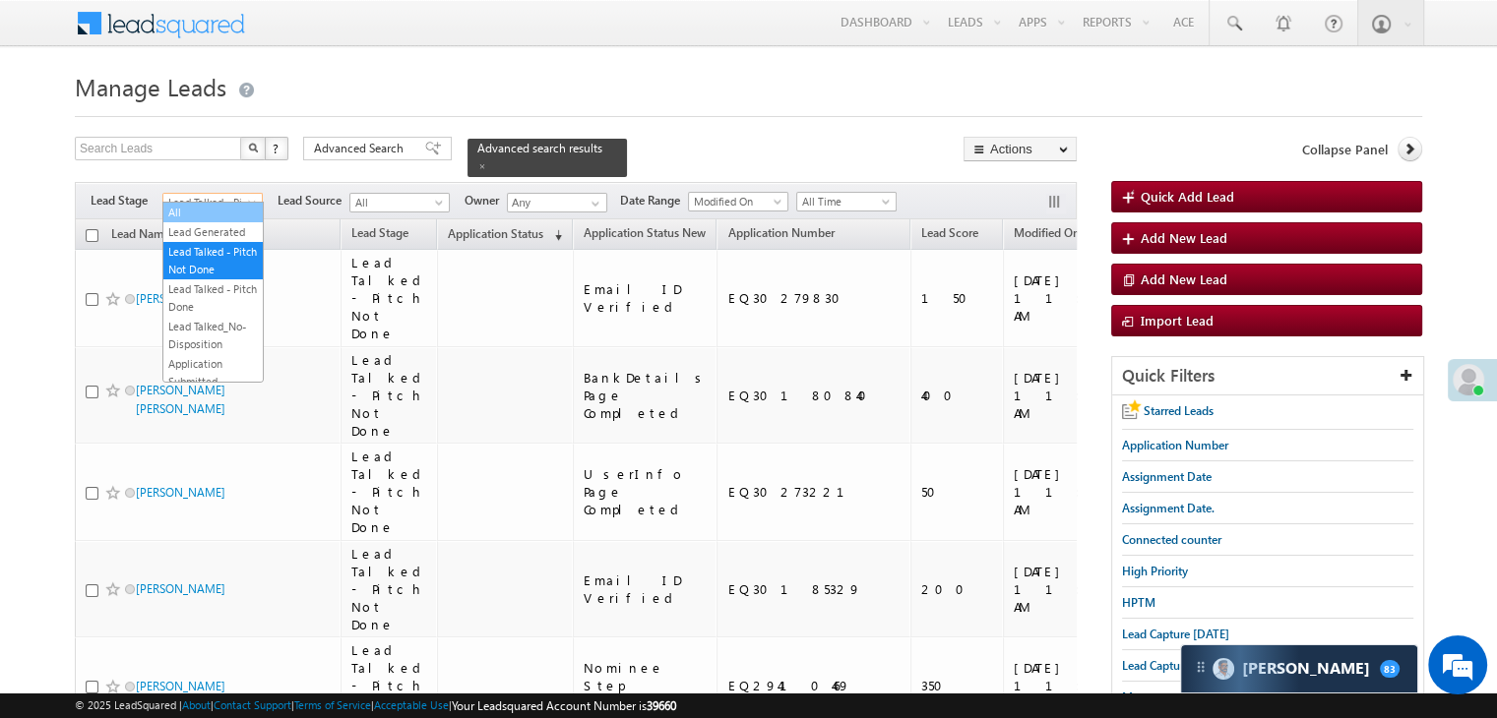
click at [222, 215] on link "All" at bounding box center [212, 213] width 99 height 18
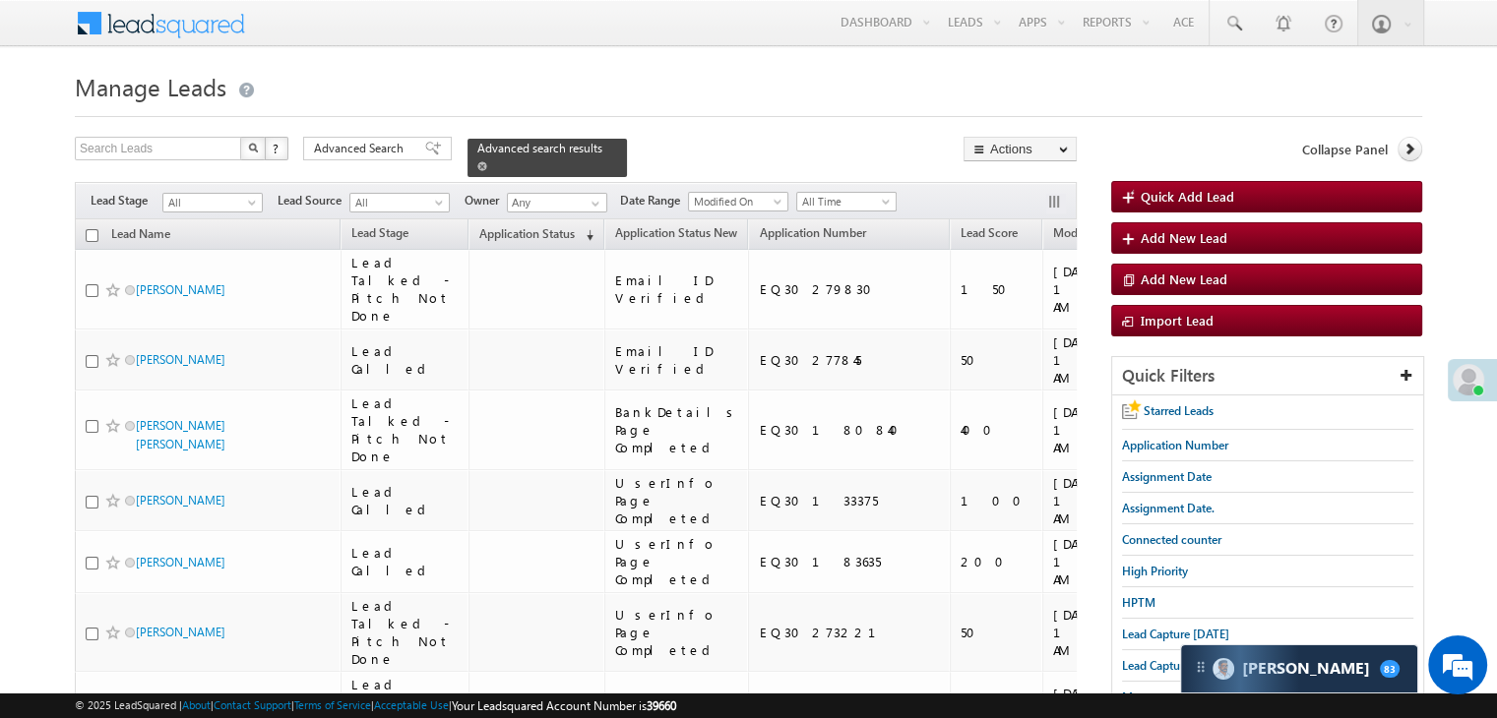
click at [487, 161] on span at bounding box center [482, 166] width 10 height 10
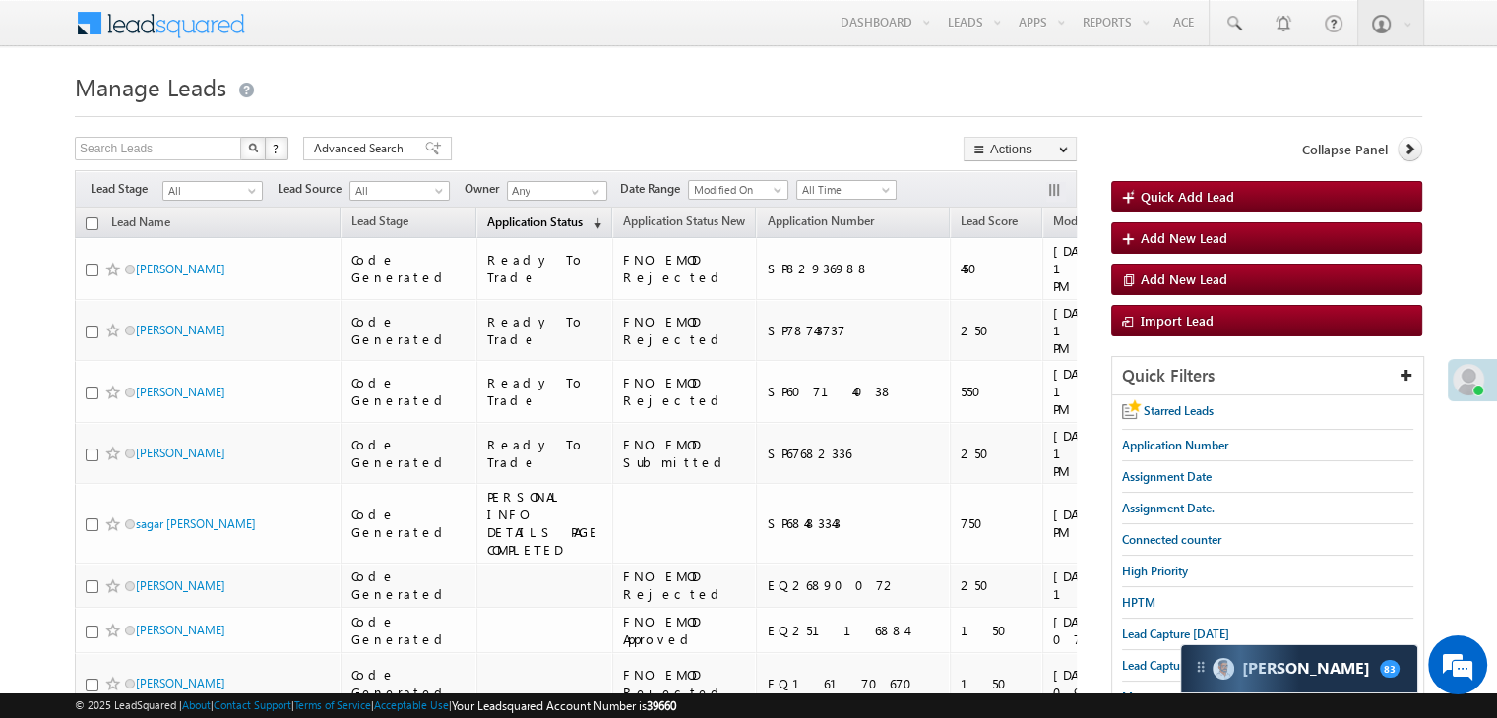
click at [524, 227] on span "Application Status" at bounding box center [534, 222] width 95 height 15
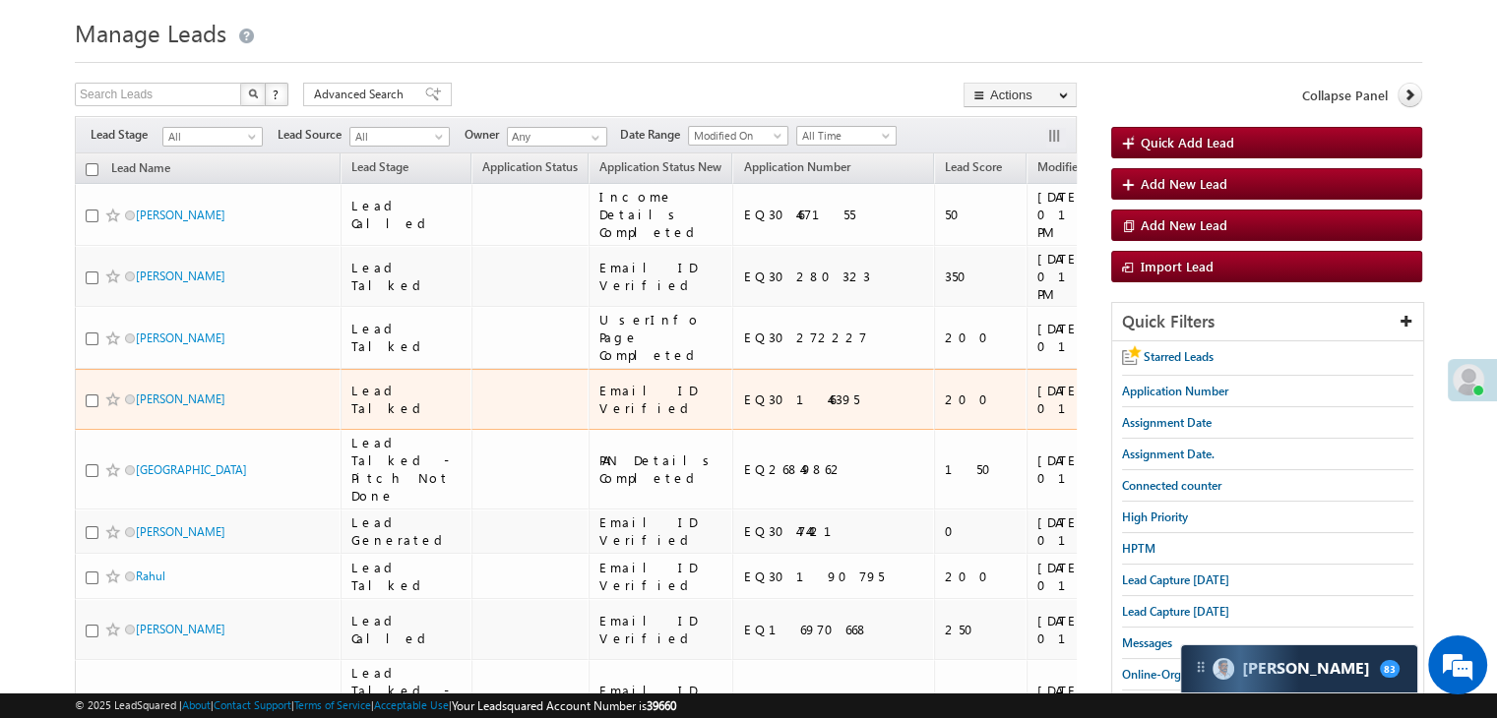
scroll to position [98, 0]
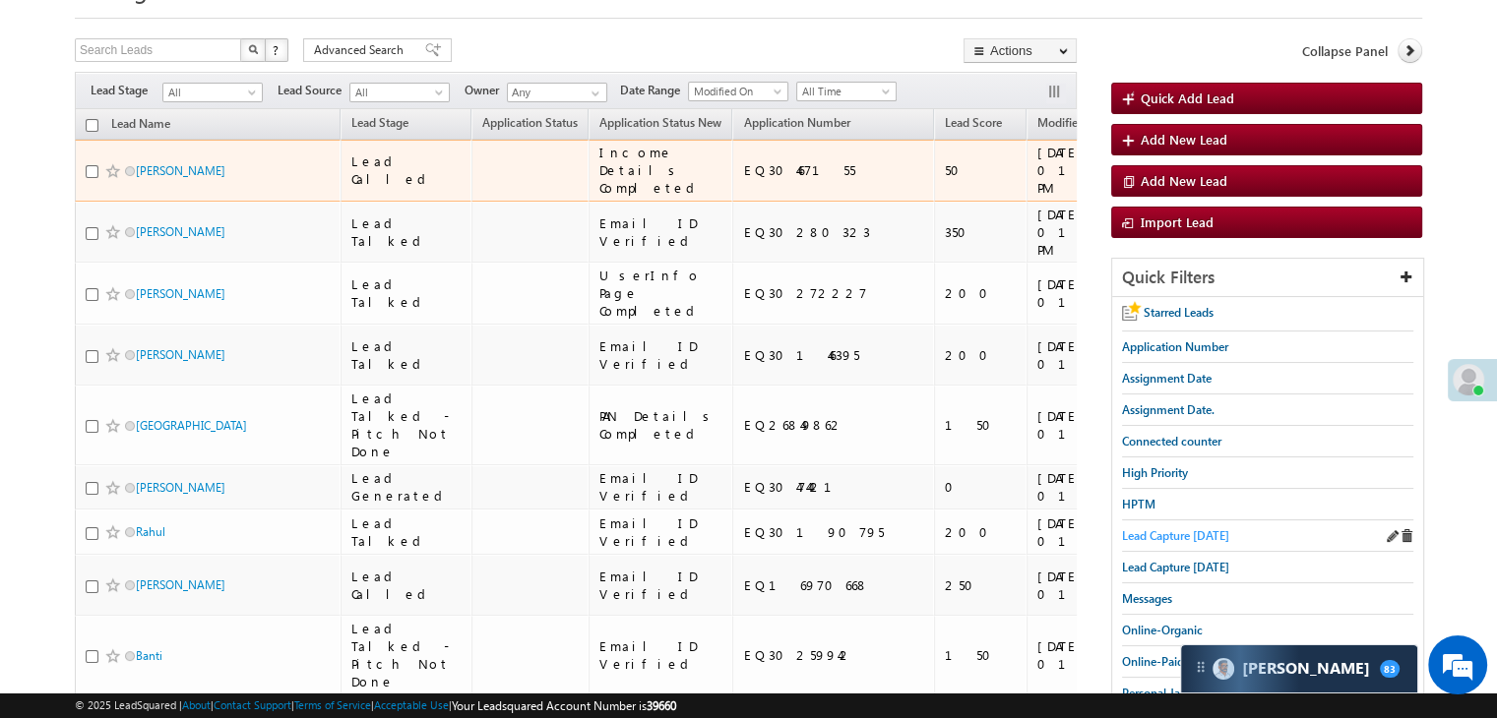
click at [1158, 537] on span "Lead Capture [DATE]" at bounding box center [1175, 535] width 107 height 15
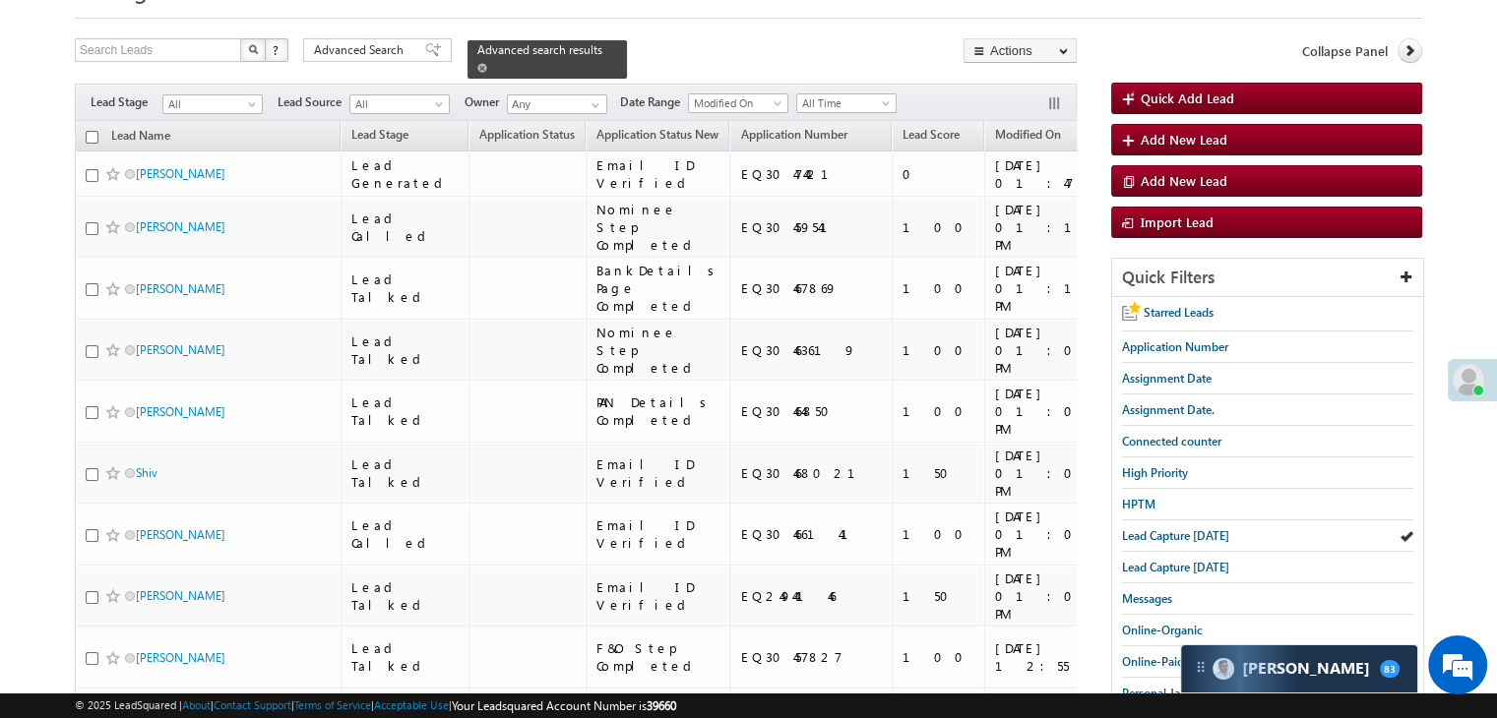
click at [487, 63] on span at bounding box center [482, 68] width 10 height 10
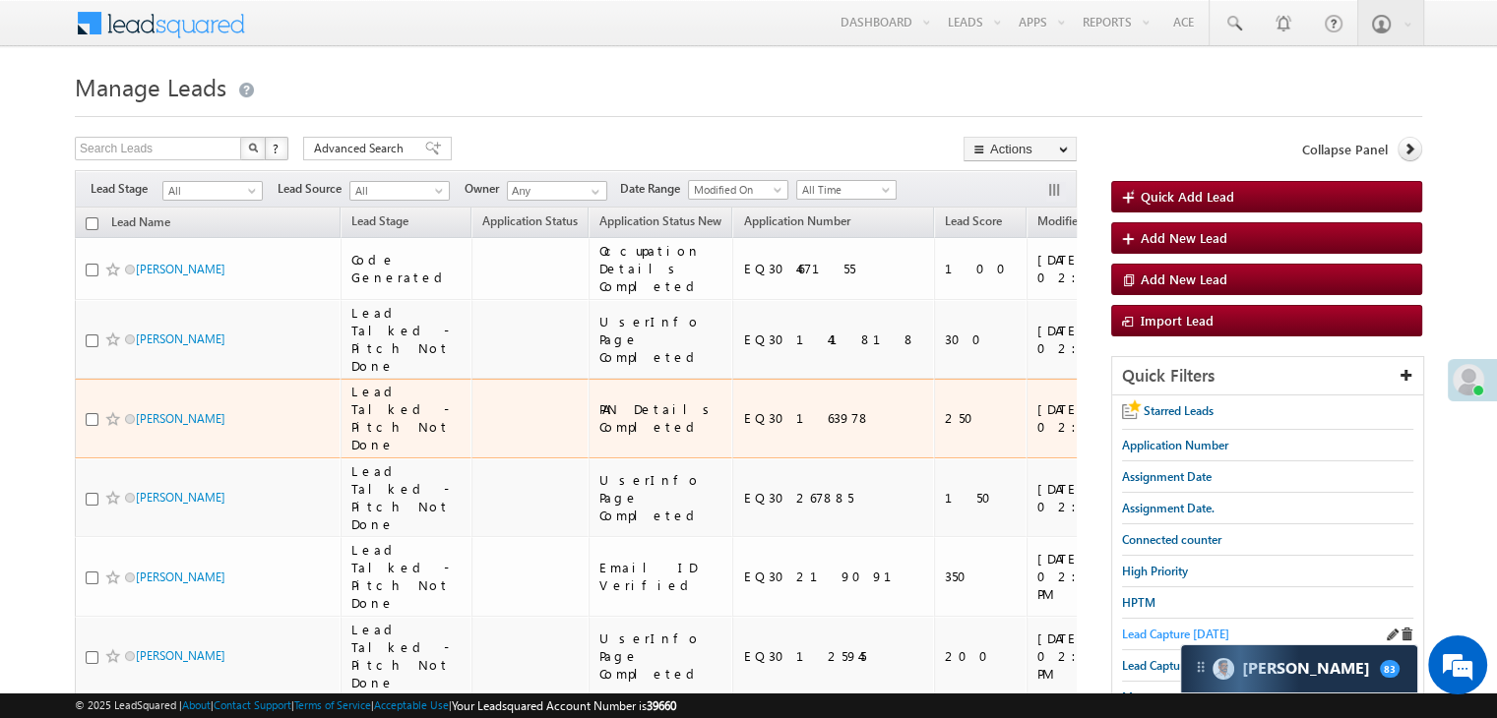
scroll to position [0, 0]
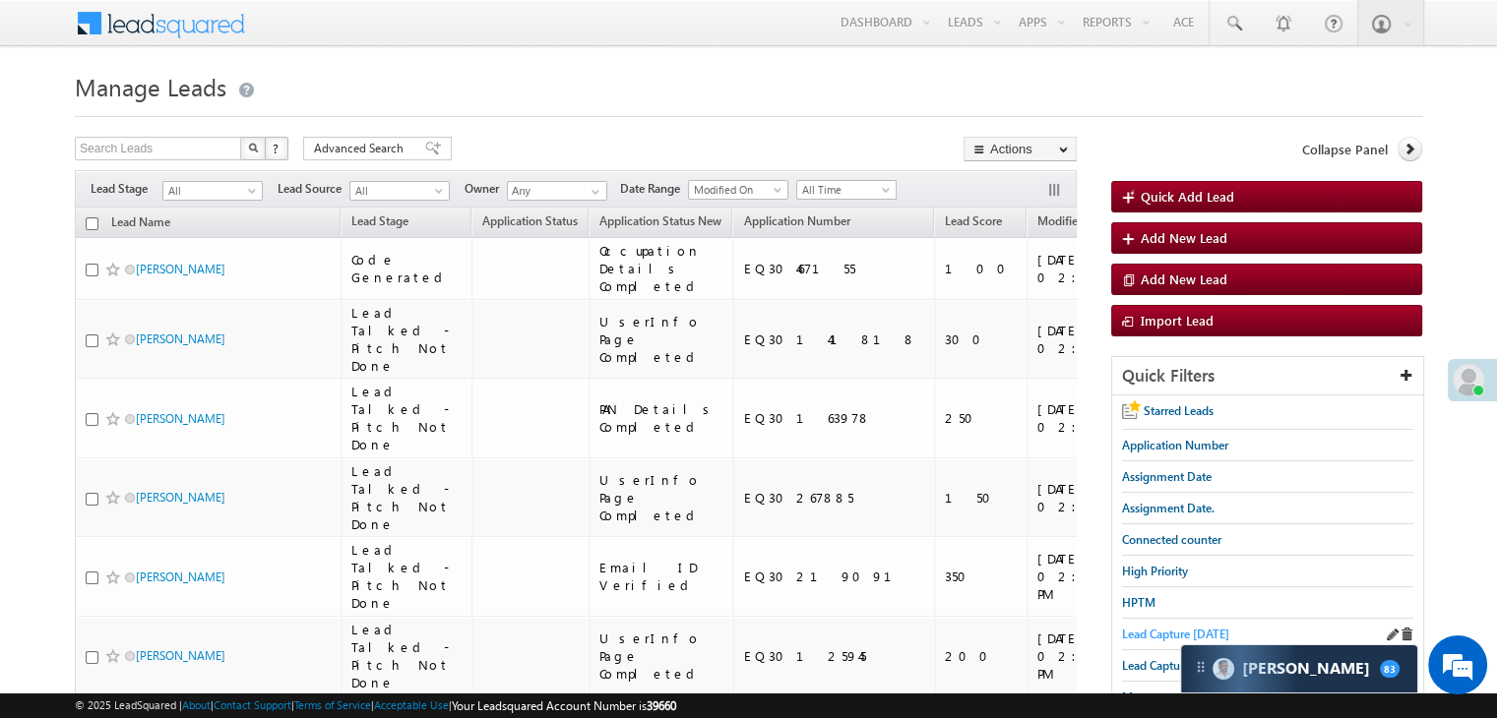
click at [1155, 632] on span "Lead Capture [DATE]" at bounding box center [1175, 634] width 107 height 15
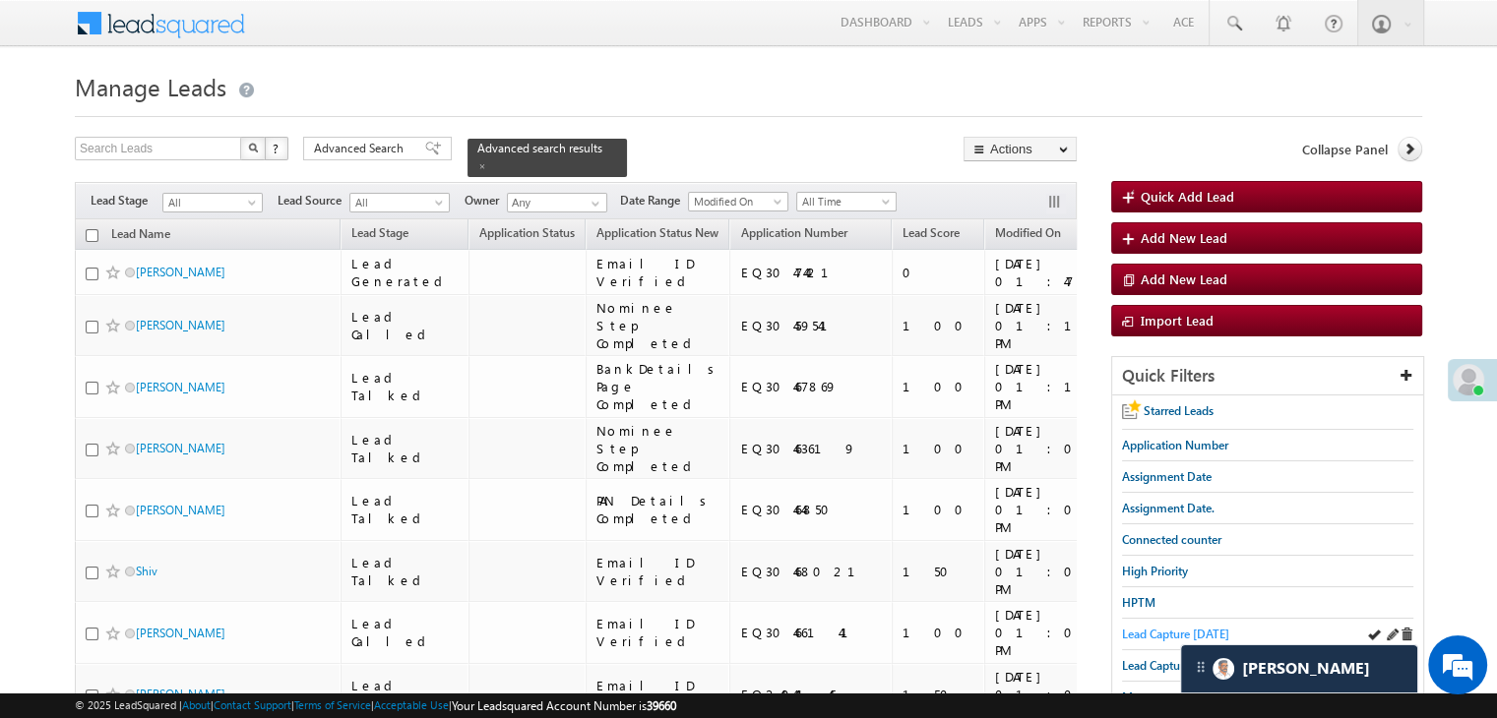
click at [1153, 625] on link "Lead Capture [DATE]" at bounding box center [1175, 634] width 107 height 19
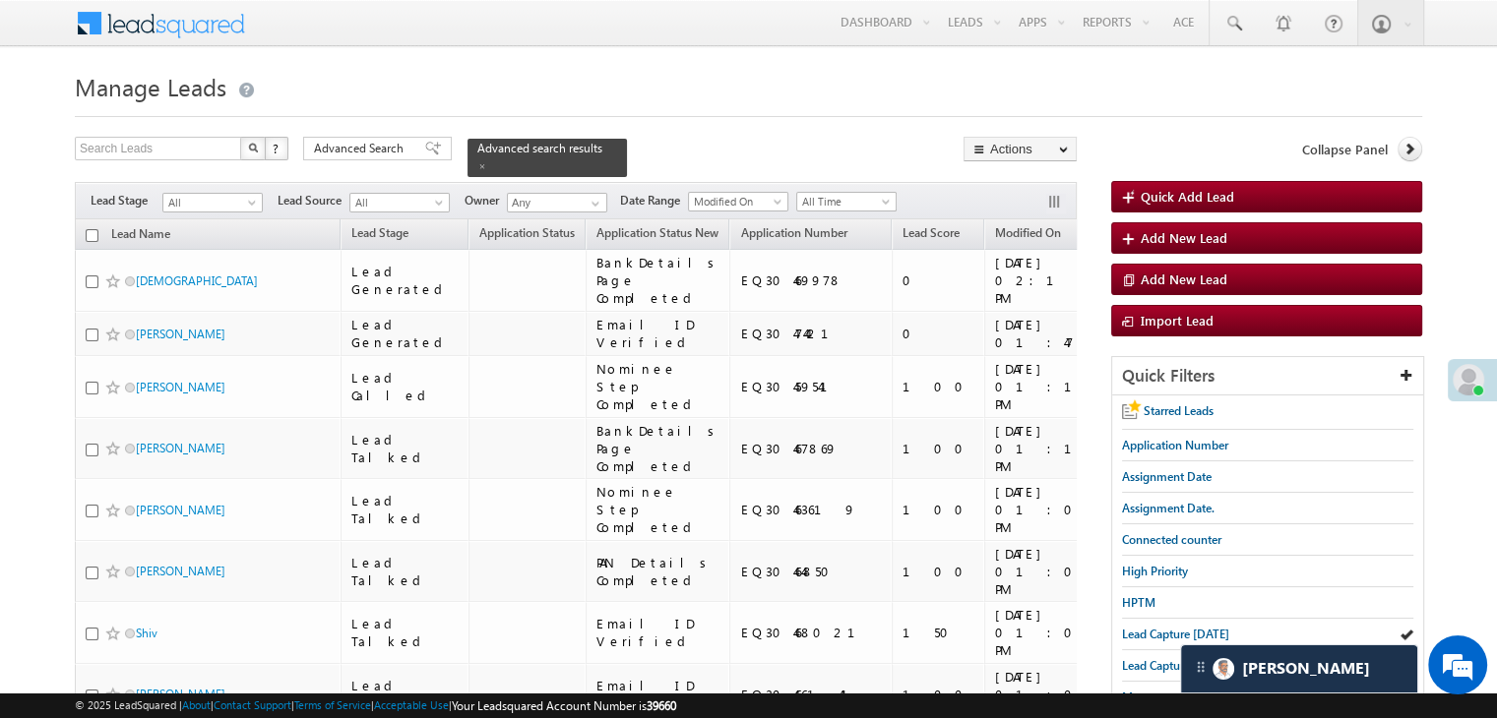
drag, startPoint x: 1163, startPoint y: 631, endPoint x: 63, endPoint y: 12, distance: 1262.3
click at [1163, 631] on span "Lead Capture [DATE]" at bounding box center [1175, 634] width 107 height 15
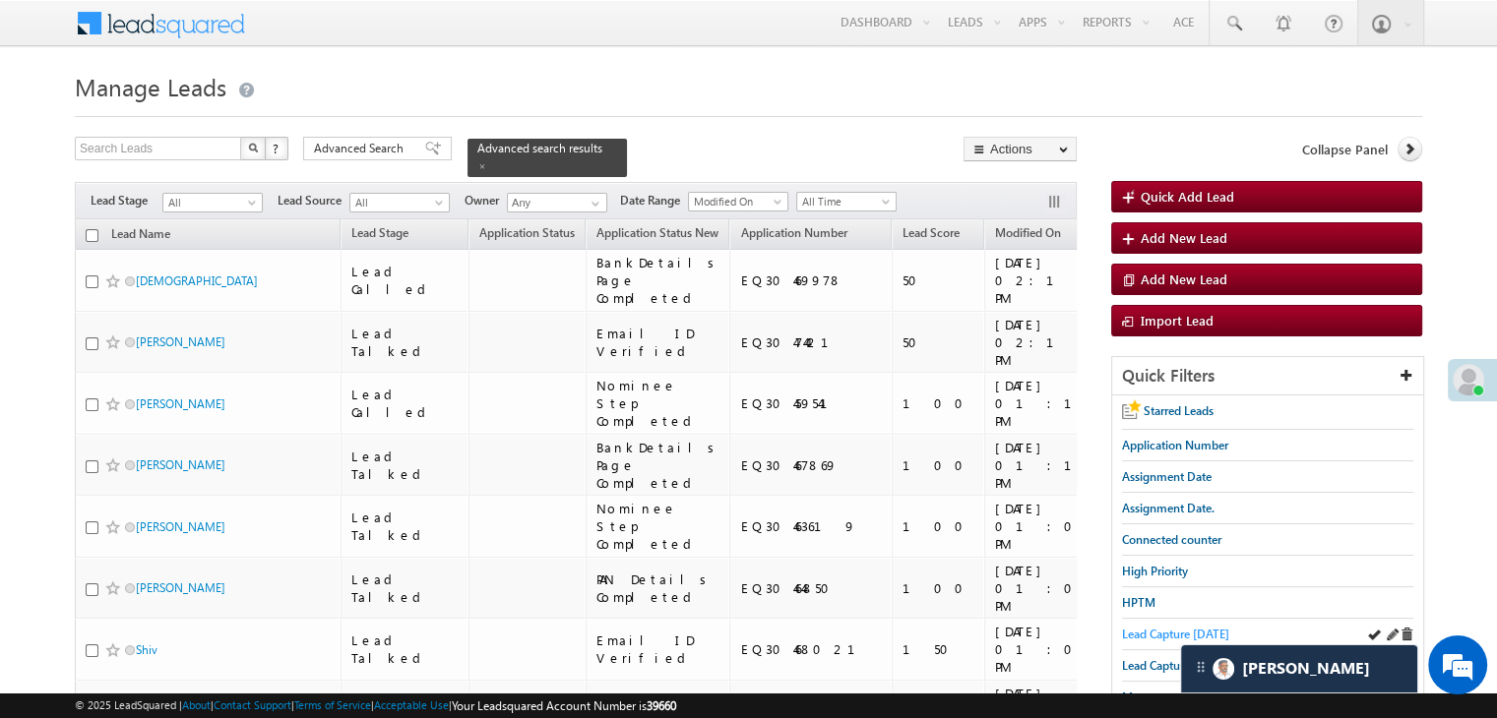
click at [1151, 629] on span "Lead Capture [DATE]" at bounding box center [1175, 634] width 107 height 15
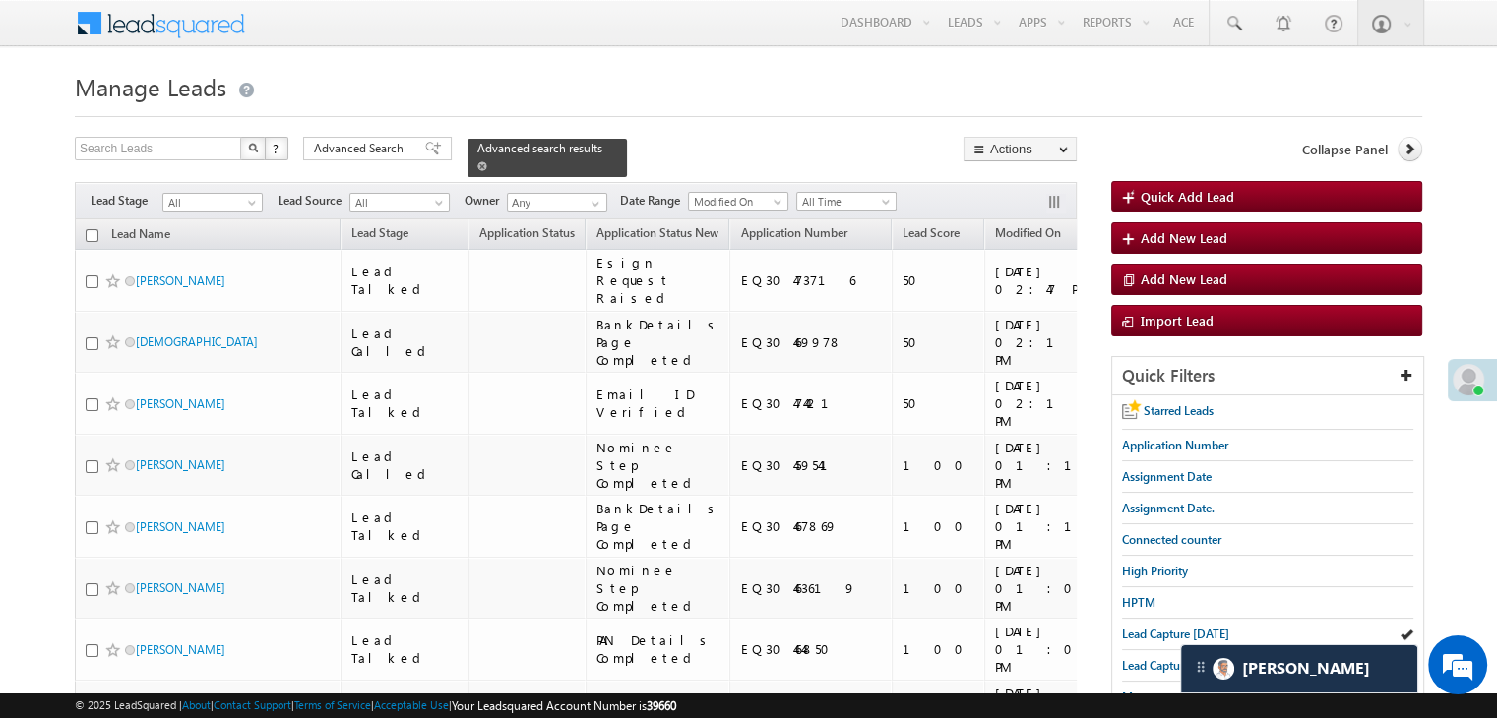
click at [487, 161] on span at bounding box center [482, 166] width 10 height 10
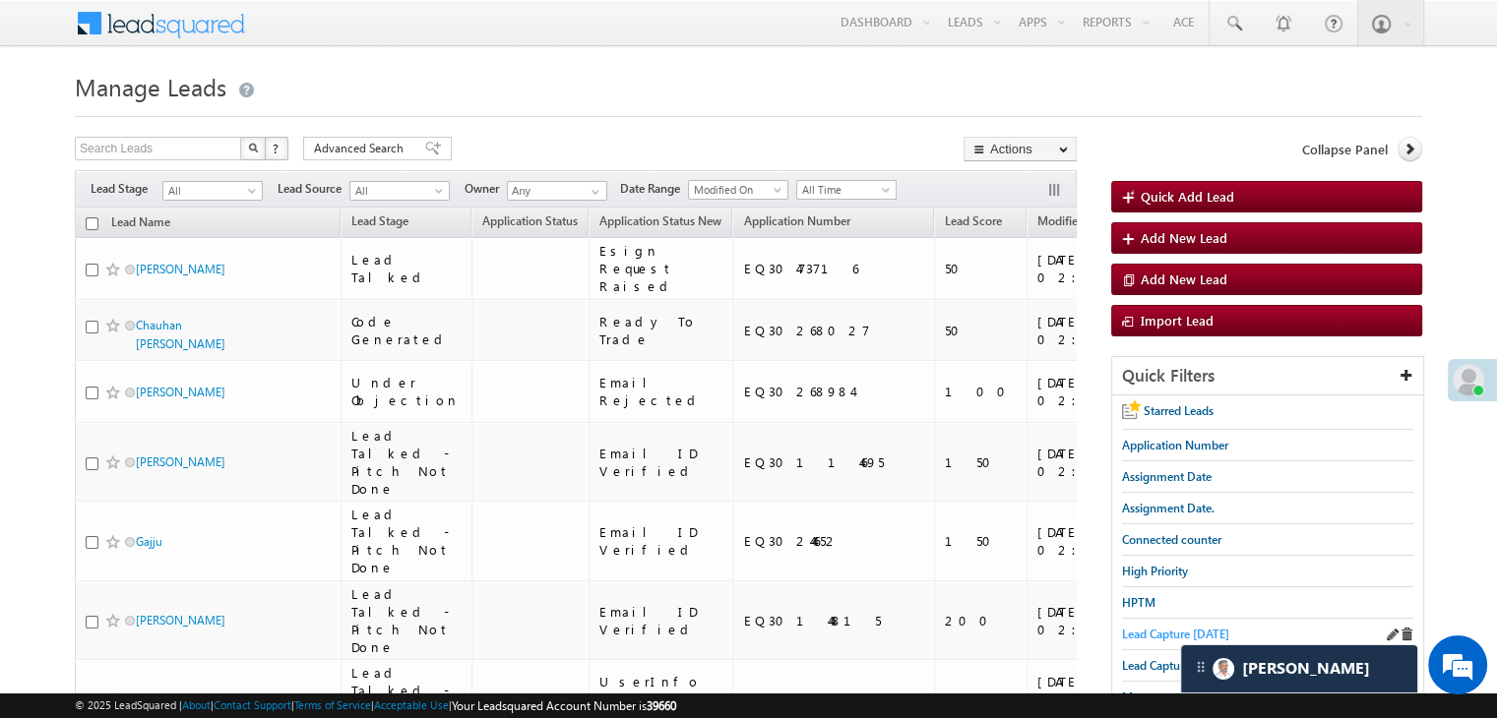
click at [1152, 634] on span "Lead Capture [DATE]" at bounding box center [1175, 634] width 107 height 15
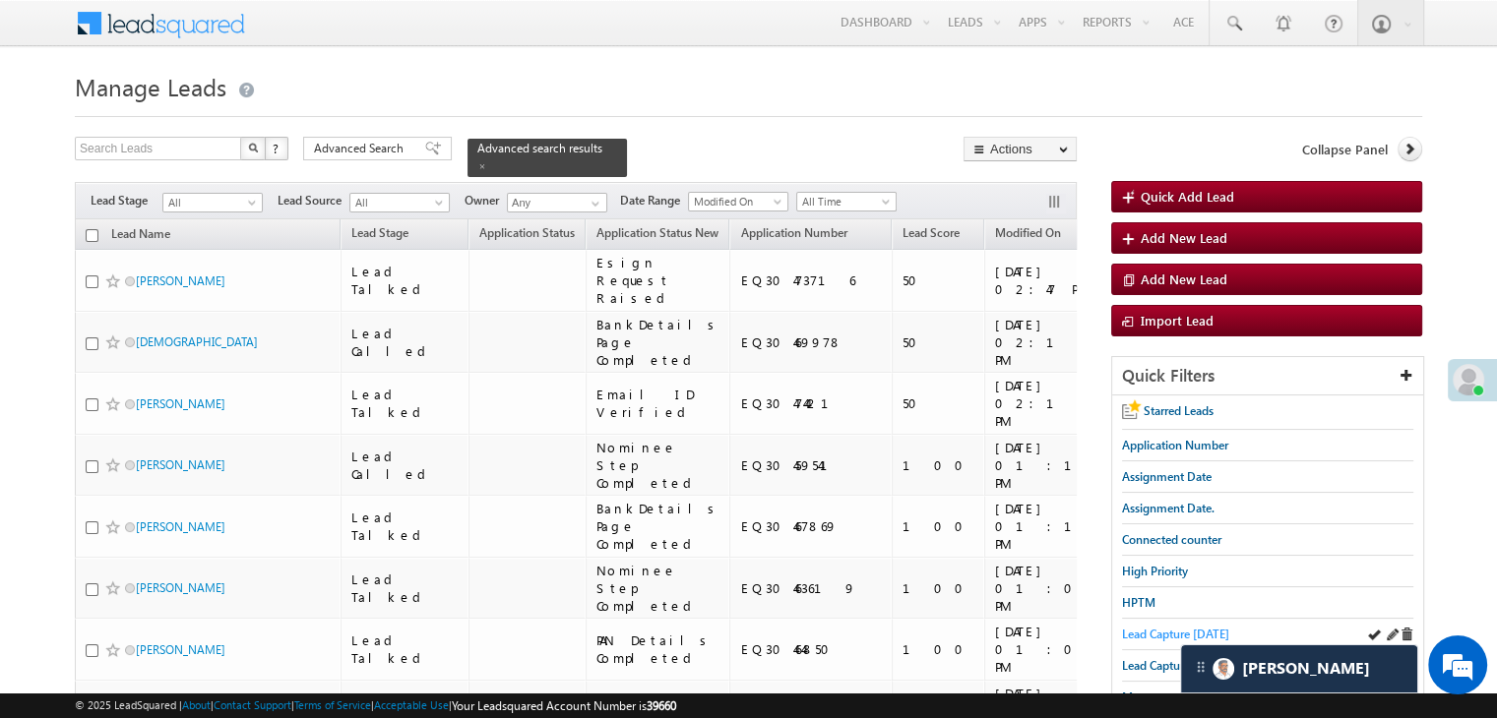
click at [1163, 632] on span "Lead Capture [DATE]" at bounding box center [1175, 634] width 107 height 15
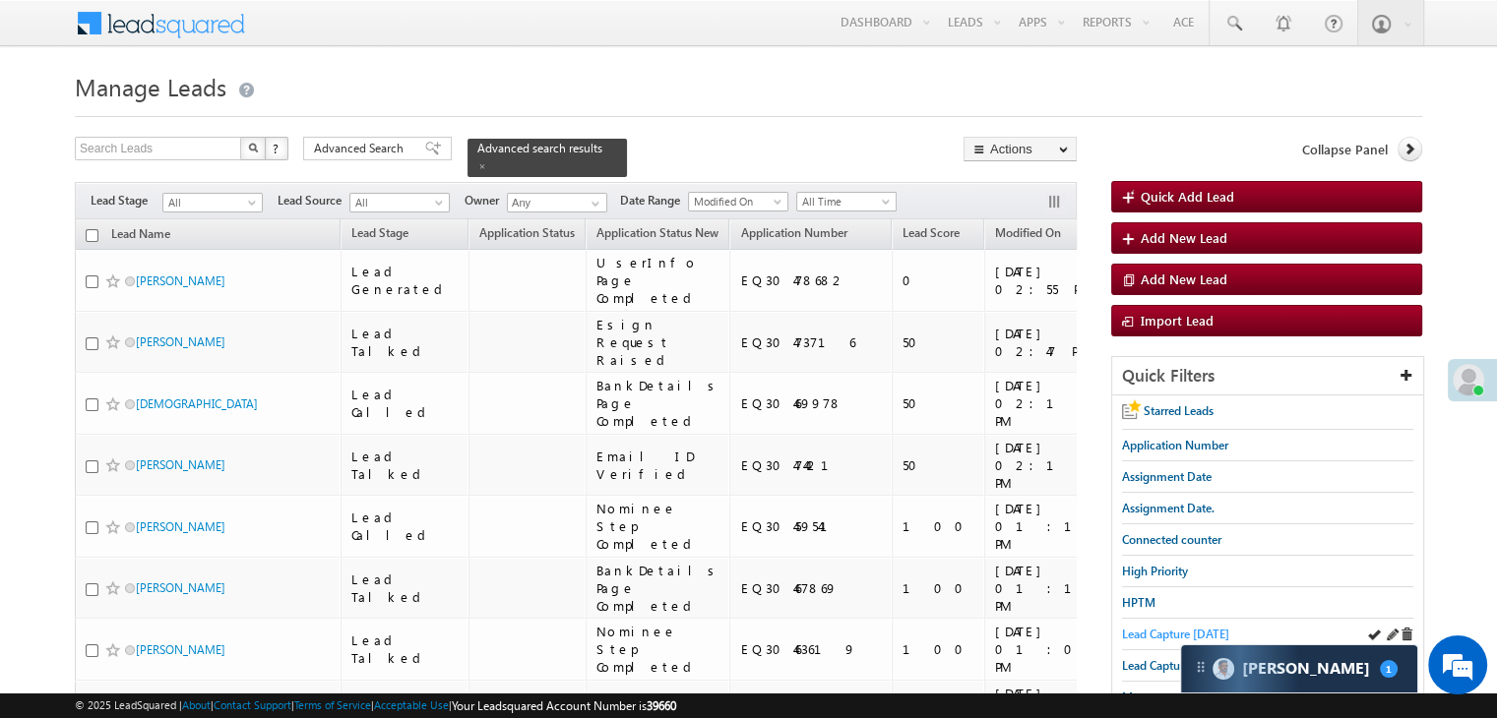
click at [1141, 627] on span "Lead Capture [DATE]" at bounding box center [1175, 634] width 107 height 15
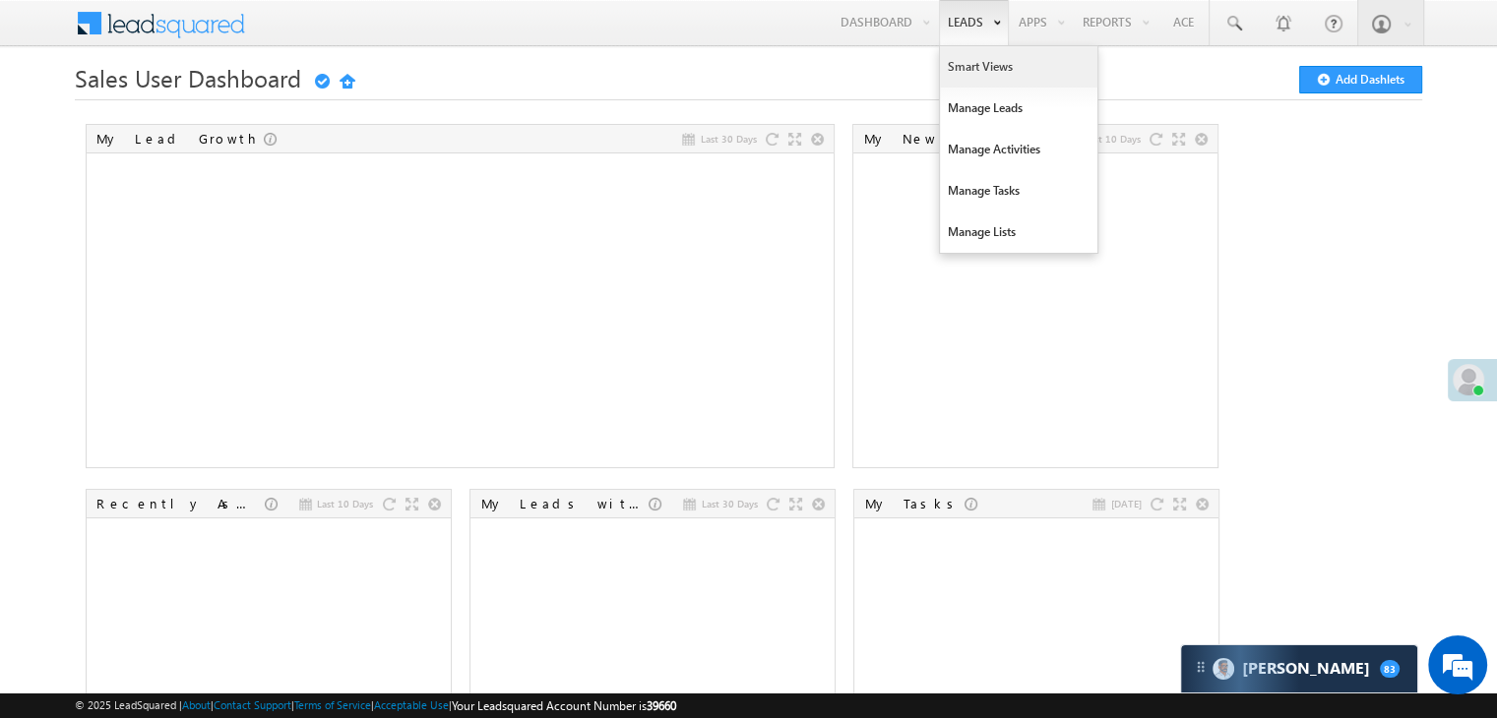
click at [960, 57] on link "Smart Views" at bounding box center [1018, 66] width 157 height 41
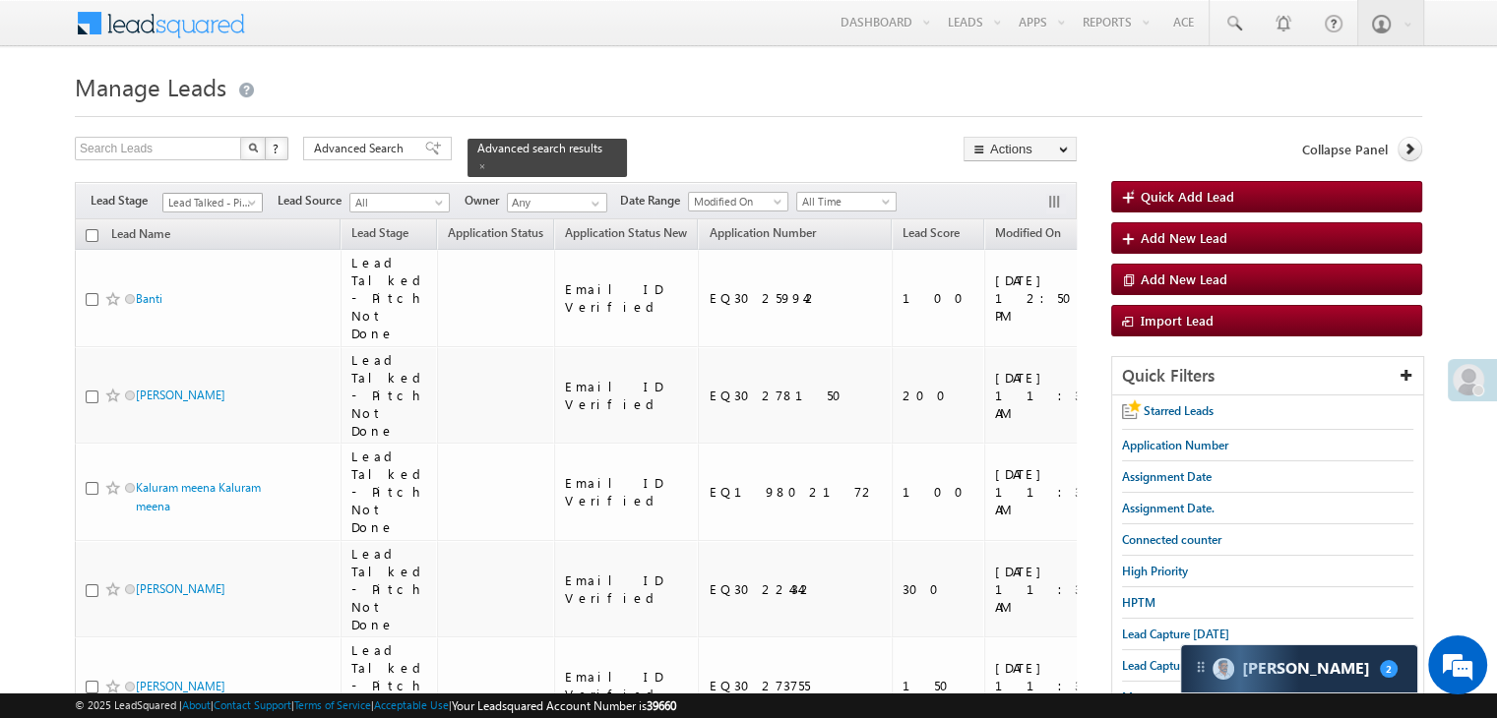
click at [244, 194] on span "Lead Talked - Pitch Not Done" at bounding box center [209, 203] width 93 height 18
click at [220, 290] on link "Lead Called" at bounding box center [212, 282] width 99 height 18
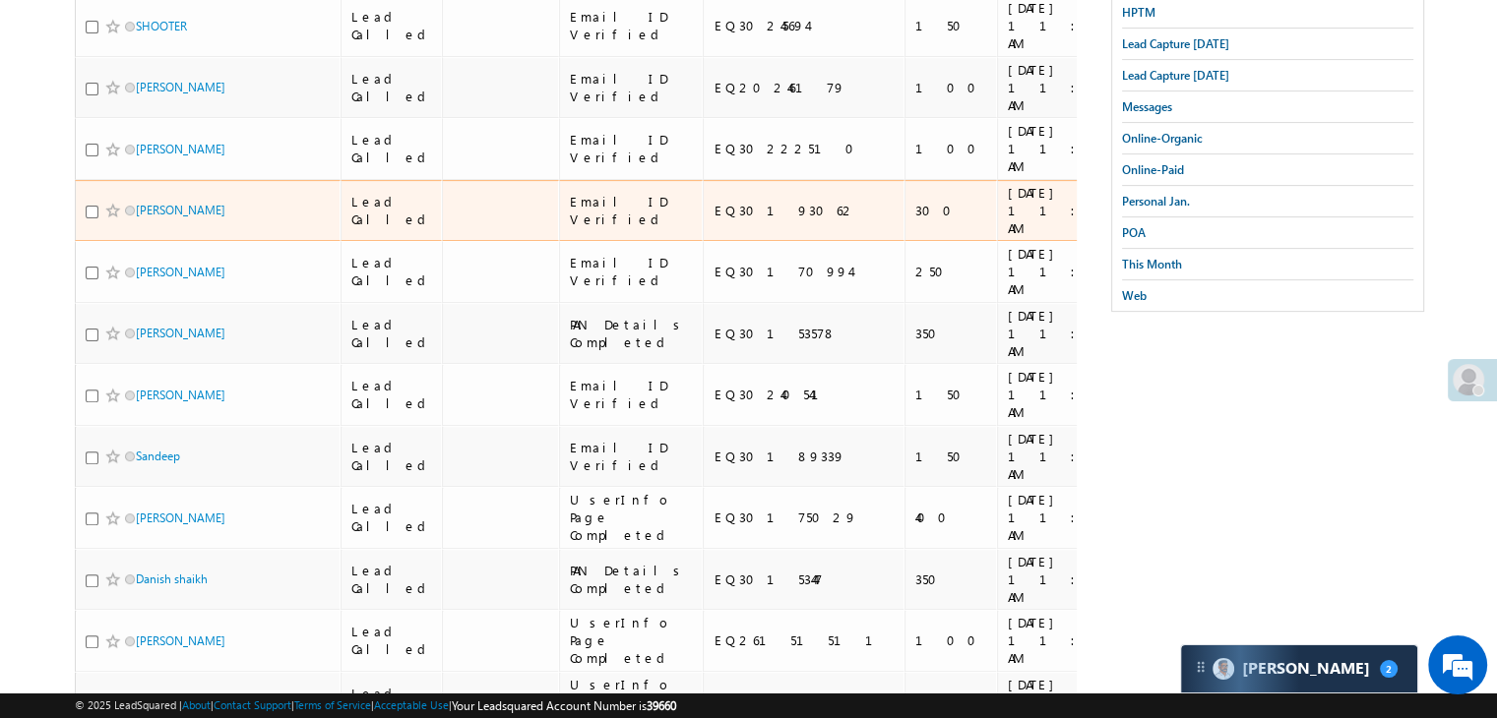
scroll to position [787, 0]
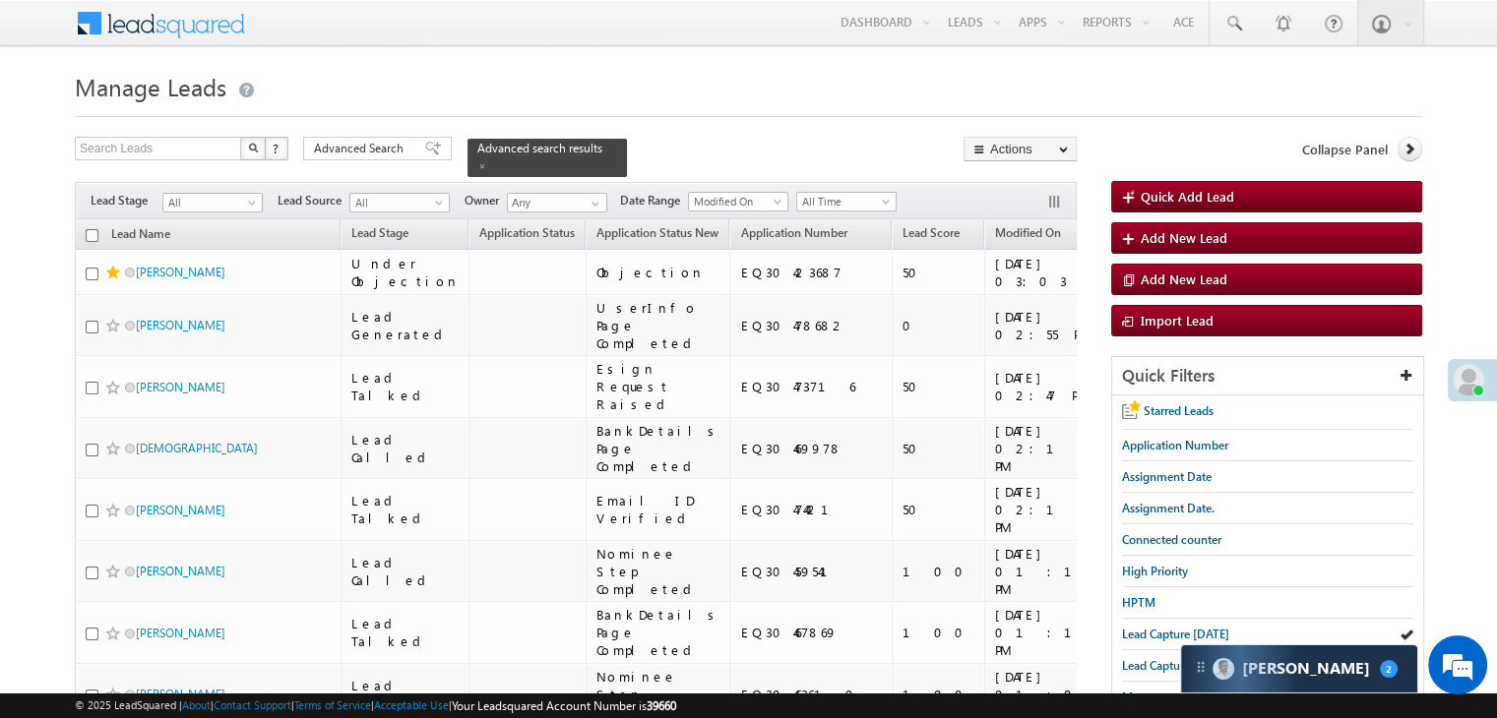
click at [1137, 635] on span "Lead Capture [DATE]" at bounding box center [1175, 634] width 107 height 15
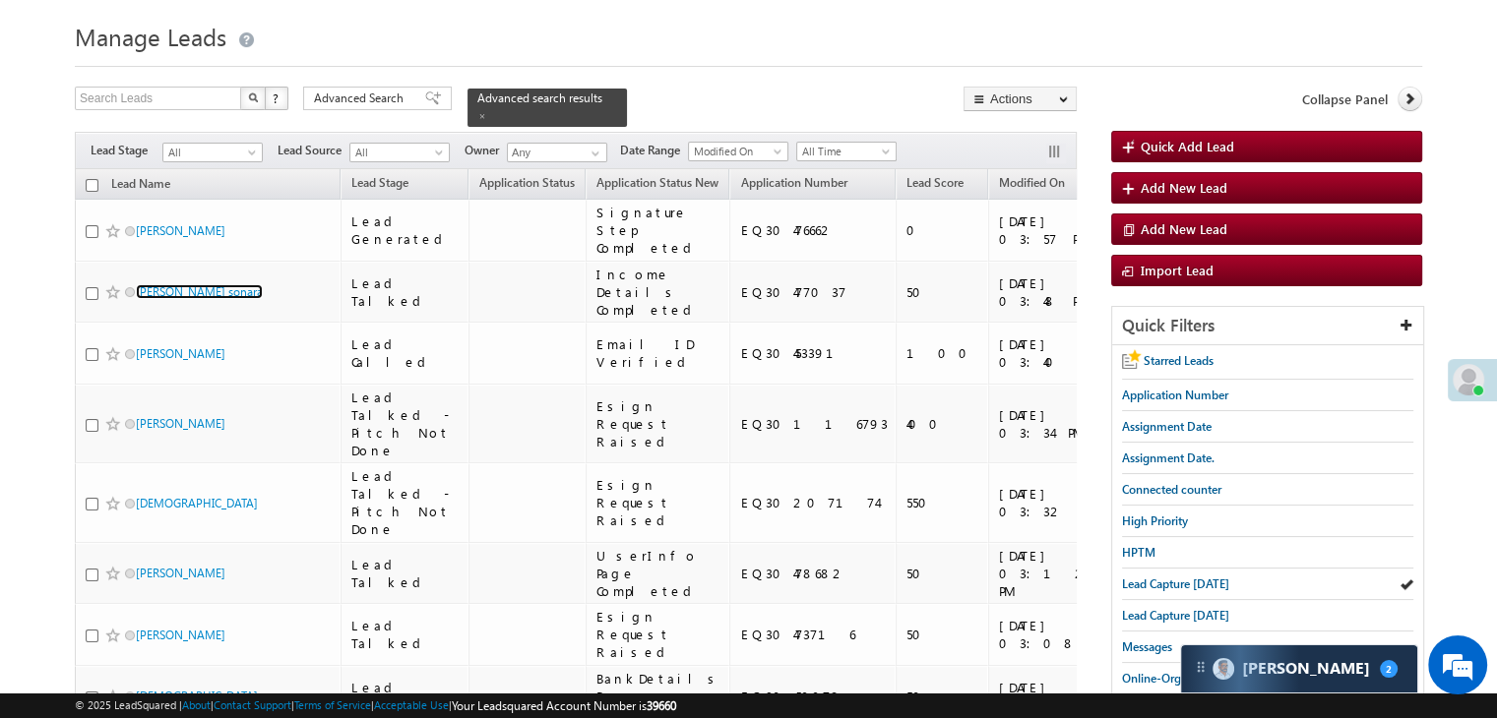
scroll to position [98, 0]
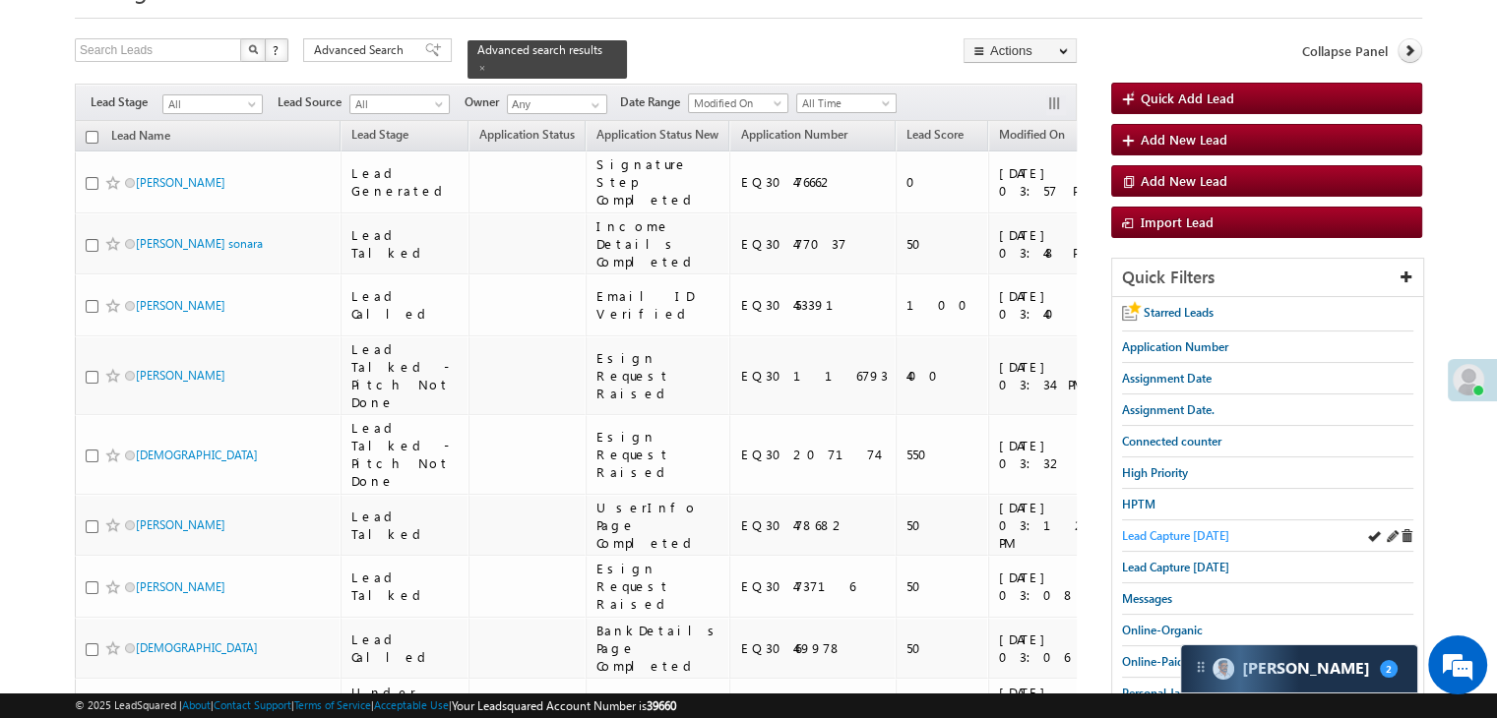
click at [1169, 531] on span "Lead Capture [DATE]" at bounding box center [1175, 535] width 107 height 15
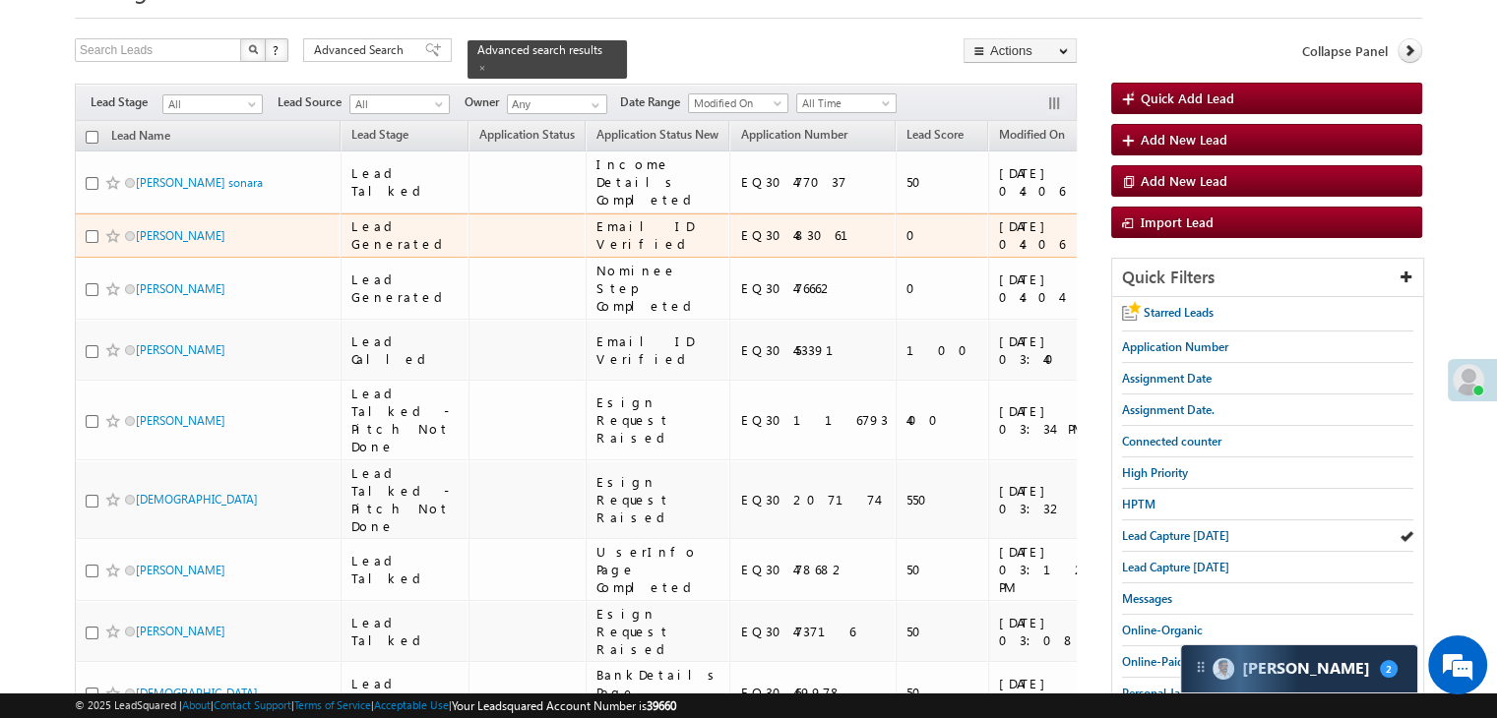
scroll to position [0, 0]
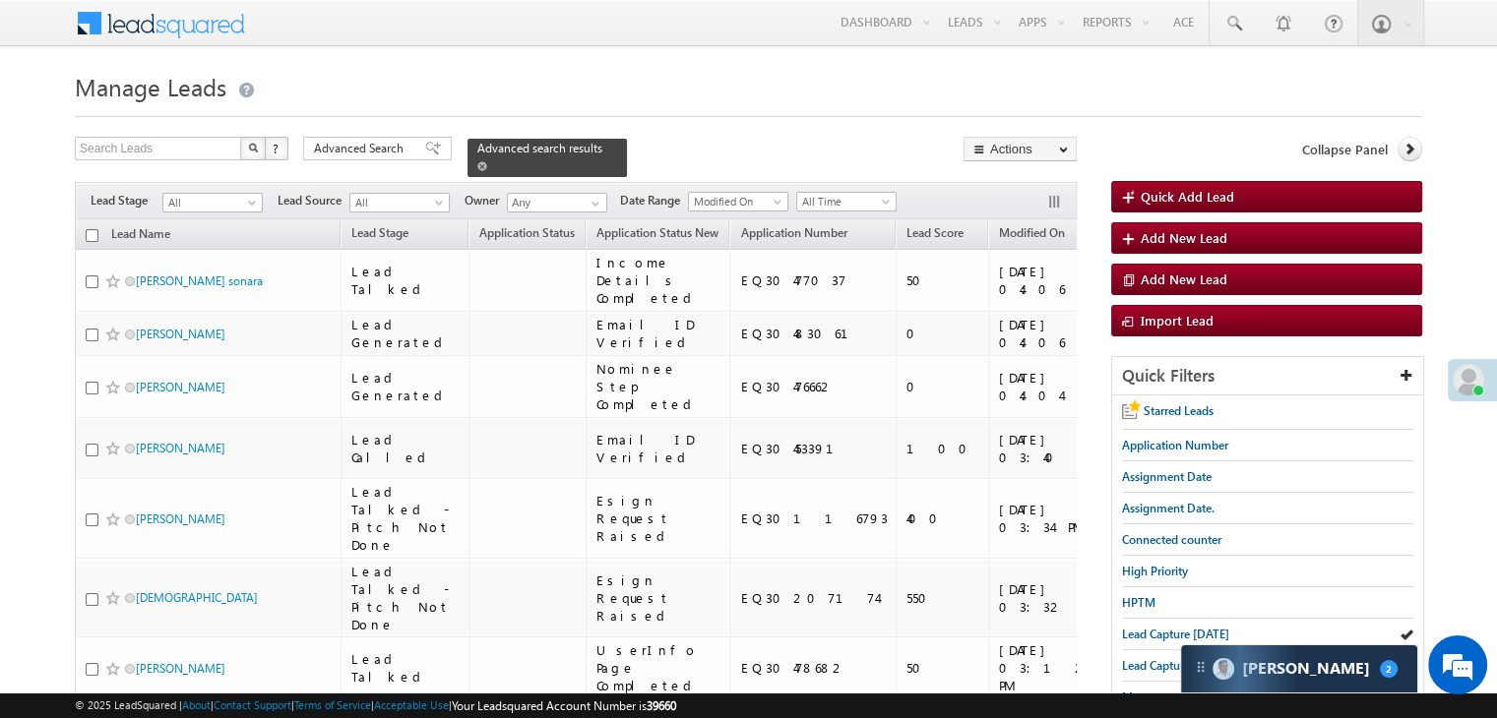
click at [487, 161] on span at bounding box center [482, 166] width 10 height 10
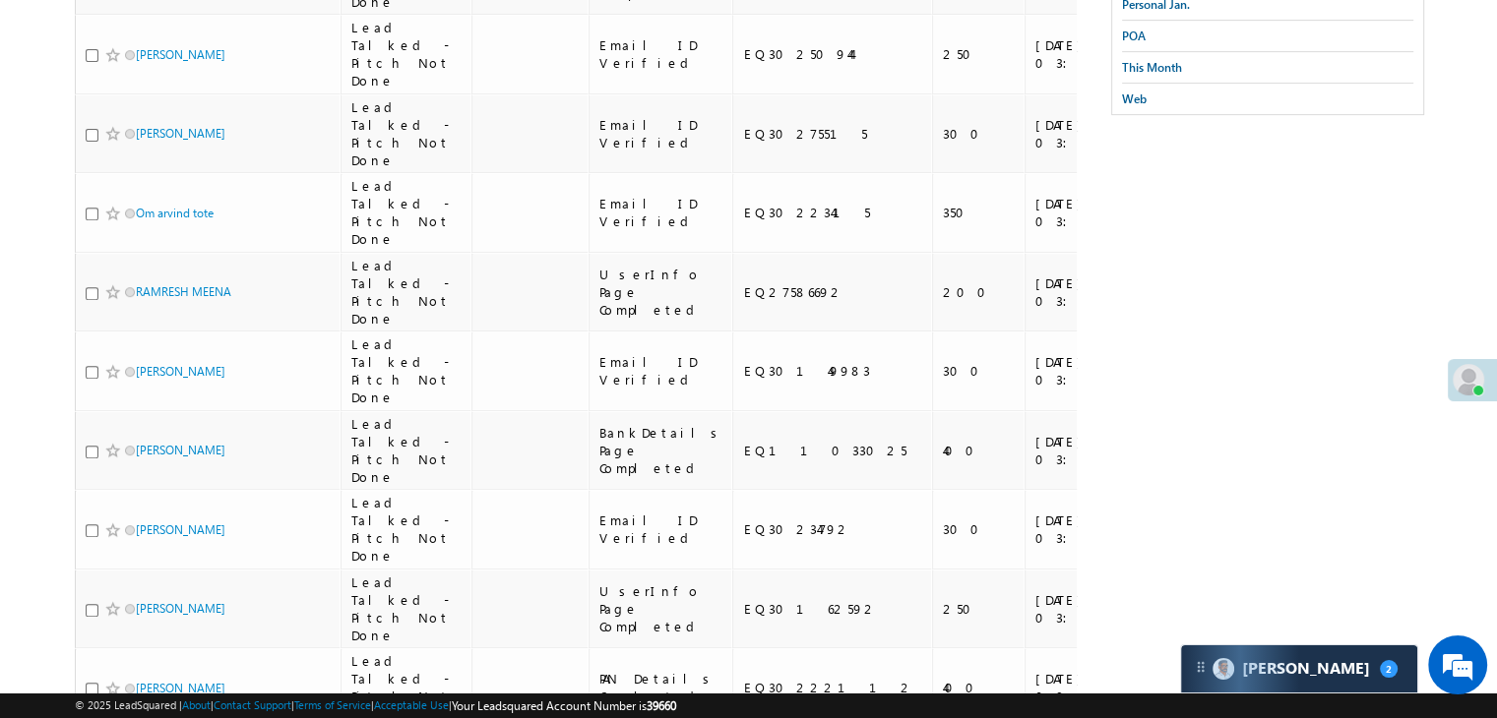
scroll to position [197, 0]
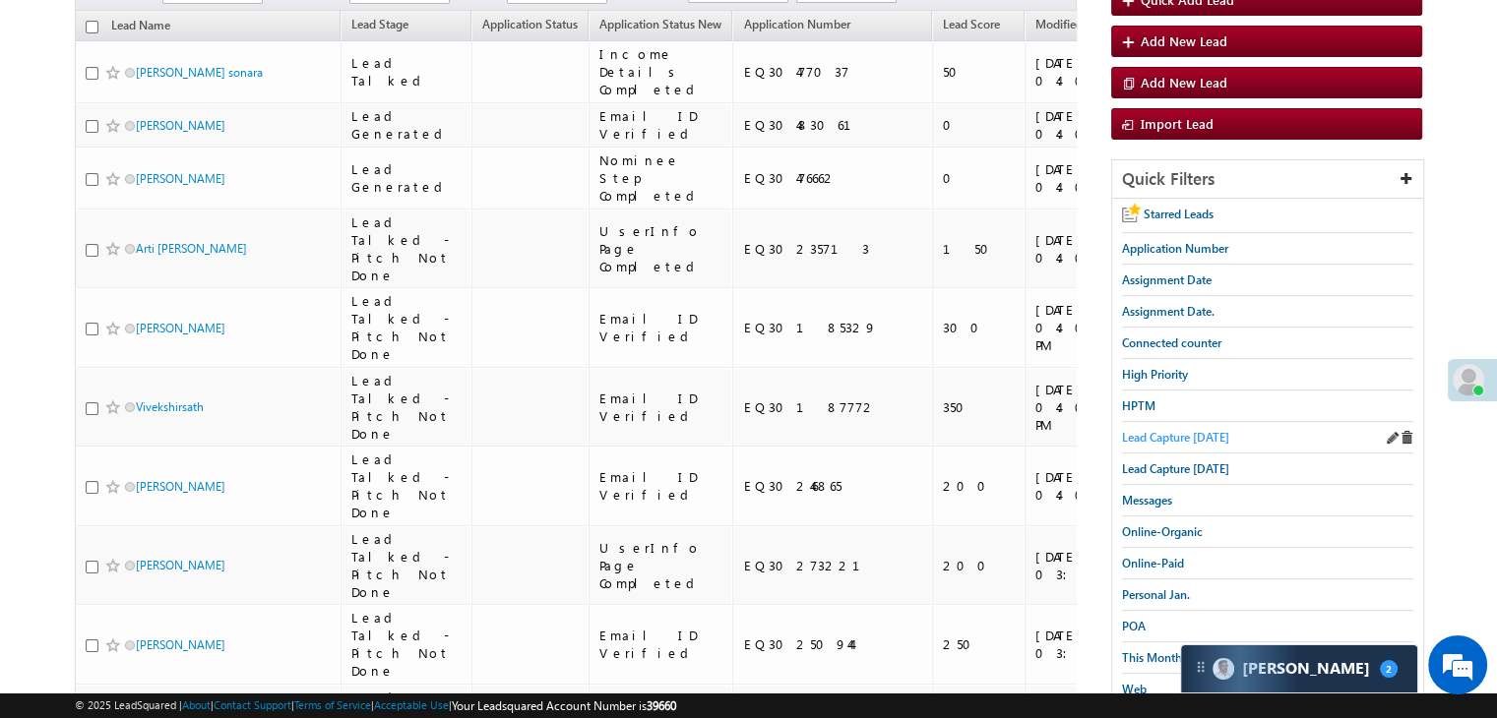
click at [1153, 434] on span "Lead Capture [DATE]" at bounding box center [1175, 437] width 107 height 15
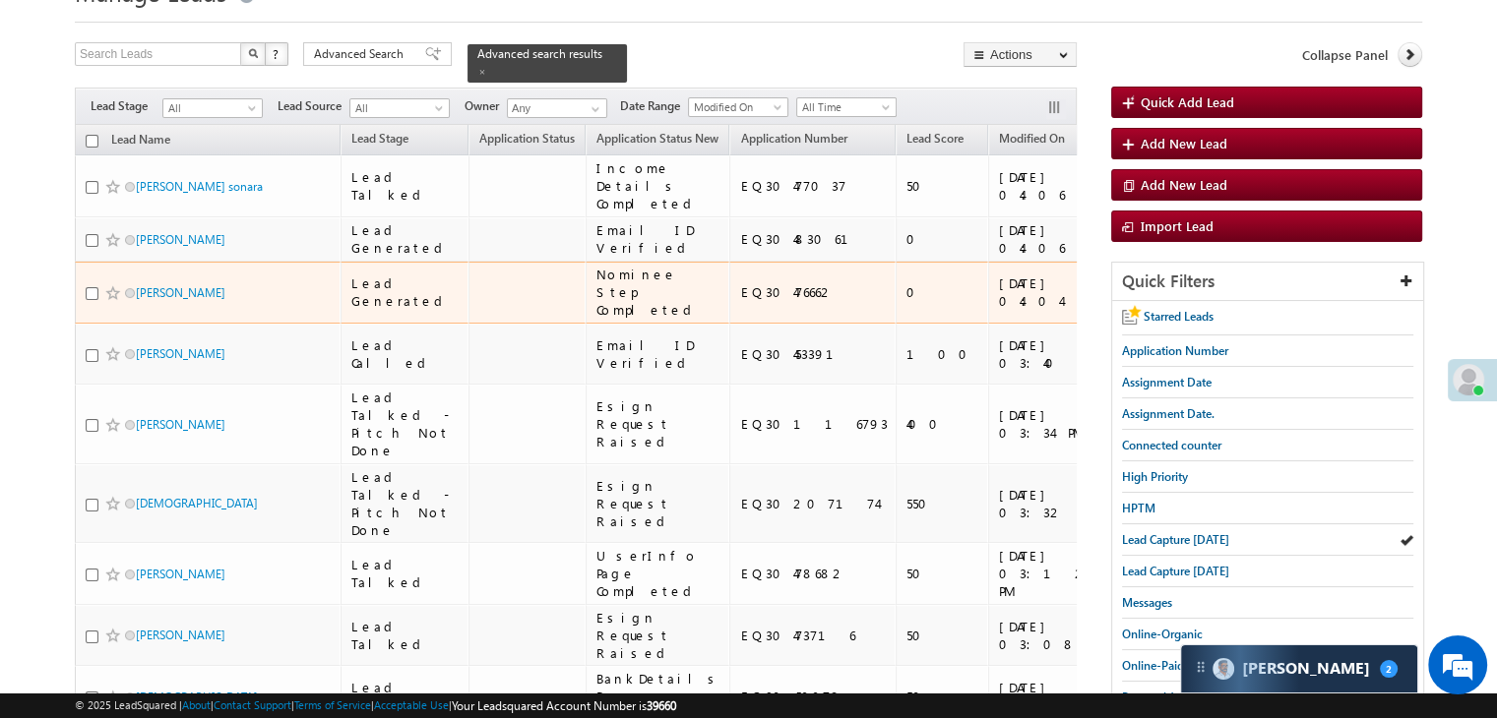
scroll to position [0, 0]
